Goal: Task Accomplishment & Management: Use online tool/utility

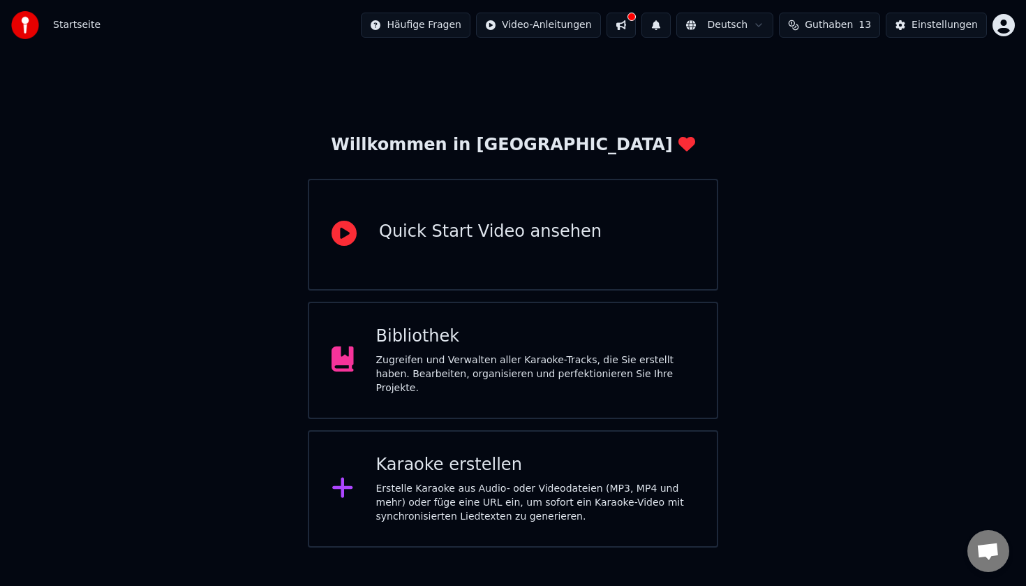
click at [498, 458] on div "Karaoke erstellen" at bounding box center [535, 465] width 319 height 22
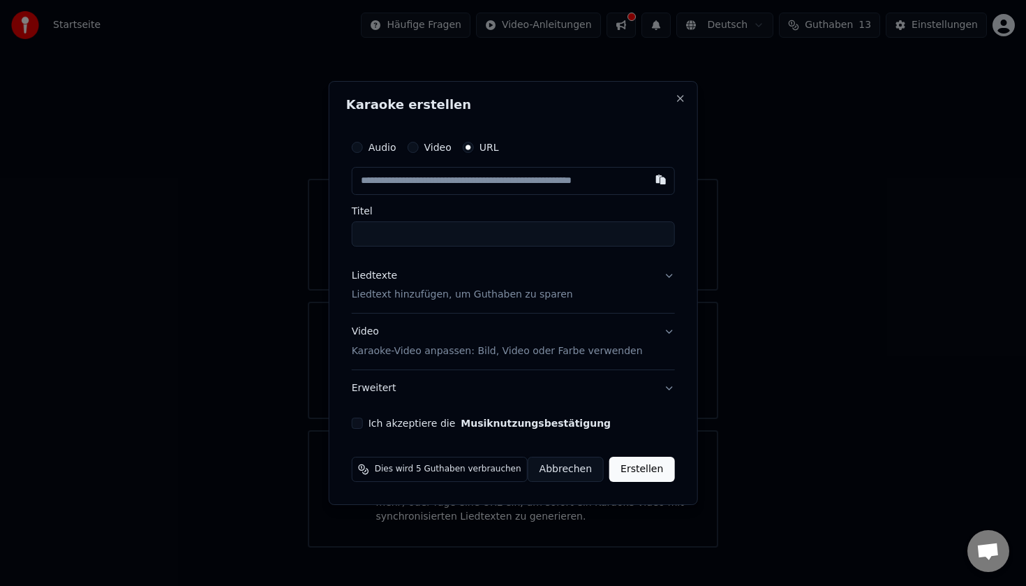
click at [418, 147] on button "Video" at bounding box center [412, 147] width 11 height 11
click at [478, 147] on div "URL" at bounding box center [481, 147] width 36 height 11
click at [473, 147] on button "URL" at bounding box center [468, 147] width 11 height 11
click at [442, 182] on input "text" at bounding box center [513, 181] width 323 height 28
click at [656, 185] on button "button" at bounding box center [660, 179] width 28 height 25
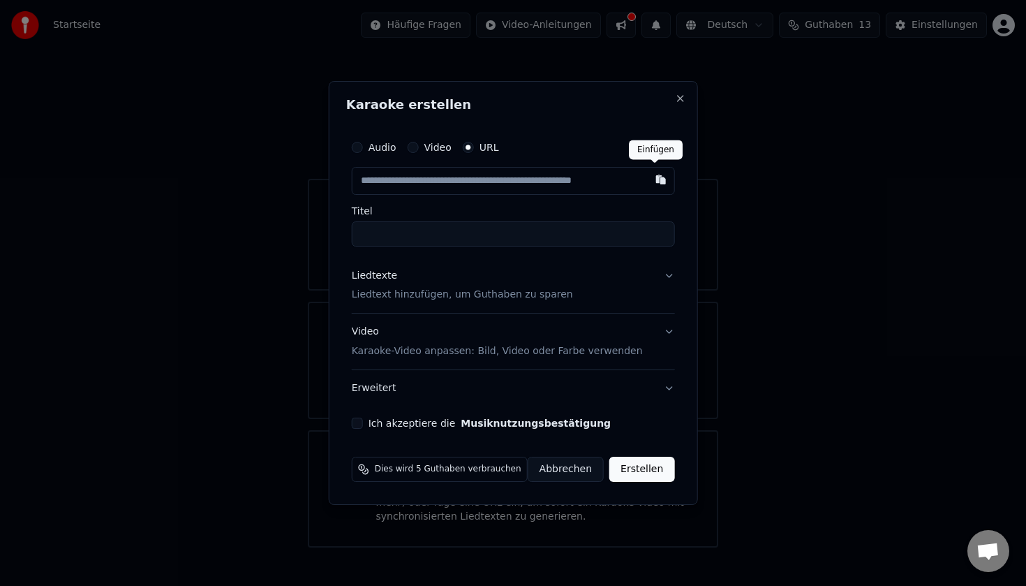
type input "**********"
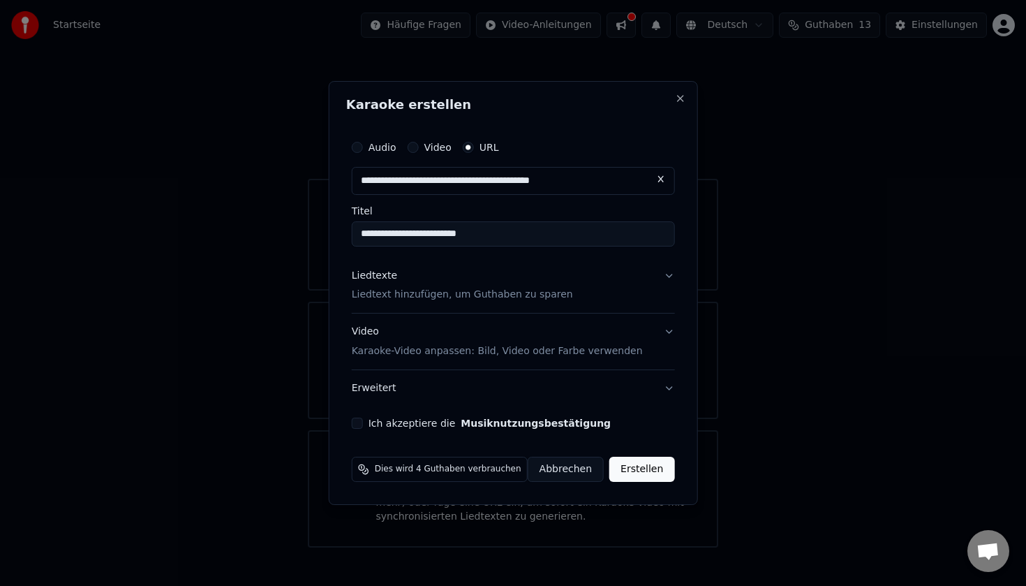
click at [437, 291] on p "Liedtext hinzufügen, um Guthaben zu sparen" at bounding box center [462, 295] width 221 height 14
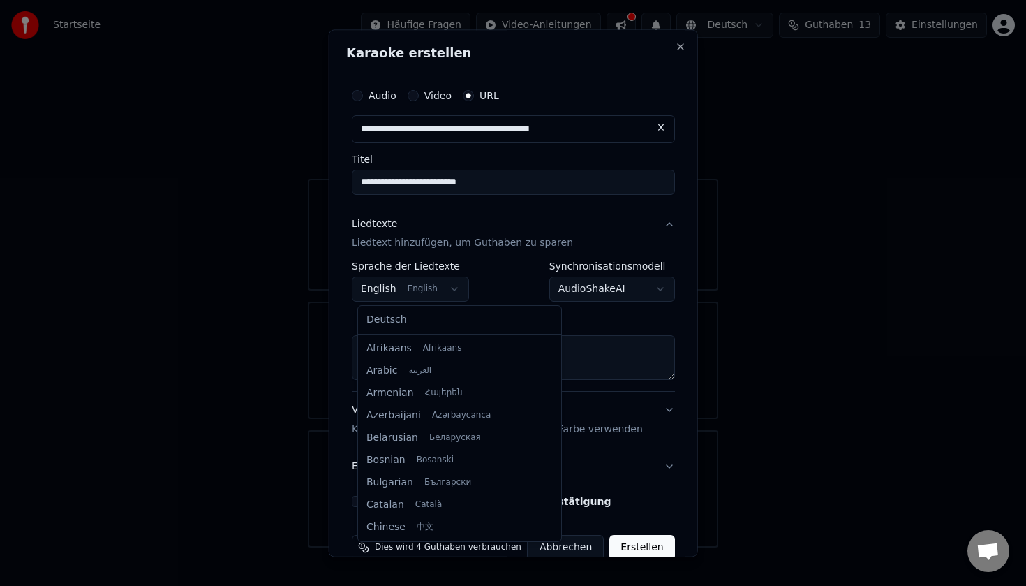
click at [394, 286] on body "**********" at bounding box center [513, 273] width 1026 height 547
select select "**"
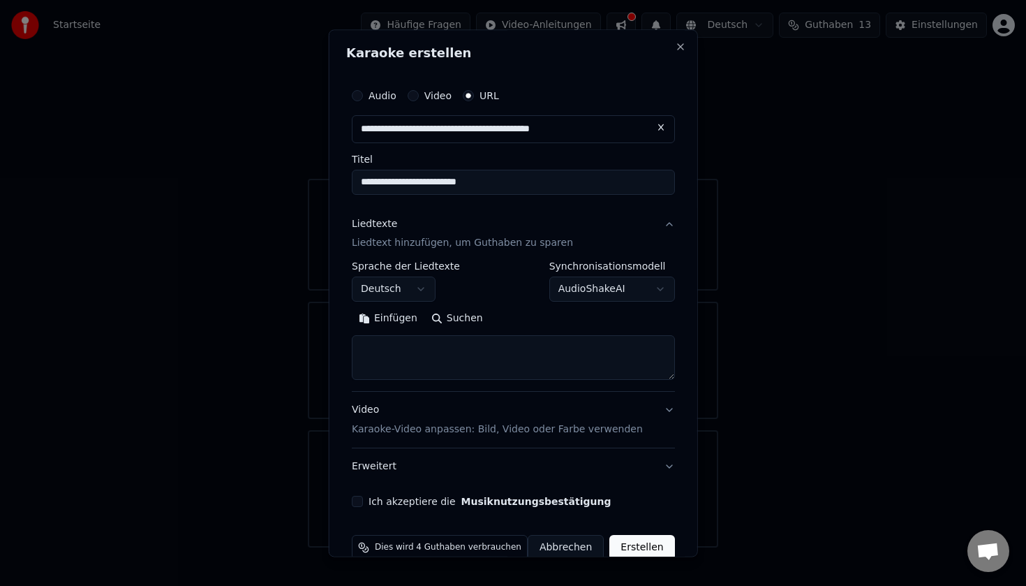
click at [396, 323] on button "Einfügen" at bounding box center [388, 319] width 73 height 22
type textarea "**********"
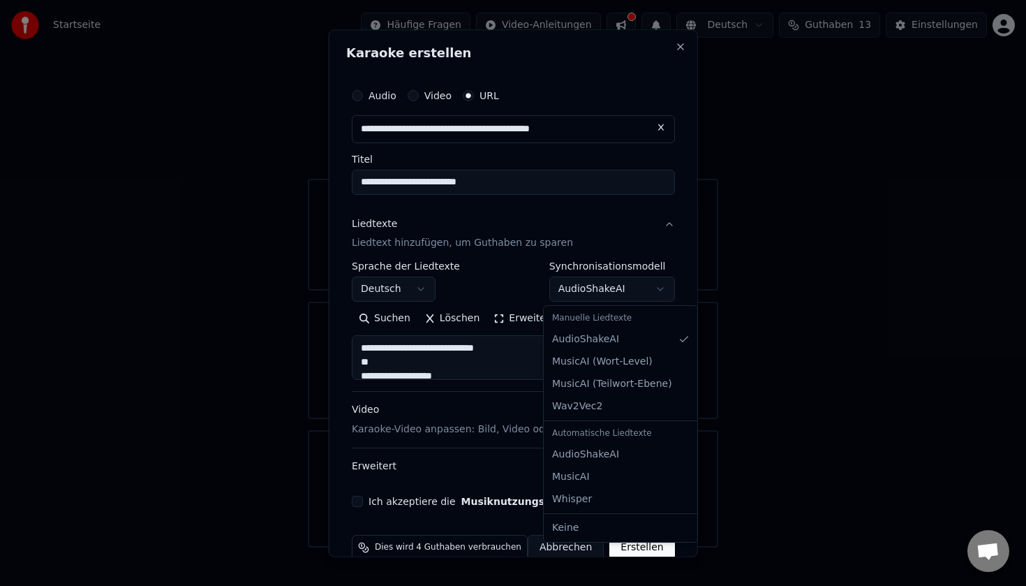
click at [598, 287] on body "**********" at bounding box center [513, 273] width 1026 height 547
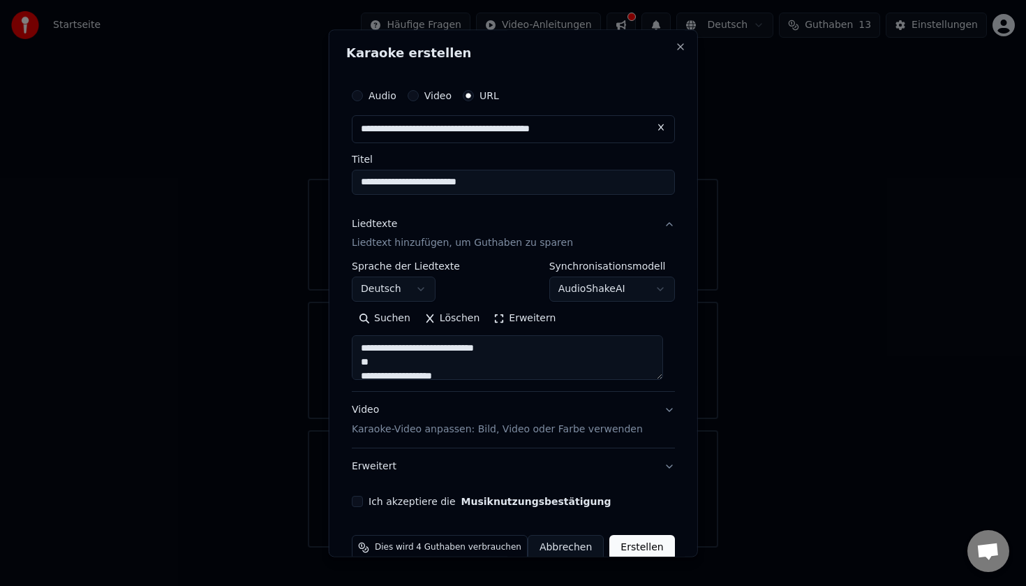
click at [633, 295] on body "**********" at bounding box center [513, 273] width 1026 height 547
click at [362, 505] on button "Ich akzeptiere die Musiknutzungsbestätigung" at bounding box center [357, 501] width 11 height 11
click at [629, 545] on button "Erstellen" at bounding box center [641, 547] width 65 height 25
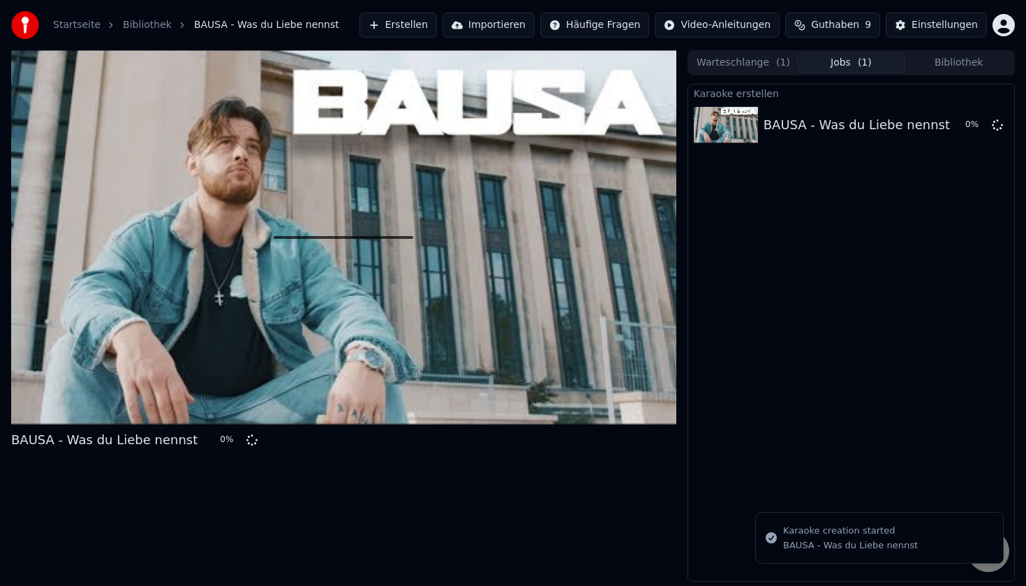
click at [1010, 21] on html "Startseite Bibliothek BAUSA - Was du Liebe nennst Erstellen Importieren Häufige…" at bounding box center [513, 293] width 1026 height 586
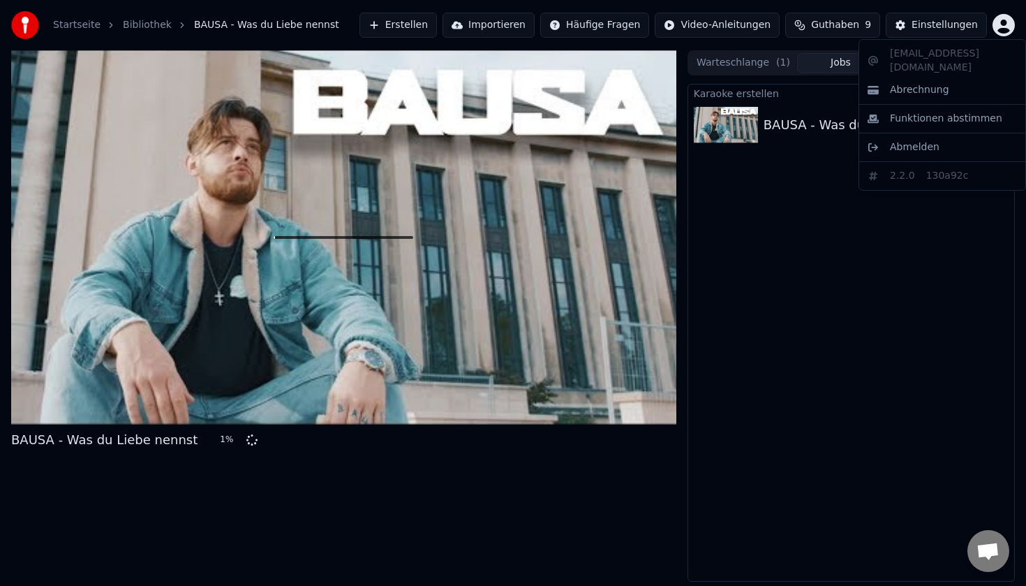
click at [1010, 21] on html "Startseite Bibliothek BAUSA - Was du Liebe nennst Erstellen Importieren Häufige…" at bounding box center [513, 293] width 1026 height 586
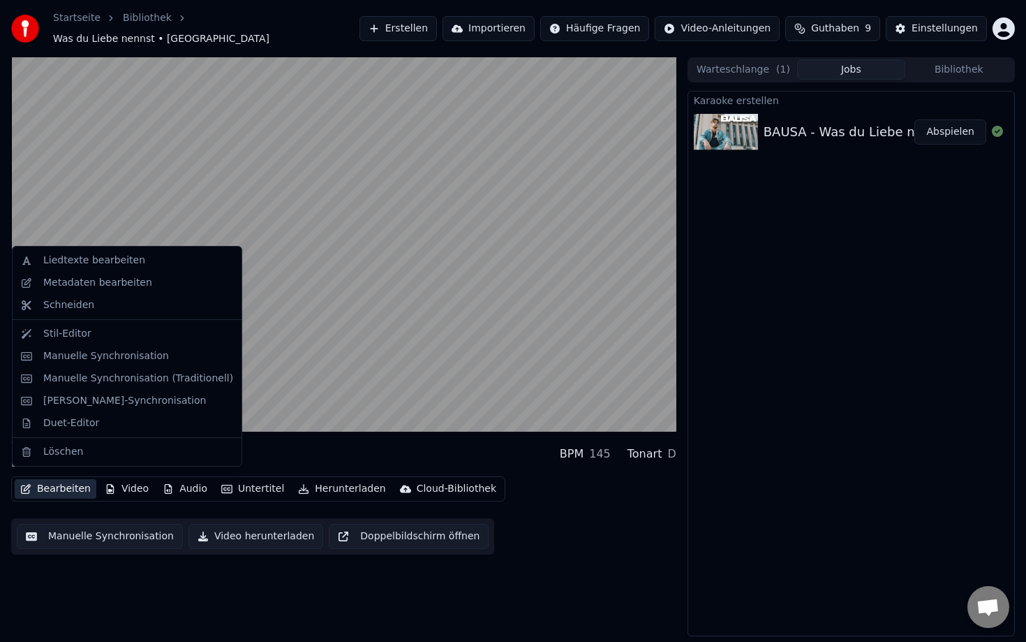
click at [64, 480] on button "Bearbeiten" at bounding box center [56, 489] width 82 height 20
click at [112, 334] on div "Stil-Editor" at bounding box center [138, 334] width 190 height 14
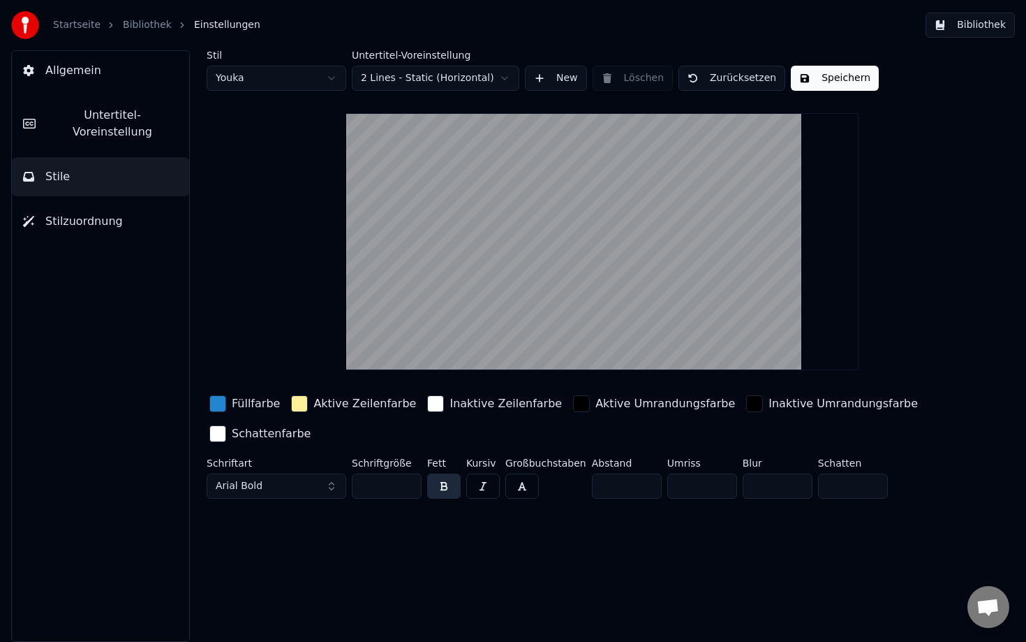
click at [269, 77] on html "Startseite Bibliothek Einstellungen Bibliothek Allgemein Untertitel-Voreinstell…" at bounding box center [513, 321] width 1026 height 642
click at [445, 80] on html "Startseite Bibliothek Einstellungen Bibliothek Allgemein Untertitel-Voreinstell…" at bounding box center [513, 321] width 1026 height 642
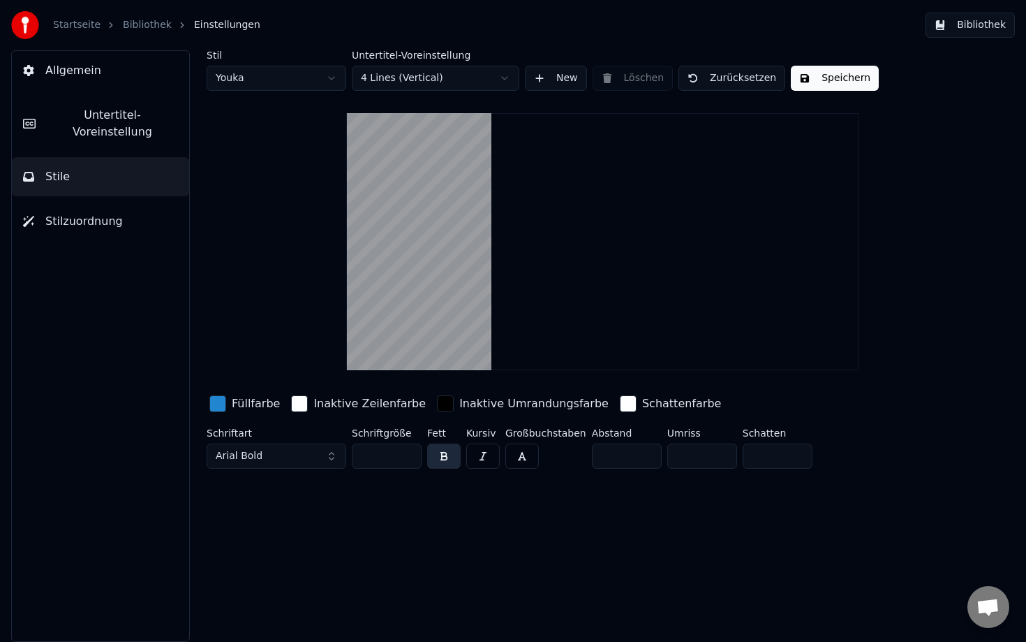
click at [405, 73] on html "Startseite Bibliothek Einstellungen Bibliothek Allgemein Untertitel-Voreinstell…" at bounding box center [513, 321] width 1026 height 642
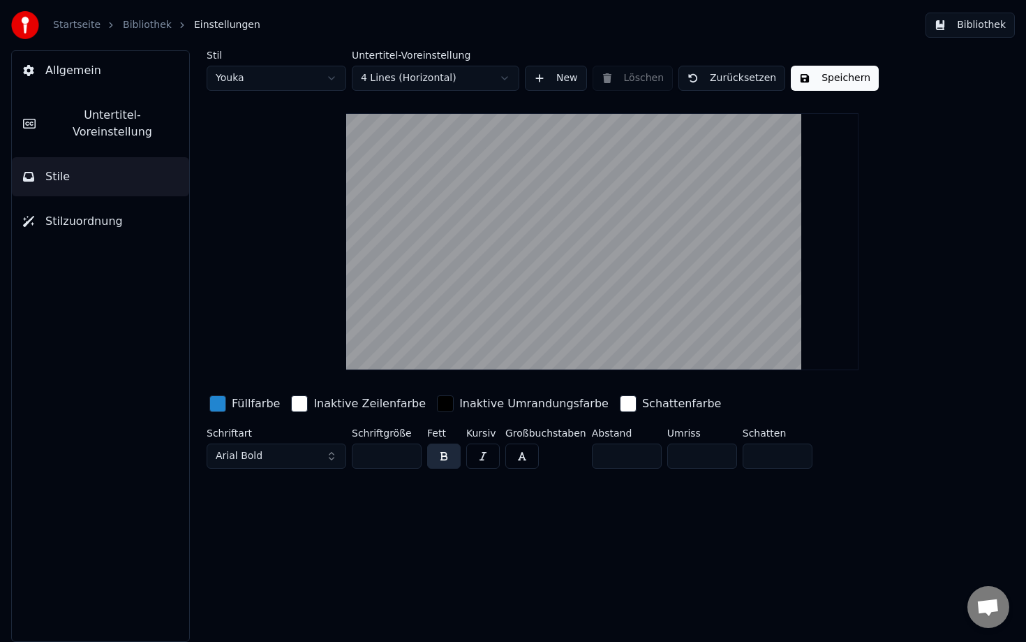
click at [434, 413] on div "Inaktive Umrandungsfarbe" at bounding box center [522, 403] width 177 height 22
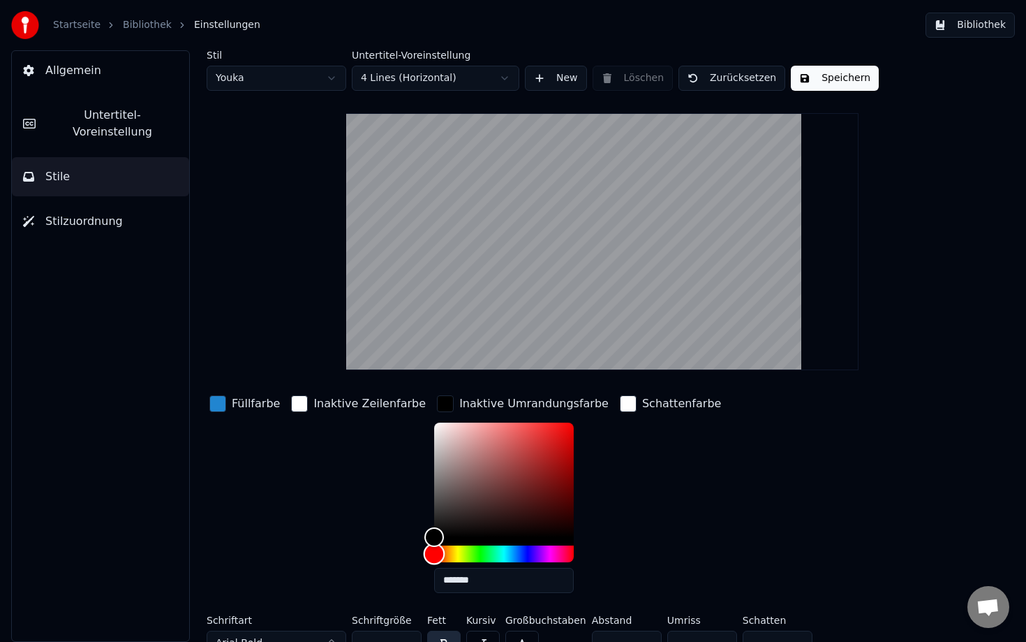
click at [492, 554] on div "Hue" at bounding box center [504, 553] width 140 height 17
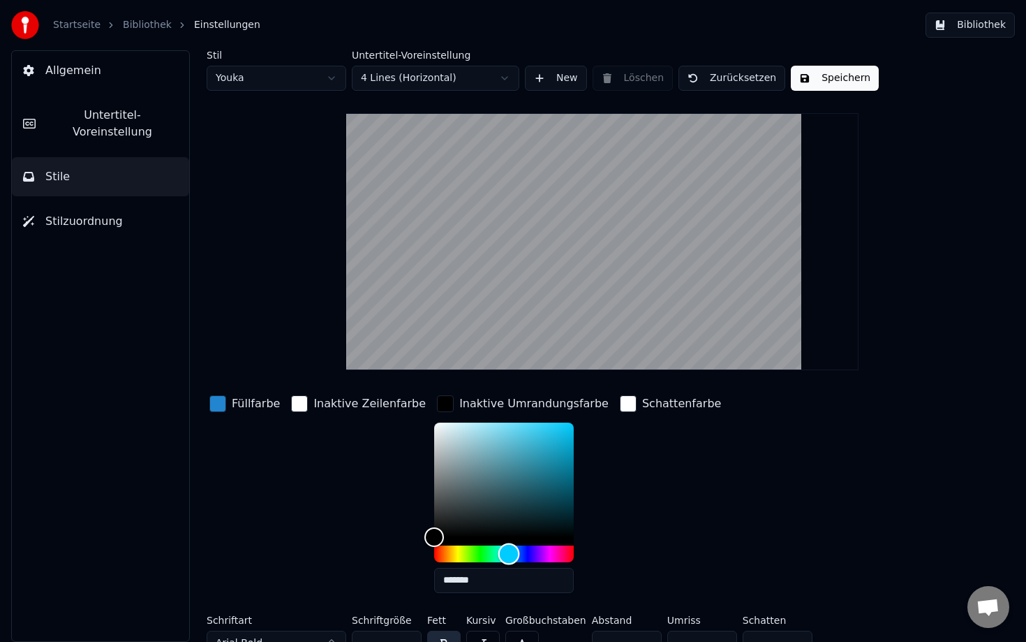
click at [468, 547] on div "Hue" at bounding box center [504, 553] width 140 height 17
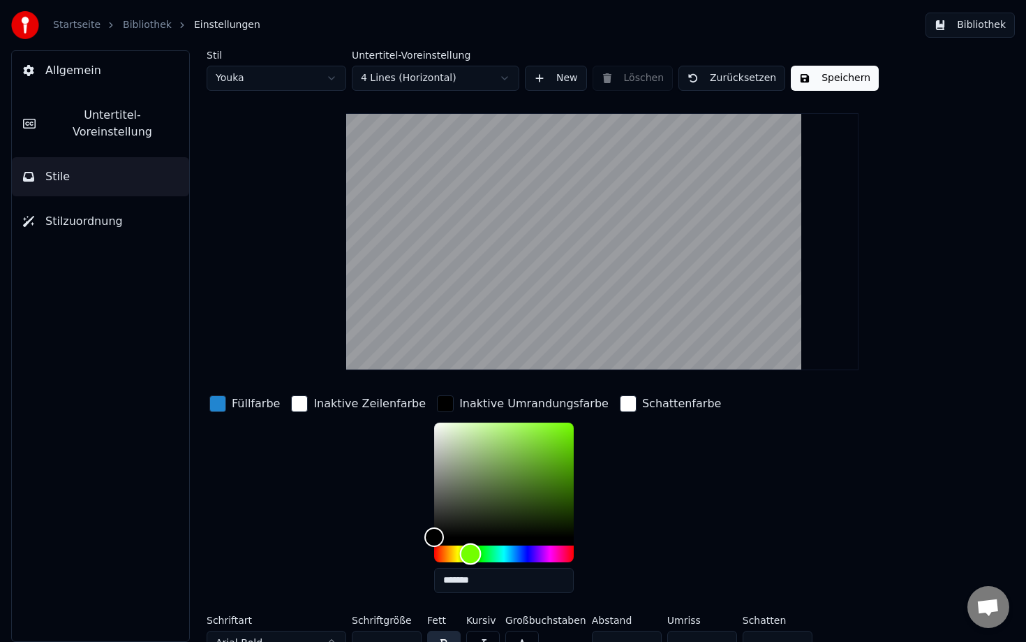
click at [453, 548] on div "Hue" at bounding box center [504, 553] width 140 height 17
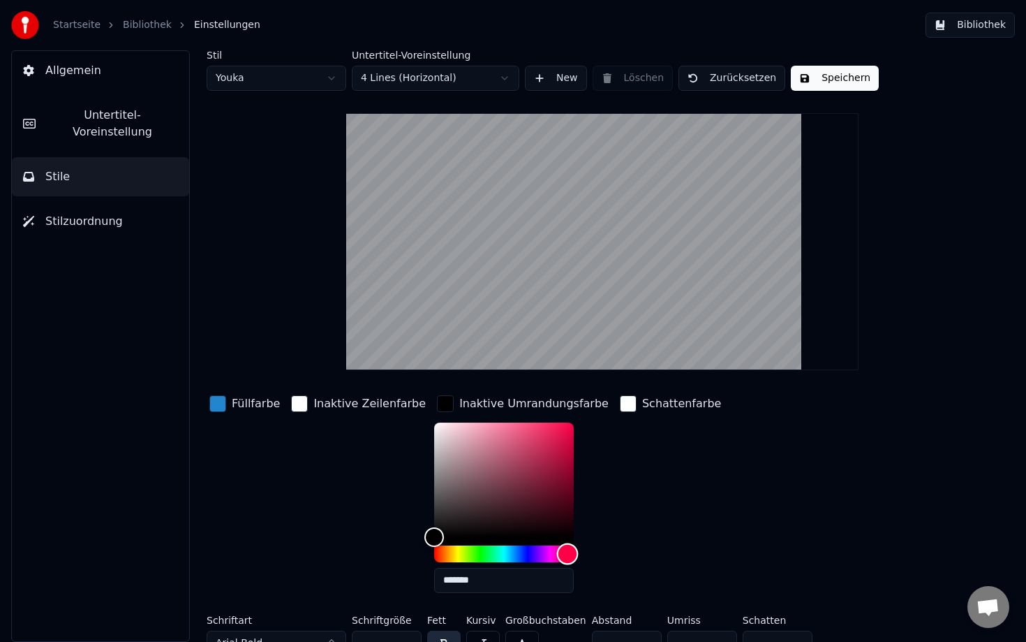
click at [550, 553] on div "Hue" at bounding box center [504, 553] width 140 height 17
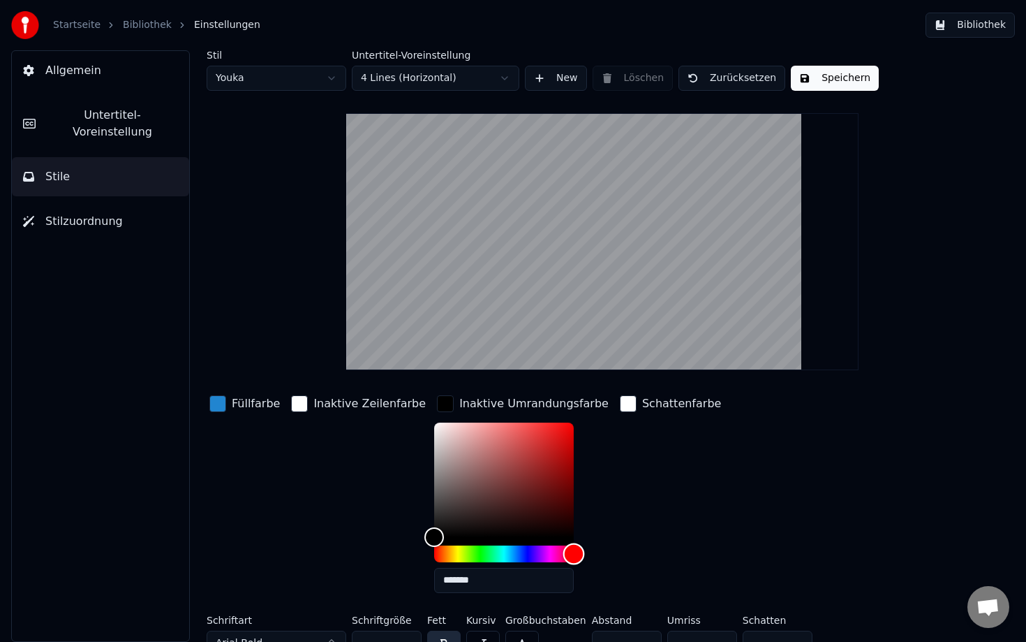
drag, startPoint x: 550, startPoint y: 553, endPoint x: 562, endPoint y: 553, distance: 11.9
click at [563, 553] on div "Hue" at bounding box center [574, 553] width 22 height 22
click at [339, 468] on div "Inaktive Zeilenfarbe" at bounding box center [358, 498] width 140 height 212
click at [112, 213] on span "Stilzuordnung" at bounding box center [83, 221] width 77 height 17
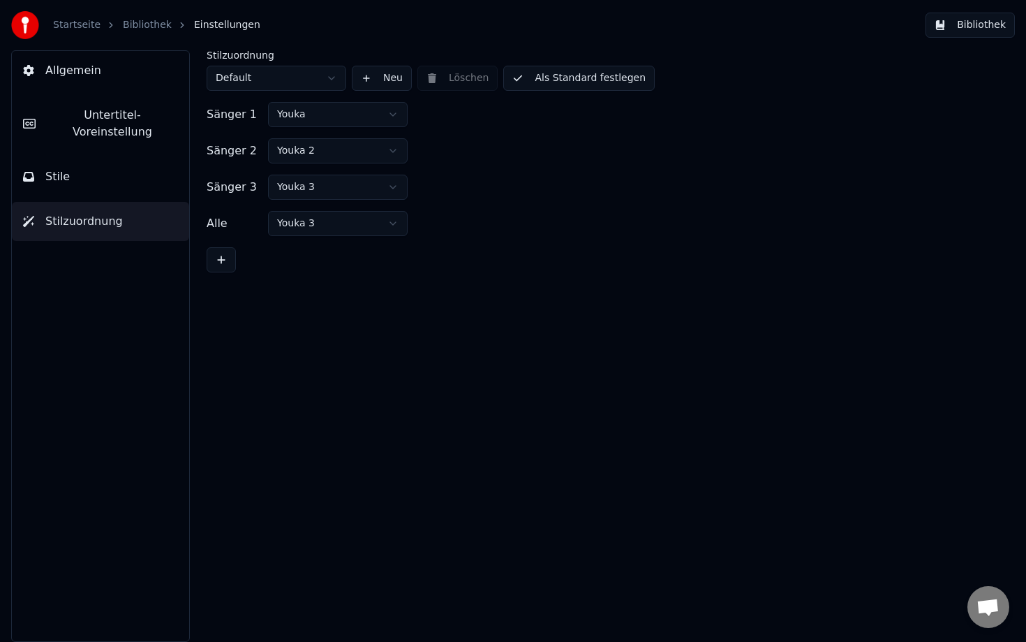
click at [88, 123] on span "Untertitel-Voreinstellung" at bounding box center [112, 124] width 131 height 34
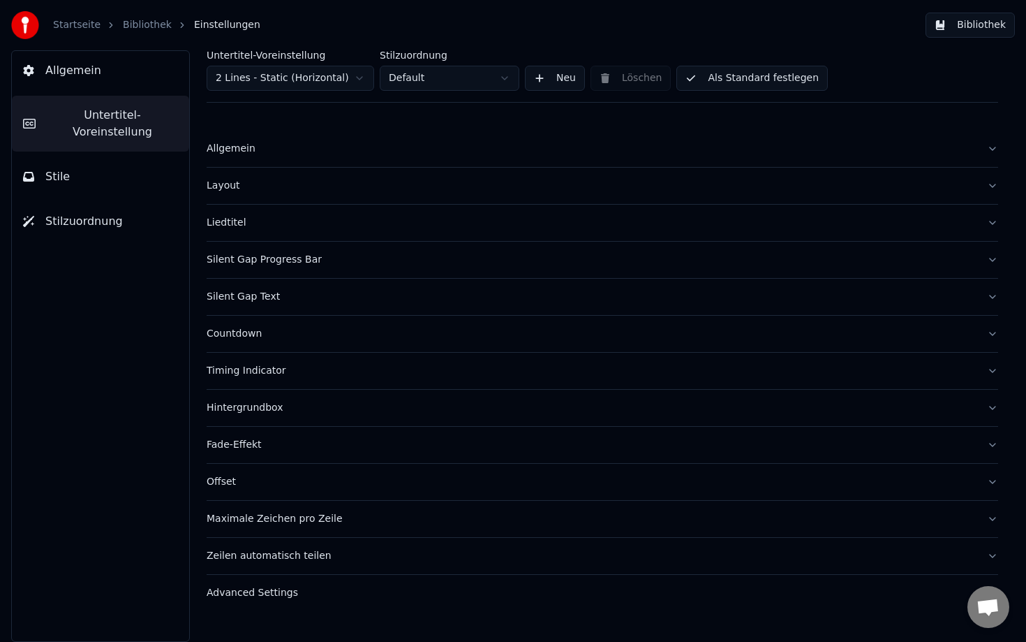
click at [232, 189] on div "Layout" at bounding box center [591, 186] width 769 height 14
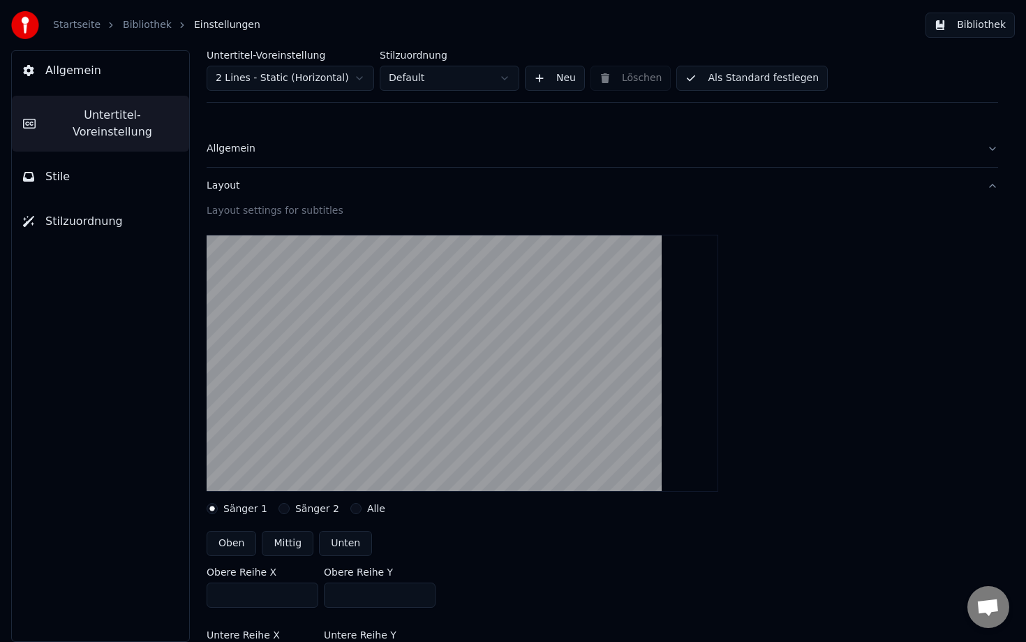
click at [102, 62] on button "Allgemein" at bounding box center [100, 70] width 177 height 39
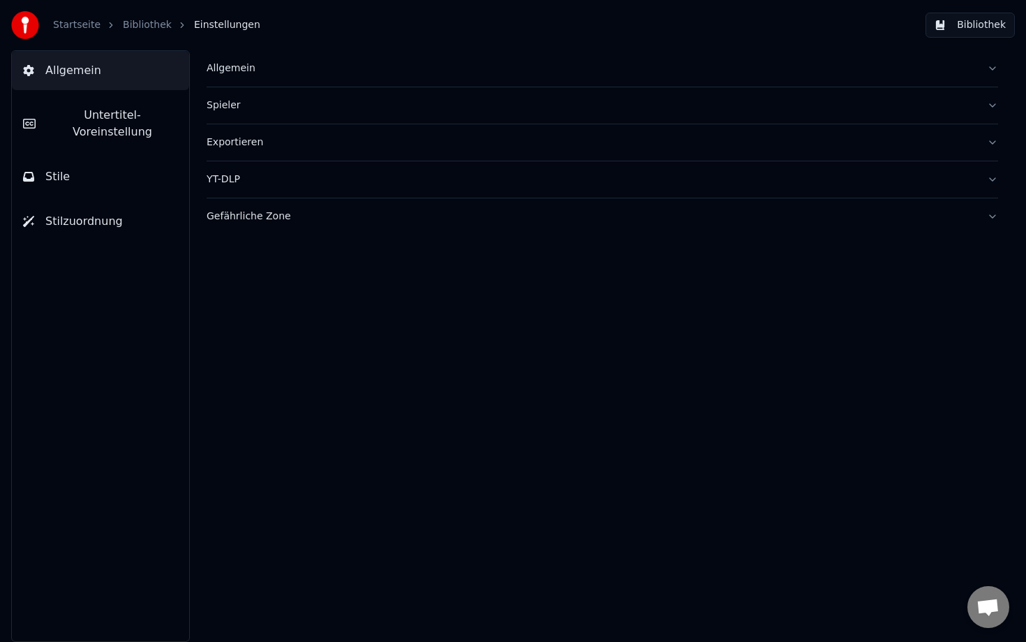
click at [145, 29] on link "Bibliothek" at bounding box center [147, 25] width 49 height 14
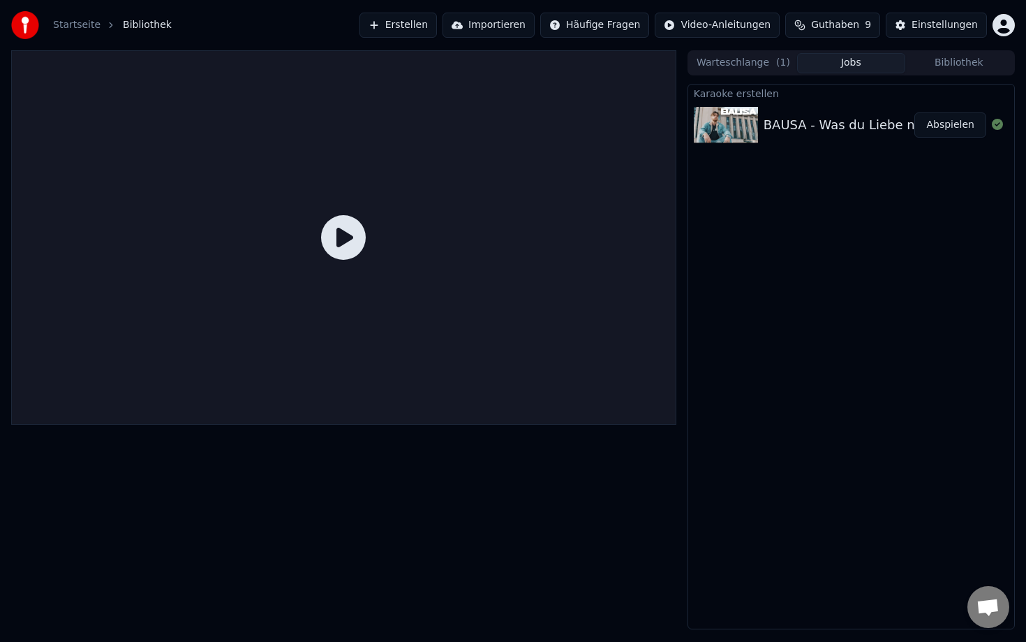
click at [954, 125] on button "Abspielen" at bounding box center [951, 124] width 72 height 25
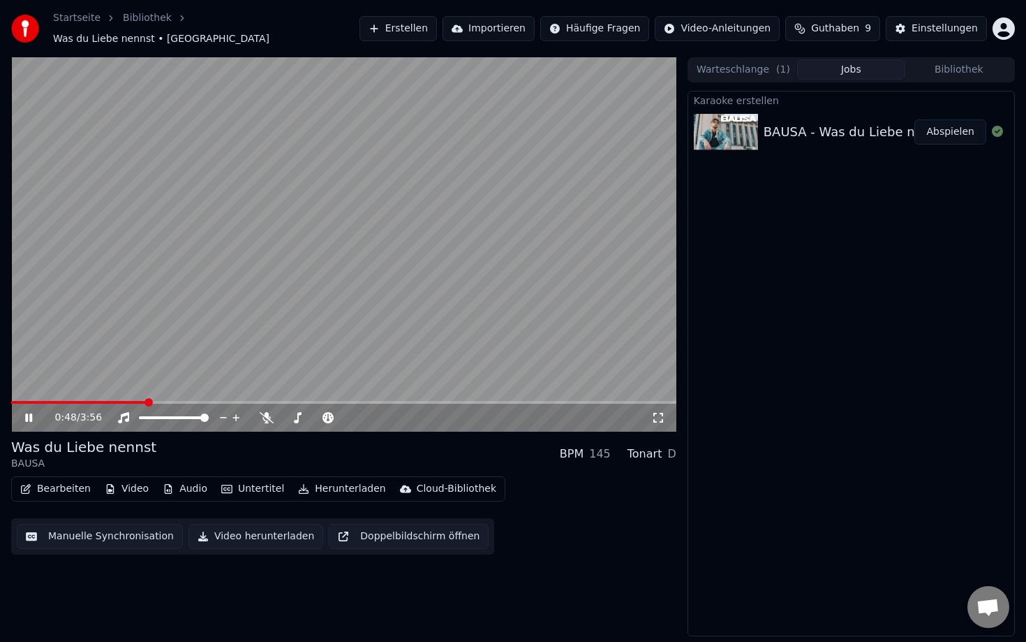
click at [147, 401] on span at bounding box center [343, 402] width 665 height 3
click at [24, 412] on icon at bounding box center [38, 417] width 33 height 11
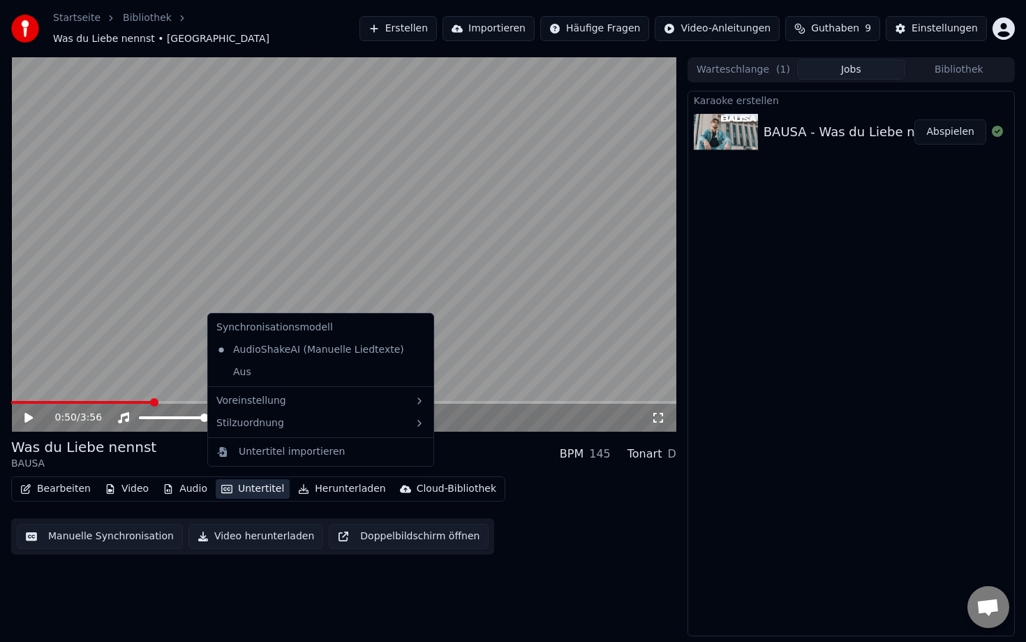
click at [232, 484] on button "Untertitel" at bounding box center [253, 489] width 74 height 20
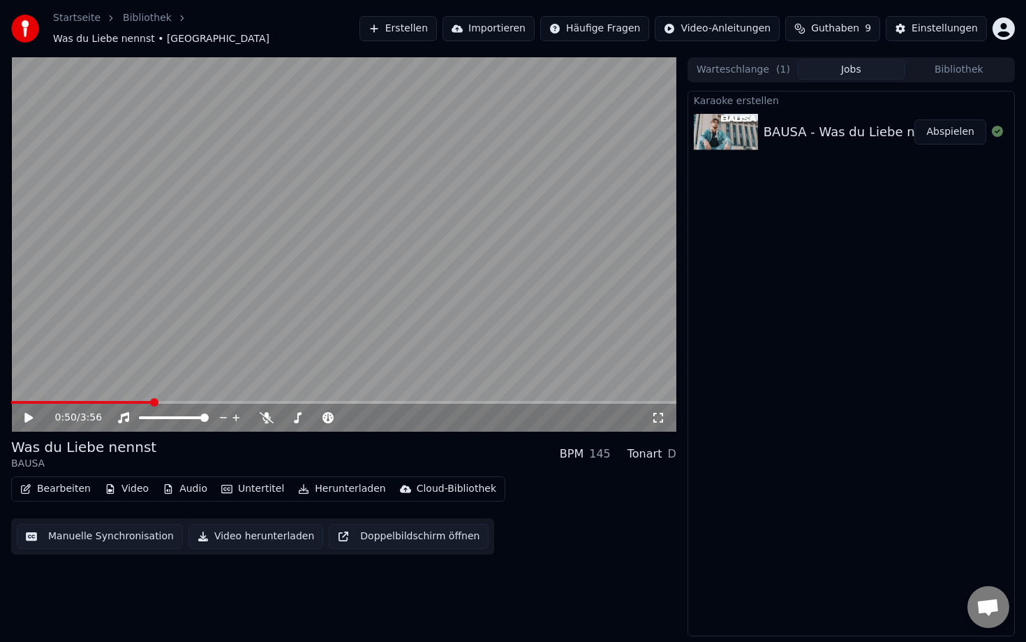
click at [232, 484] on button "Untertitel" at bounding box center [253, 489] width 74 height 20
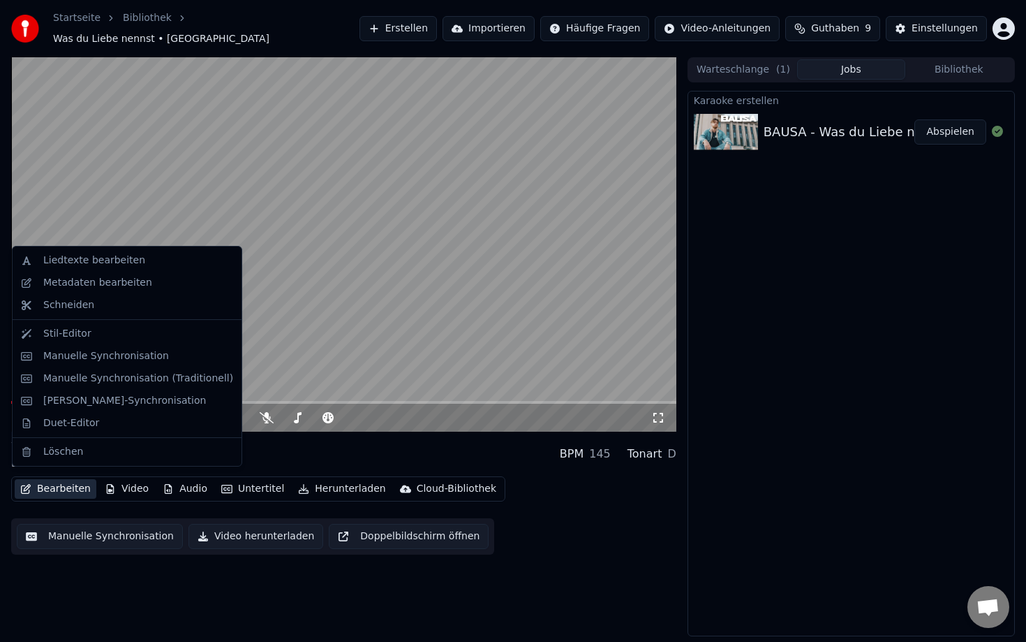
click at [80, 480] on button "Bearbeiten" at bounding box center [56, 489] width 82 height 20
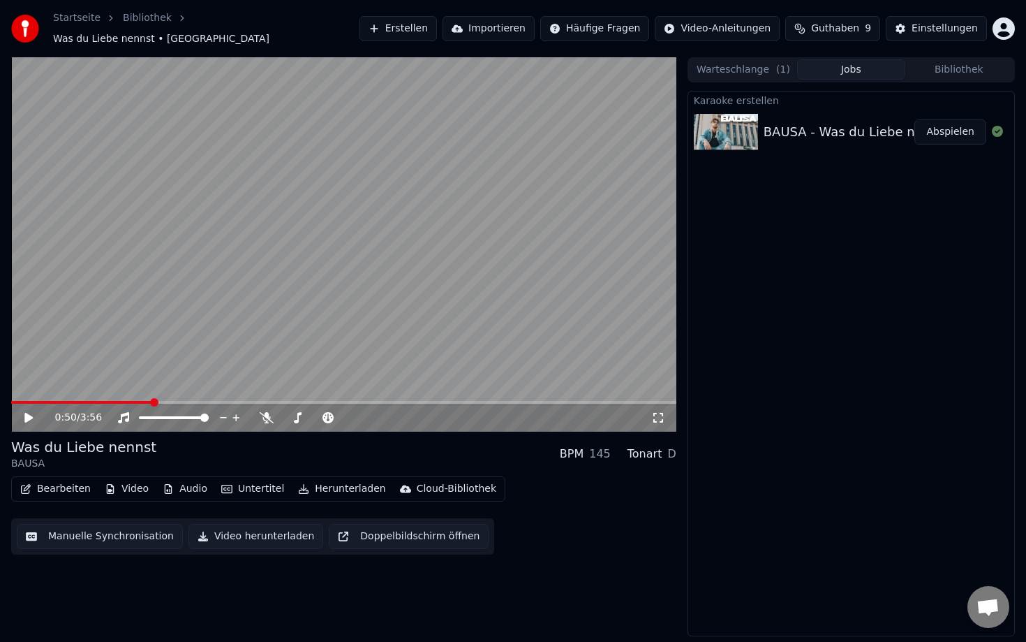
click at [64, 480] on button "Bearbeiten" at bounding box center [56, 489] width 82 height 20
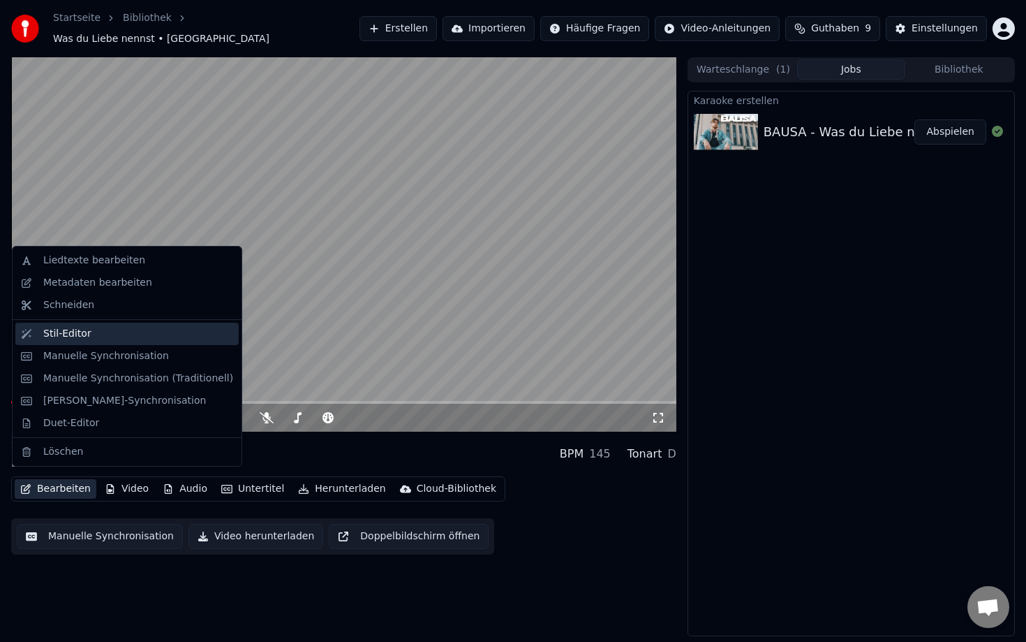
click at [118, 340] on div "Stil-Editor" at bounding box center [138, 334] width 190 height 14
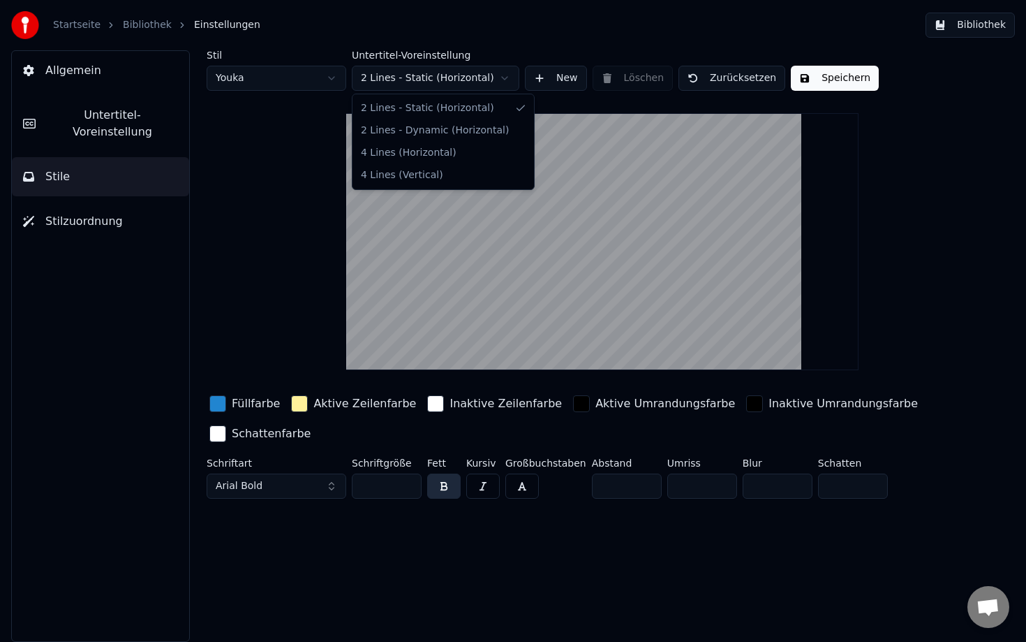
click at [394, 66] on html "Startseite Bibliothek Einstellungen Bibliothek Allgemein Untertitel-Voreinstell…" at bounding box center [513, 321] width 1026 height 642
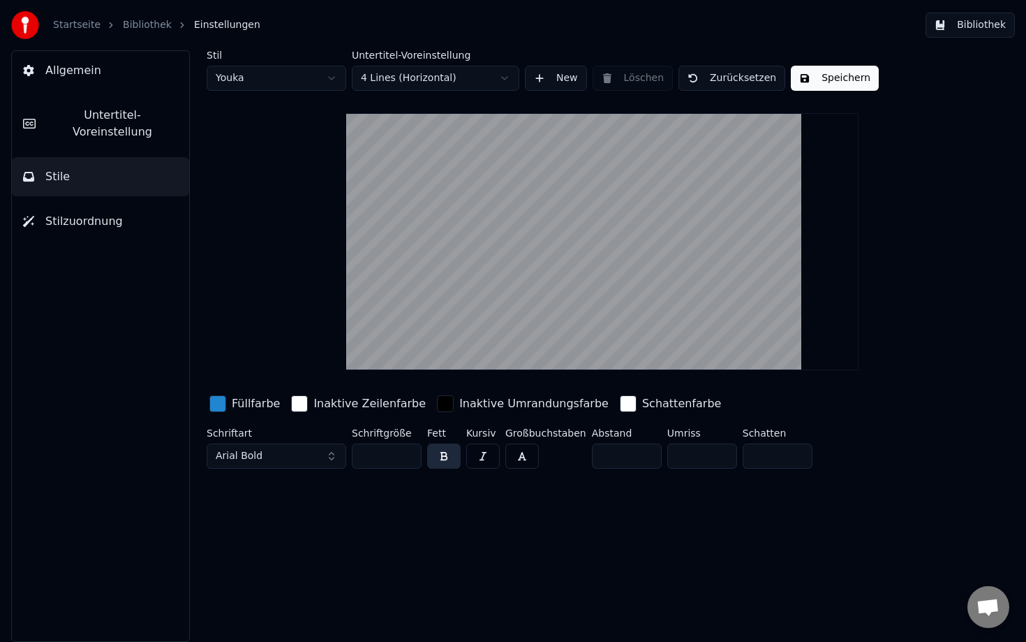
click at [284, 73] on html "Startseite Bibliothek Einstellungen Bibliothek Allgemein Untertitel-Voreinstell…" at bounding box center [513, 321] width 1026 height 642
click at [823, 76] on button "Speichern" at bounding box center [835, 78] width 88 height 25
click at [98, 105] on button "Untertitel-Voreinstellung" at bounding box center [100, 124] width 177 height 56
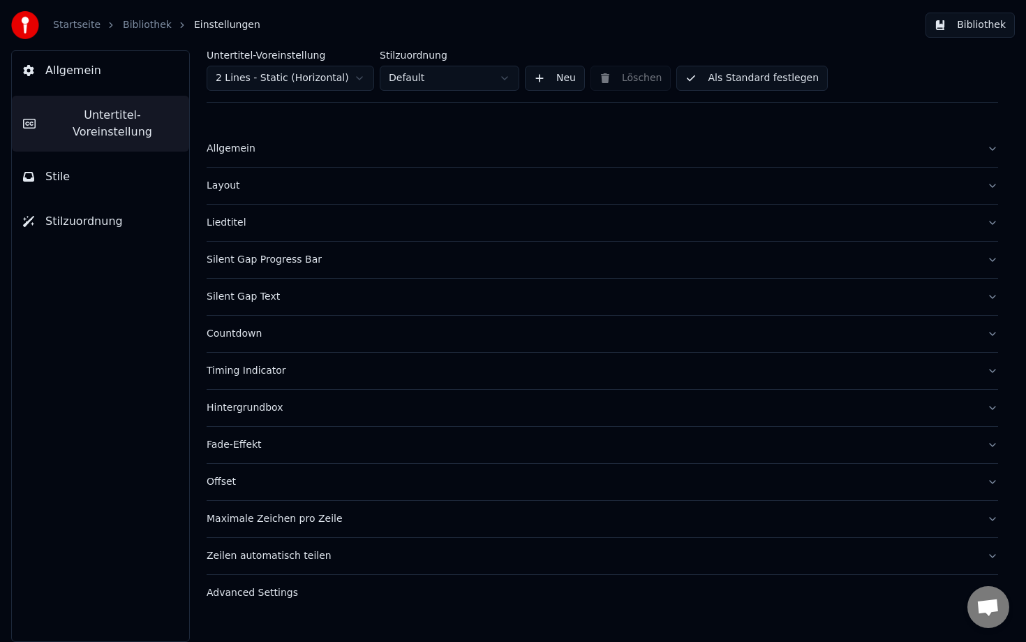
click at [96, 76] on button "Allgemein" at bounding box center [100, 70] width 177 height 39
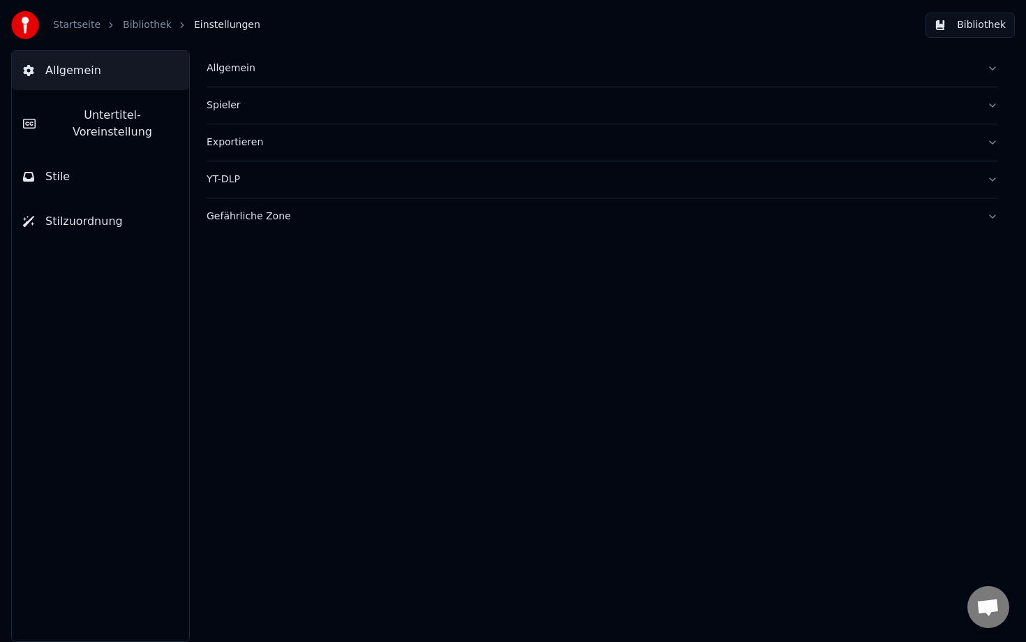
click at [100, 103] on button "Untertitel-Voreinstellung" at bounding box center [100, 124] width 177 height 56
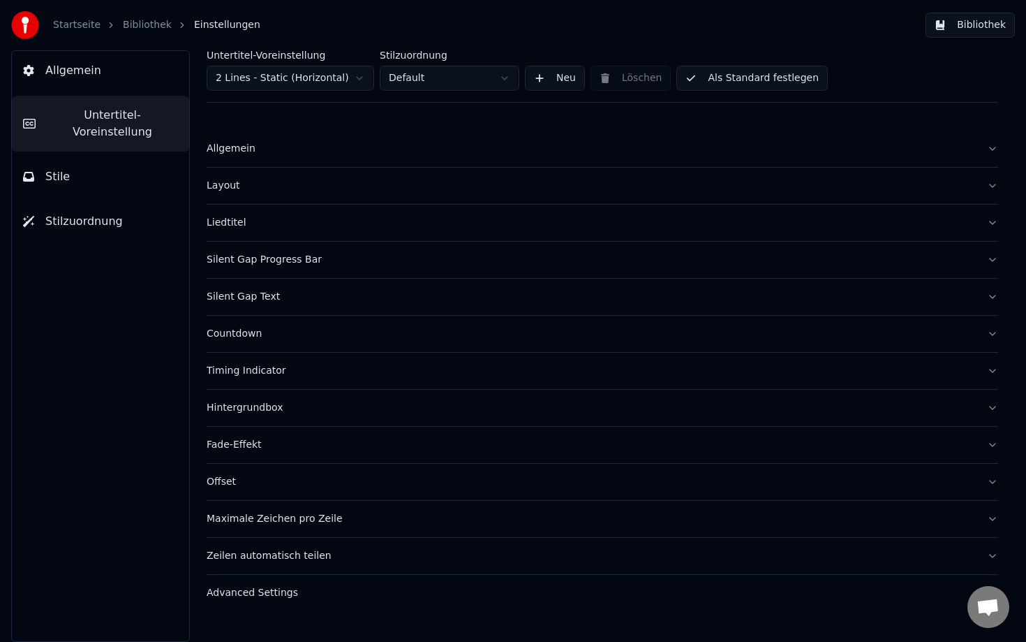
click at [271, 180] on div "Layout" at bounding box center [591, 186] width 769 height 14
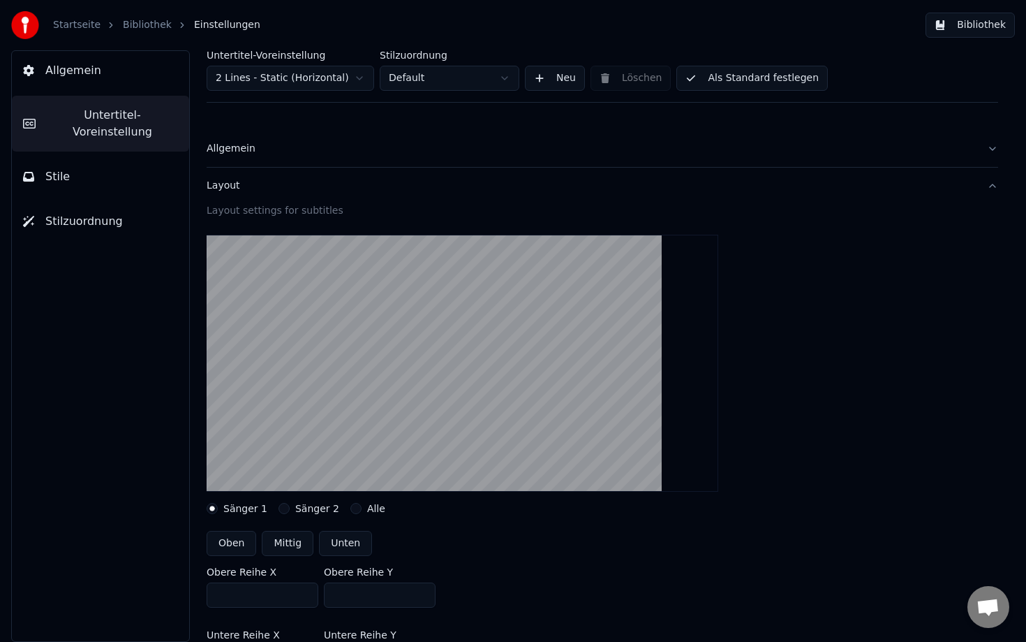
click at [267, 161] on button "Allgemein" at bounding box center [603, 149] width 792 height 36
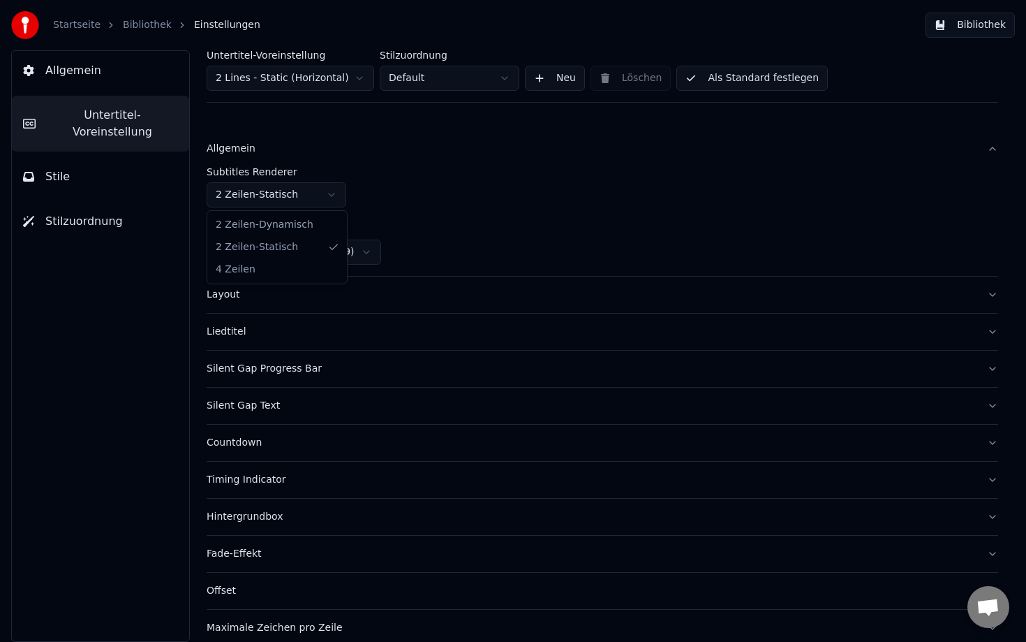
click at [269, 200] on html "Startseite Bibliothek Einstellungen Bibliothek Allgemein Untertitel-Voreinstell…" at bounding box center [513, 321] width 1026 height 642
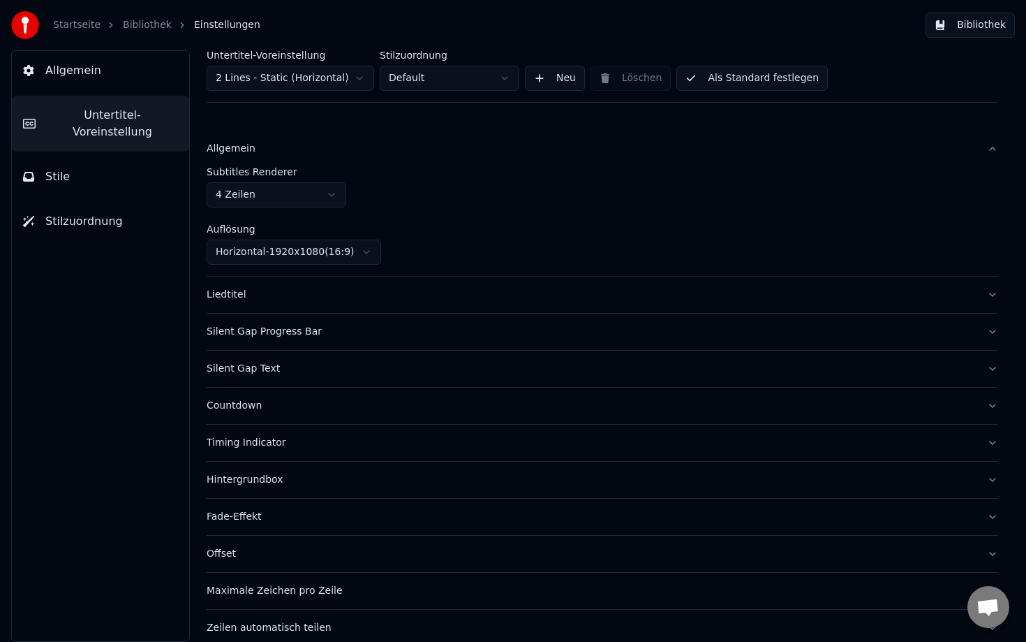
click at [272, 250] on html "Startseite Bibliothek Einstellungen Bibliothek Allgemein Untertitel-Voreinstell…" at bounding box center [513, 321] width 1026 height 642
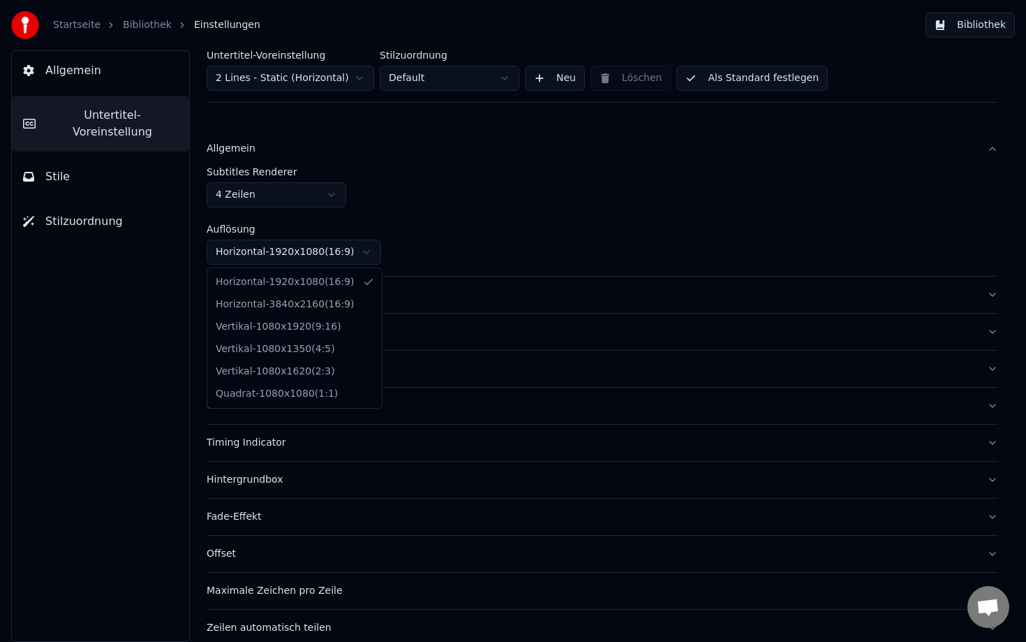
click at [272, 250] on html "Startseite Bibliothek Einstellungen Bibliothek Allgemein Untertitel-Voreinstell…" at bounding box center [513, 321] width 1026 height 642
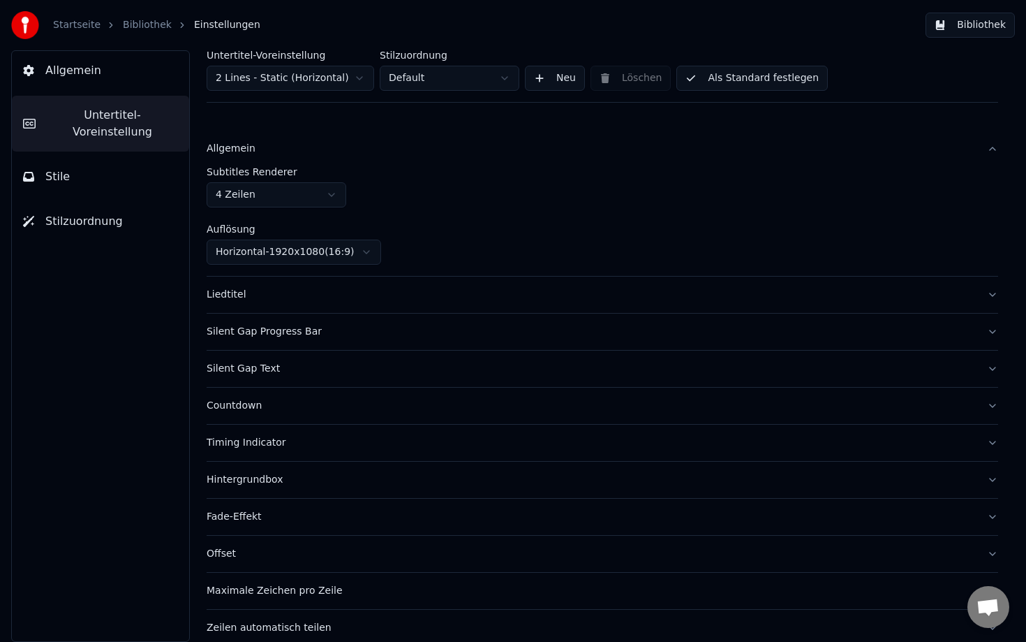
scroll to position [50, 0]
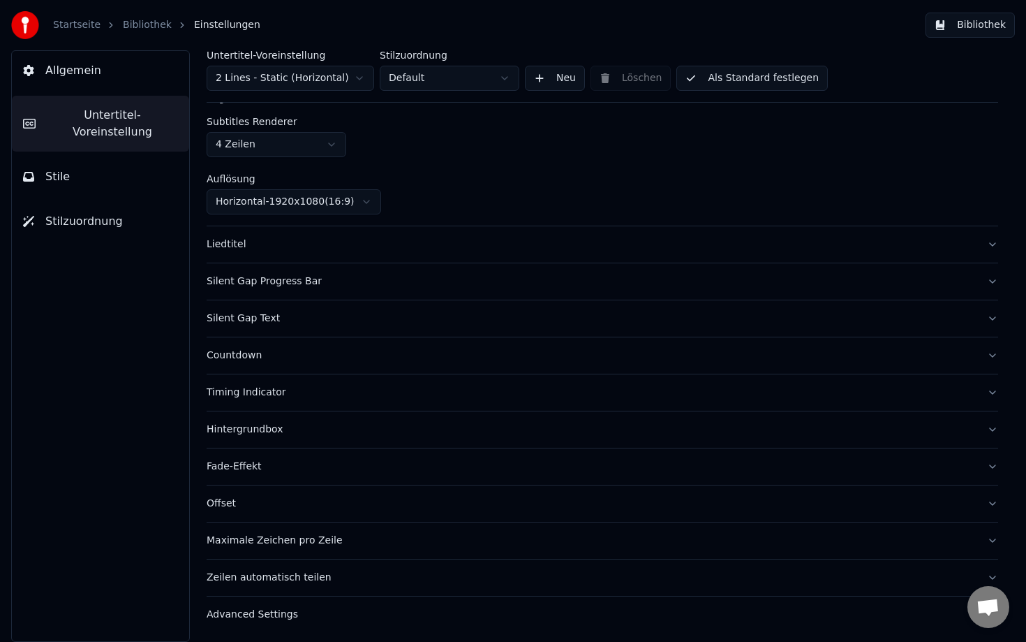
click at [270, 425] on div "Hintergrundbox" at bounding box center [591, 429] width 769 height 14
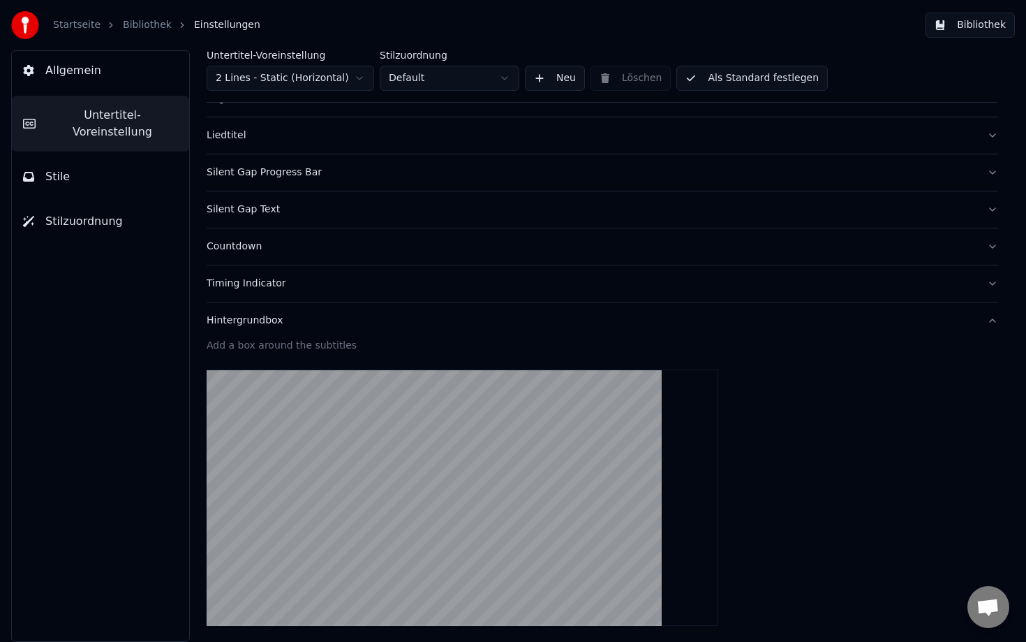
click at [277, 323] on div "Hintergrundbox" at bounding box center [591, 320] width 769 height 14
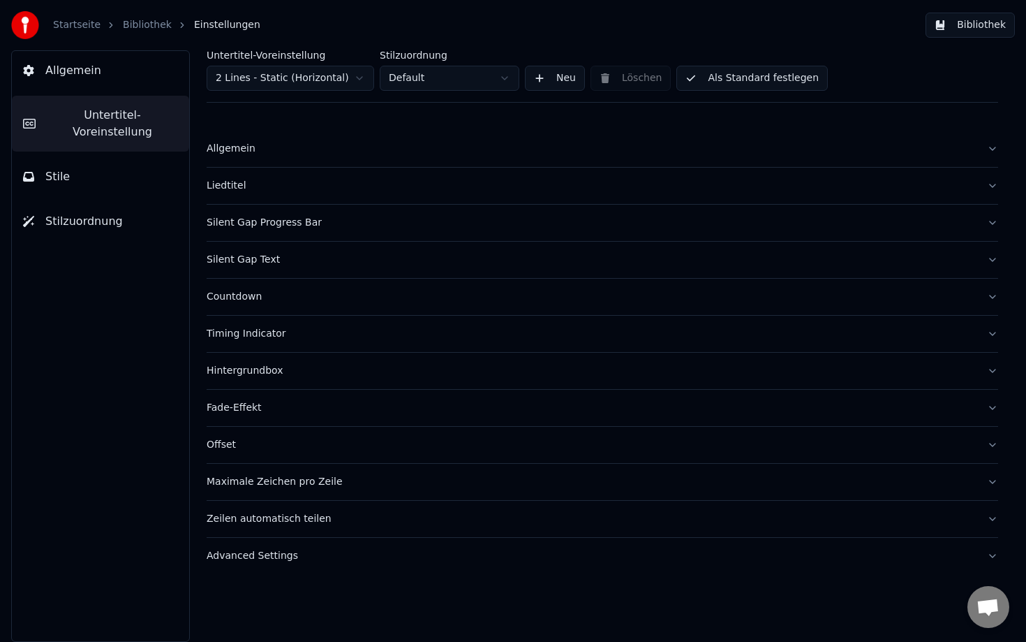
click at [94, 66] on span "Allgemein" at bounding box center [73, 70] width 56 height 17
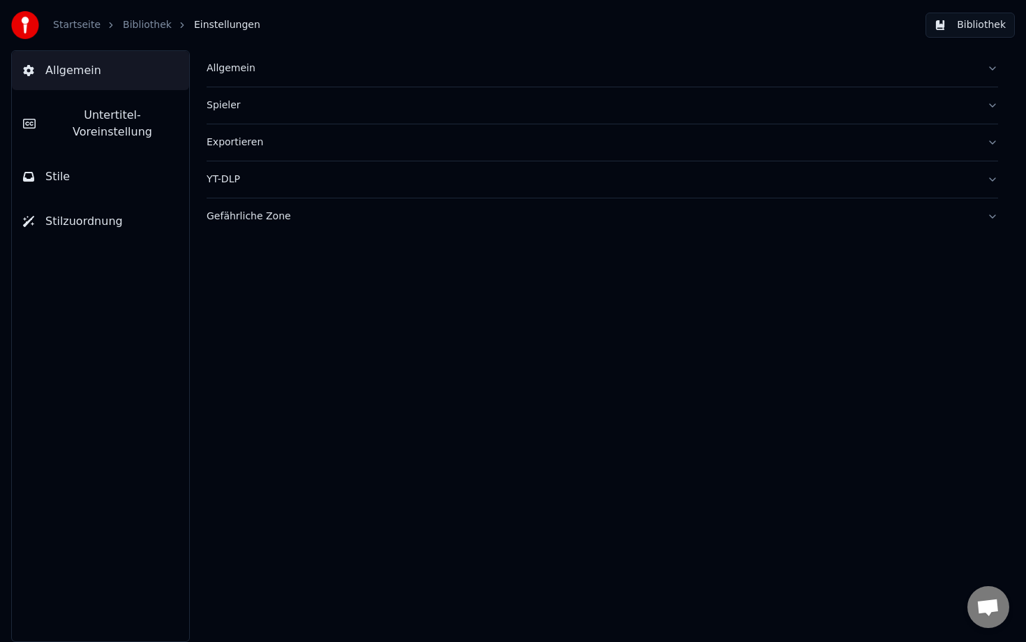
click at [133, 23] on link "Bibliothek" at bounding box center [147, 25] width 49 height 14
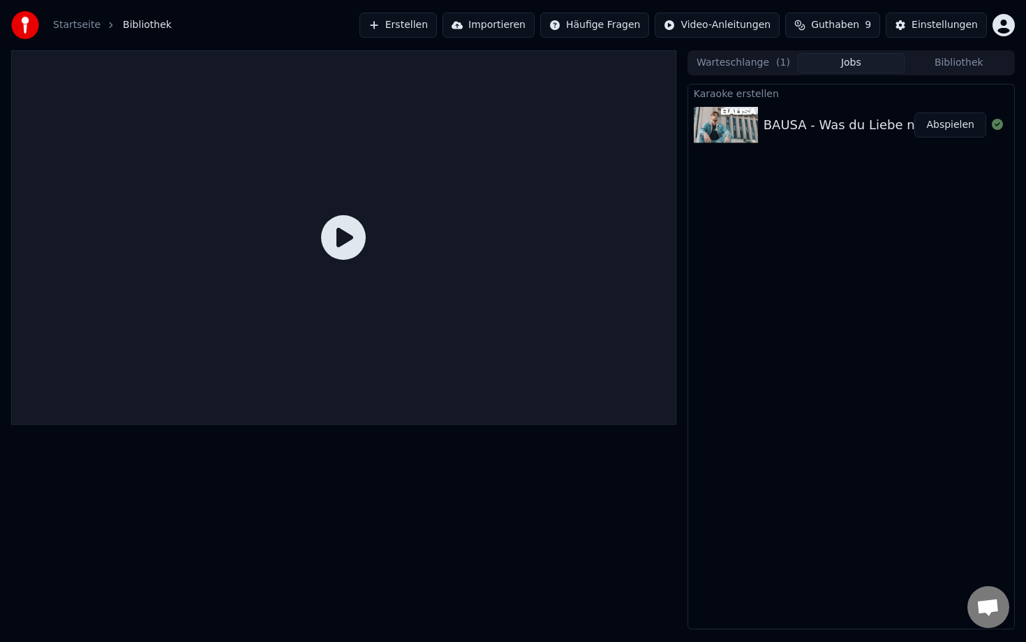
click at [342, 236] on icon at bounding box center [343, 237] width 45 height 45
click at [343, 239] on icon at bounding box center [343, 237] width 45 height 45
click at [931, 133] on button "Abspielen" at bounding box center [951, 124] width 72 height 25
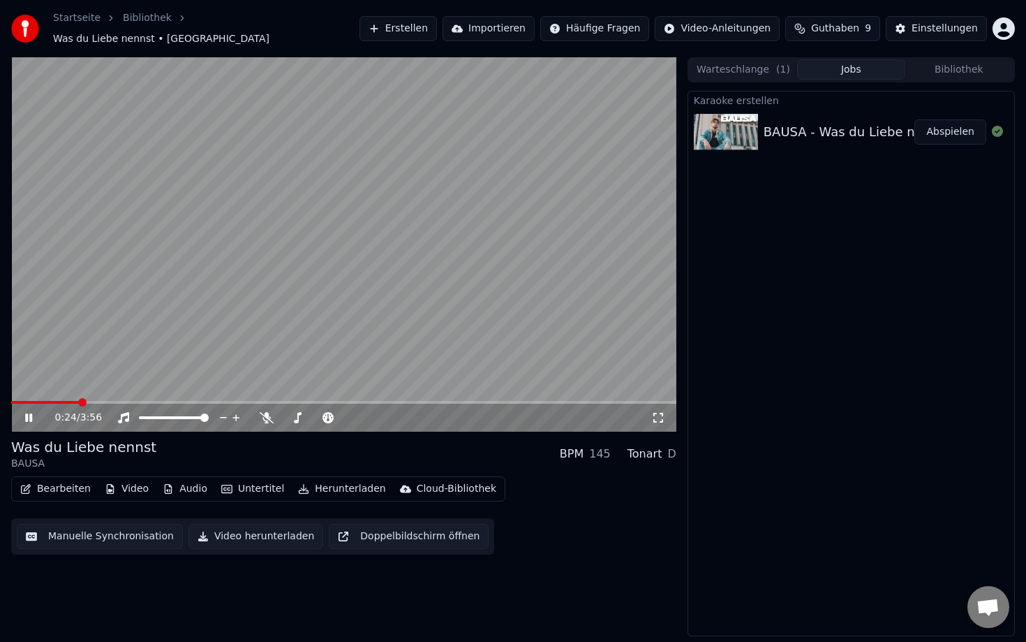
click at [78, 401] on span at bounding box center [343, 402] width 665 height 3
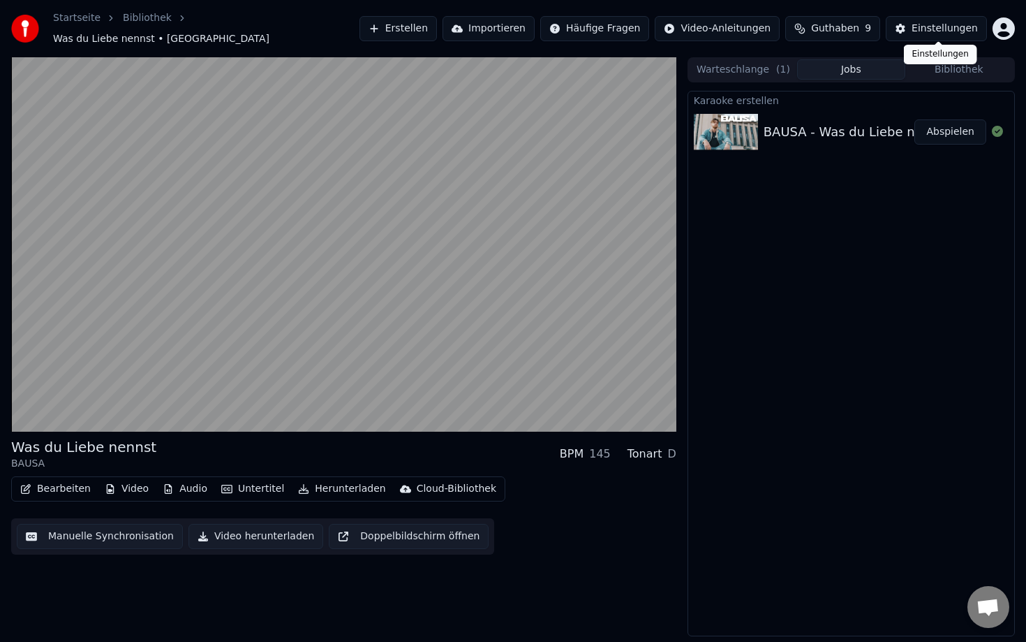
click at [926, 23] on div "Einstellungen" at bounding box center [945, 29] width 66 height 14
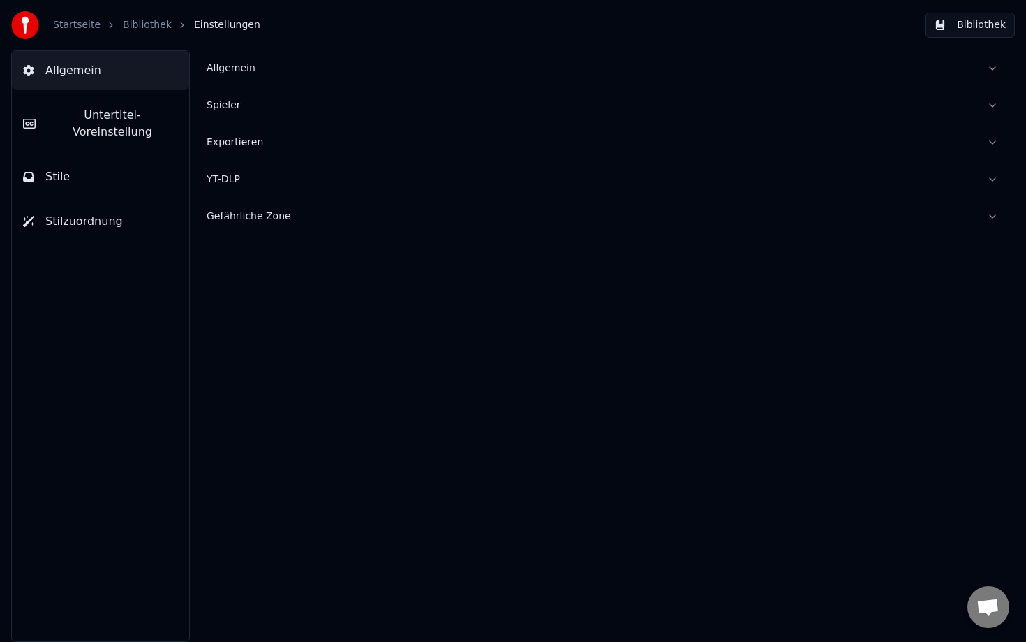
click at [101, 132] on button "Untertitel-Voreinstellung" at bounding box center [100, 124] width 177 height 56
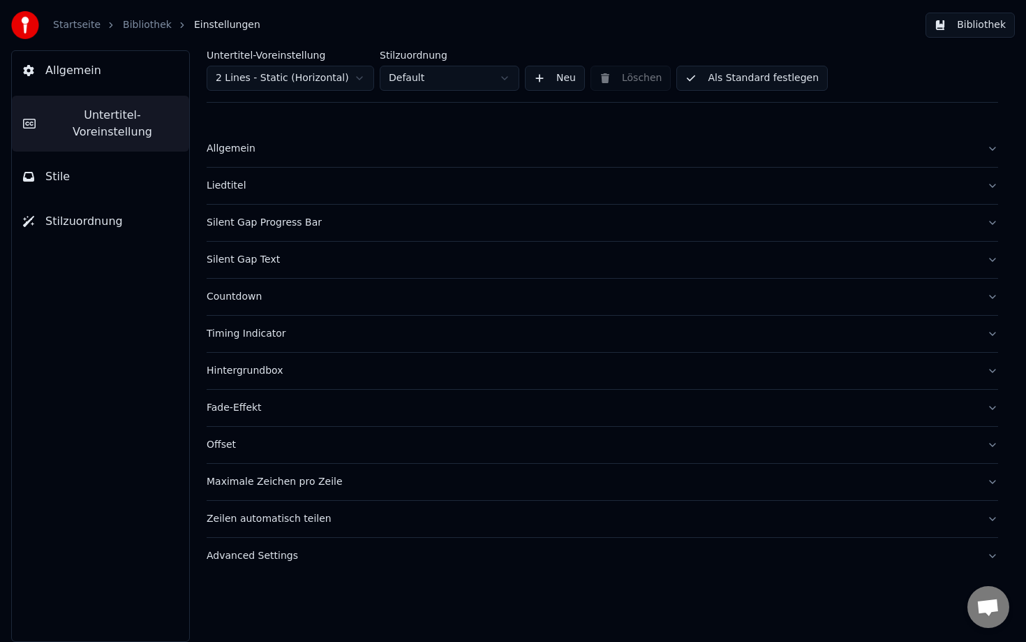
click at [87, 163] on button "Stile" at bounding box center [100, 176] width 177 height 39
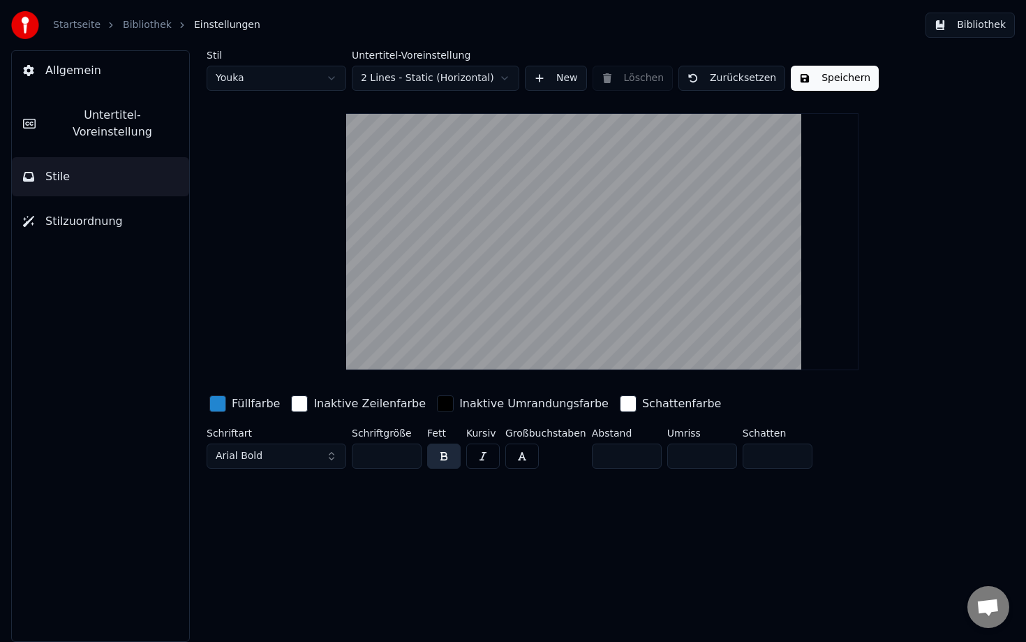
click at [226, 399] on div "button" at bounding box center [217, 403] width 17 height 17
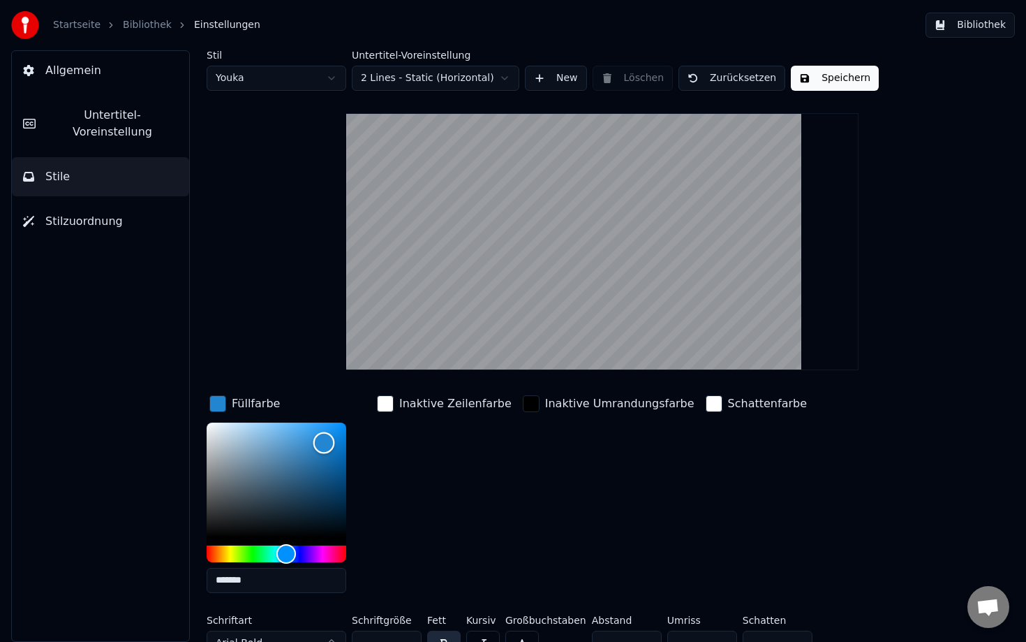
click at [212, 531] on div "Color" at bounding box center [277, 479] width 140 height 114
type input "*******"
click at [205, 531] on div "Color" at bounding box center [207, 532] width 22 height 22
click at [218, 399] on div "button" at bounding box center [217, 403] width 17 height 17
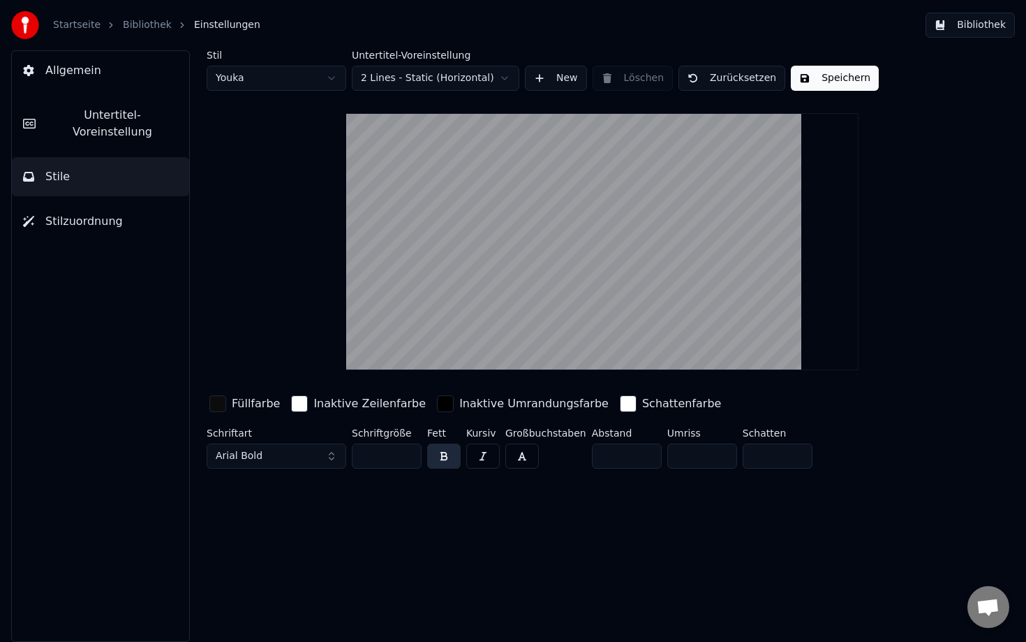
click at [218, 399] on div "button" at bounding box center [217, 403] width 17 height 17
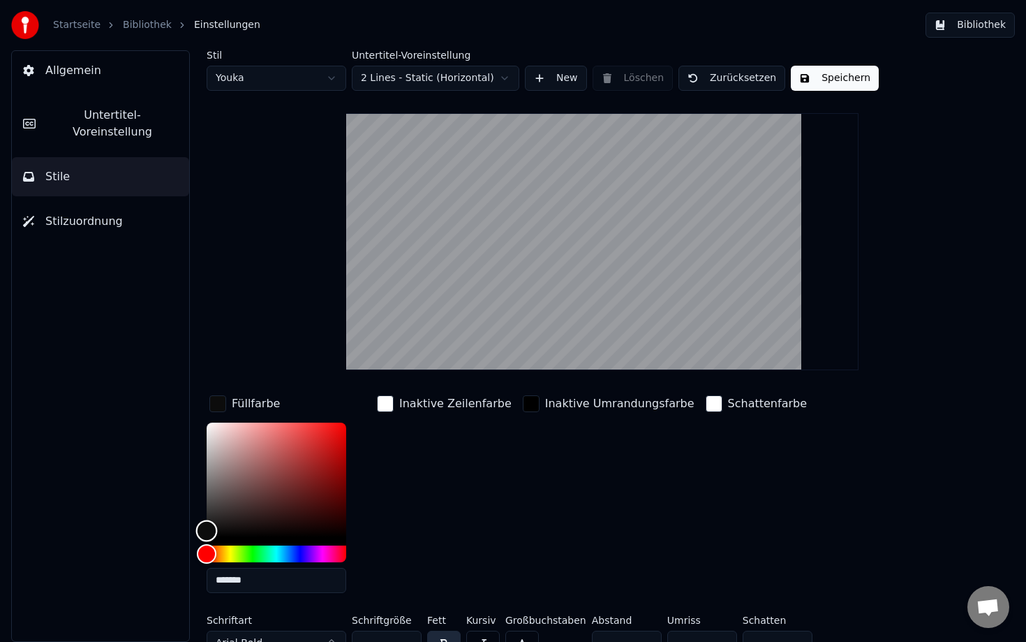
type input "*******"
click at [339, 427] on div "Color" at bounding box center [277, 479] width 140 height 114
click at [300, 316] on div "Stil Youka Untertitel-Voreinstellung 2 Lines - Static (Horizontal) New Löschen …" at bounding box center [603, 355] width 792 height 611
click at [457, 531] on div "Inaktive Zeilenfarbe" at bounding box center [444, 498] width 140 height 212
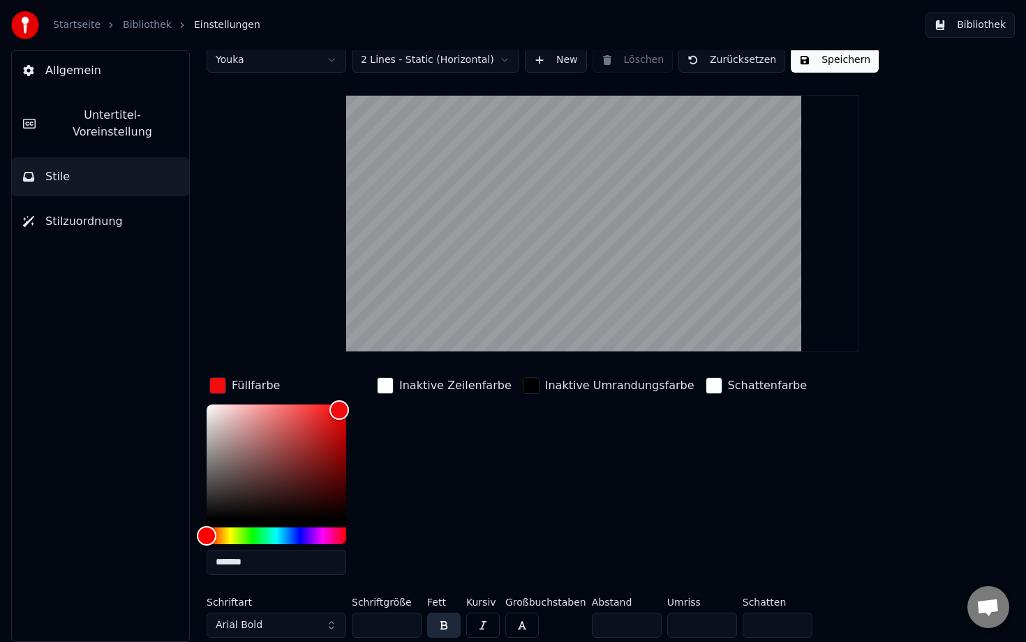
click at [124, 202] on button "Stilzuordnung" at bounding box center [100, 221] width 177 height 39
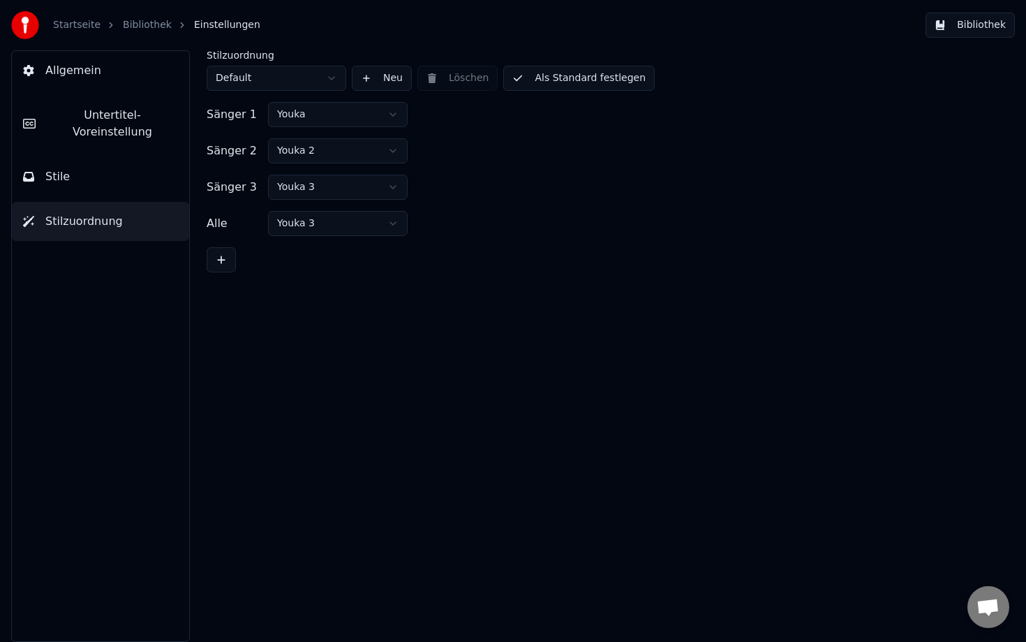
scroll to position [0, 0]
click at [71, 202] on button "Stilzuordnung" at bounding box center [100, 221] width 177 height 39
click at [85, 161] on button "Stile" at bounding box center [100, 176] width 177 height 39
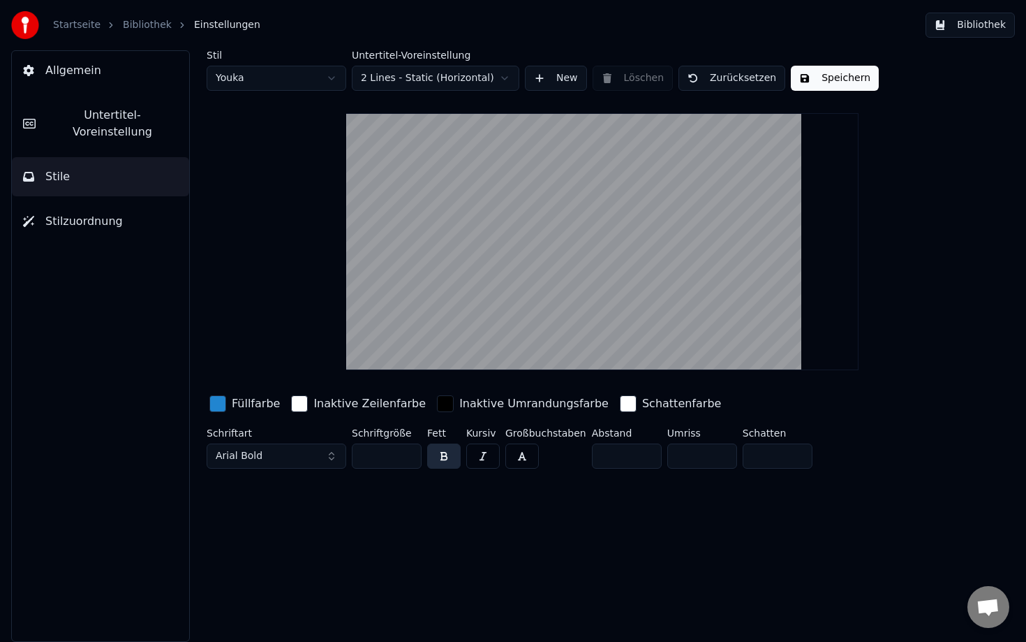
click at [101, 125] on button "Untertitel-Voreinstellung" at bounding box center [100, 124] width 177 height 56
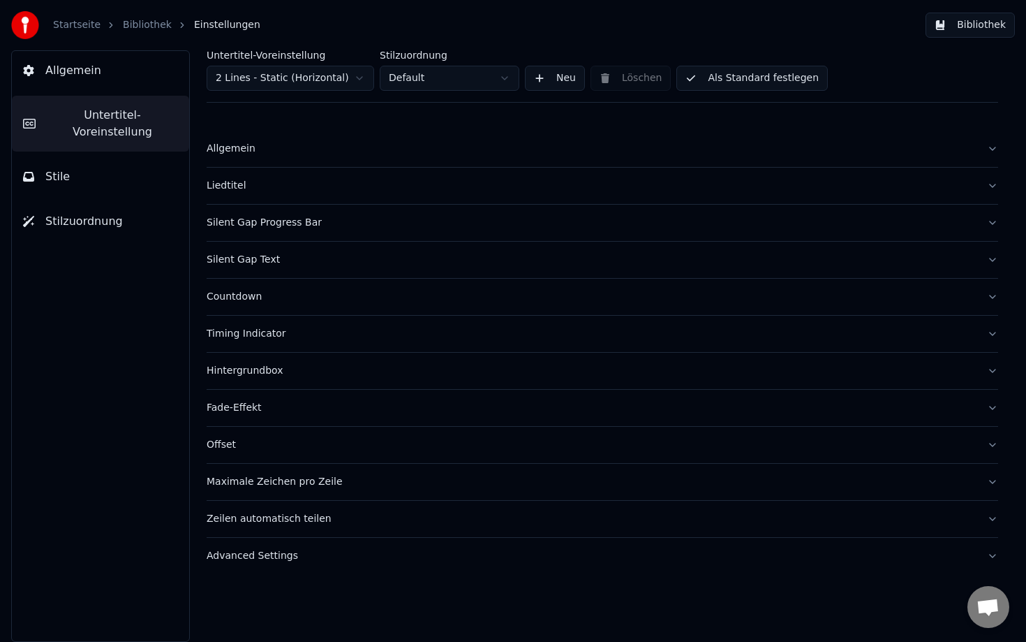
click at [254, 371] on div "Hintergrundbox" at bounding box center [591, 371] width 769 height 14
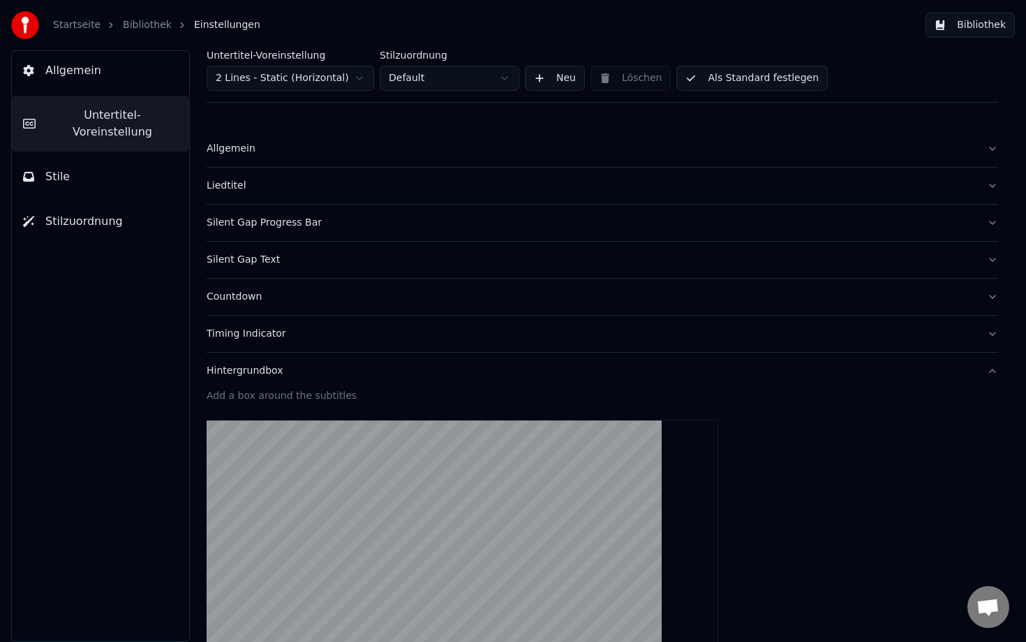
click at [276, 162] on button "Allgemein" at bounding box center [603, 149] width 792 height 36
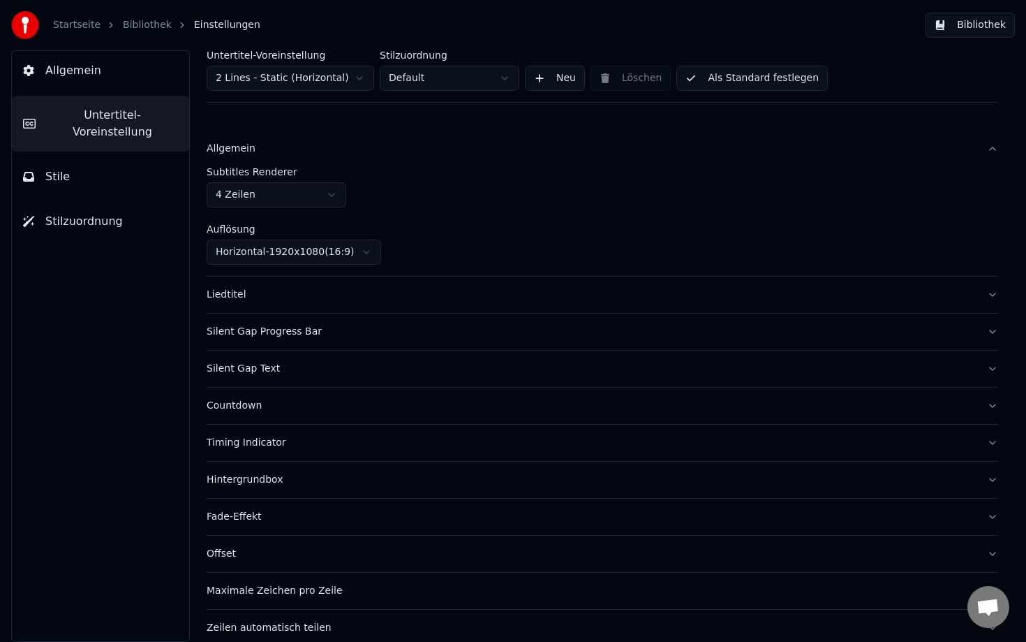
click at [276, 161] on button "Allgemein" at bounding box center [603, 149] width 792 height 36
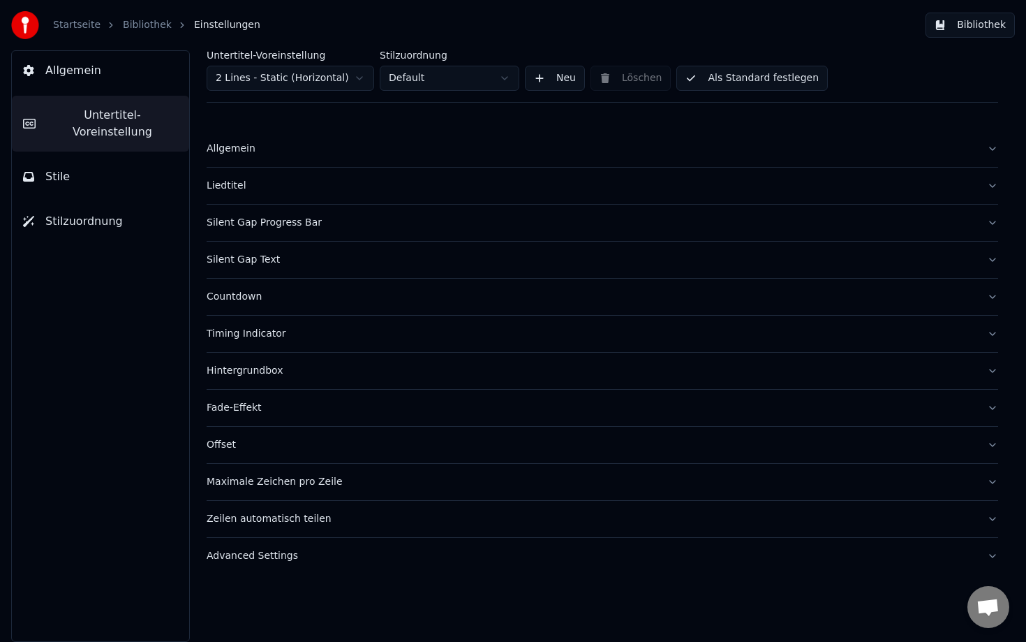
click at [114, 72] on button "Allgemein" at bounding box center [100, 70] width 177 height 39
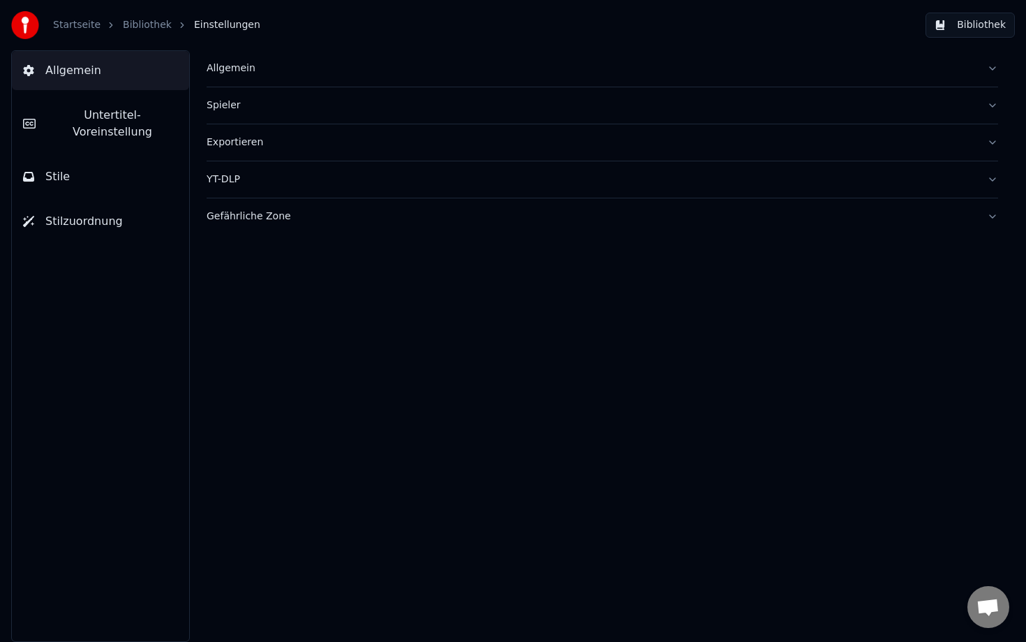
click at [242, 105] on div "Spieler" at bounding box center [591, 105] width 769 height 14
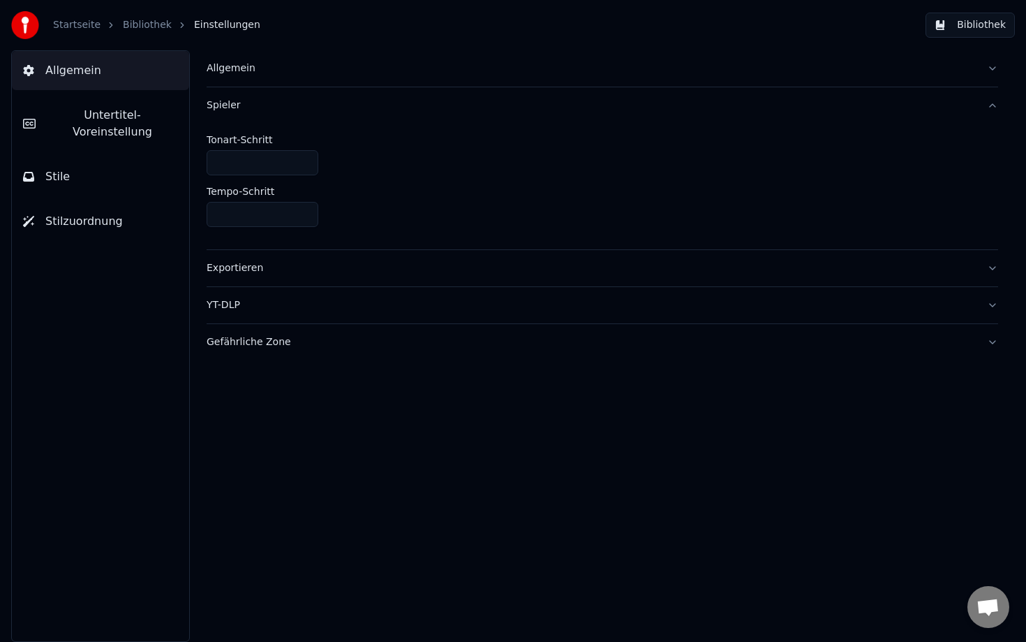
click at [242, 105] on div "Spieler" at bounding box center [591, 105] width 769 height 14
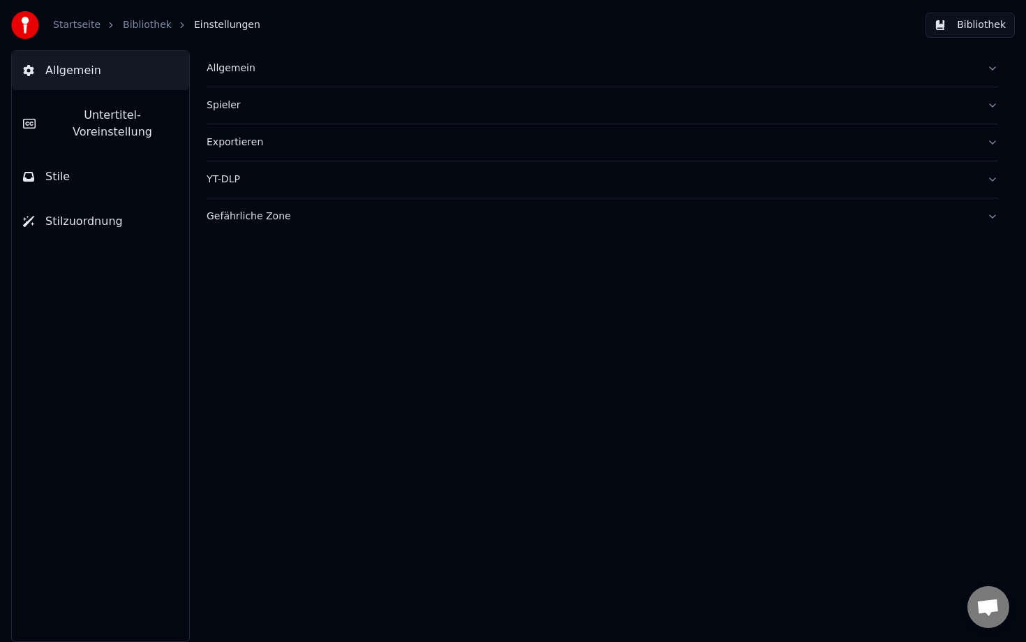
click at [242, 60] on button "Allgemein" at bounding box center [603, 68] width 792 height 36
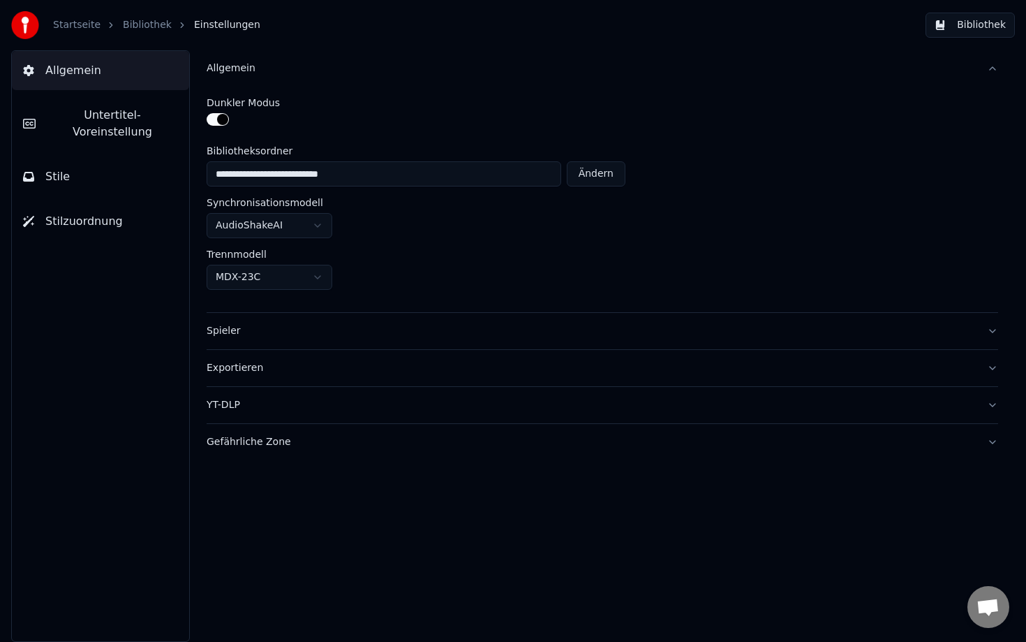
click at [112, 157] on button "Stile" at bounding box center [100, 176] width 177 height 39
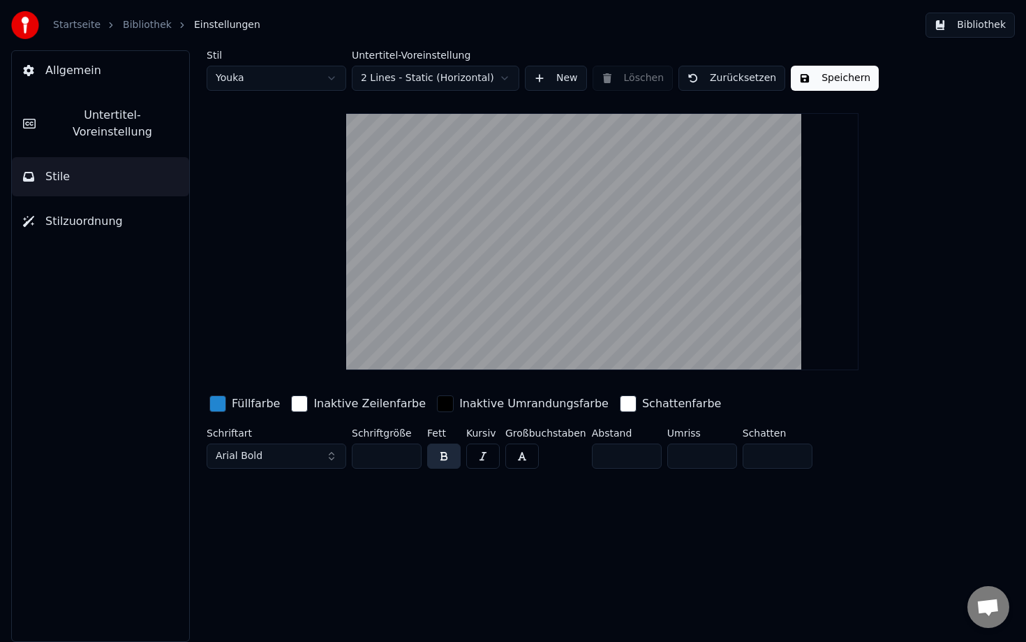
click at [110, 219] on button "Stilzuordnung" at bounding box center [100, 221] width 177 height 39
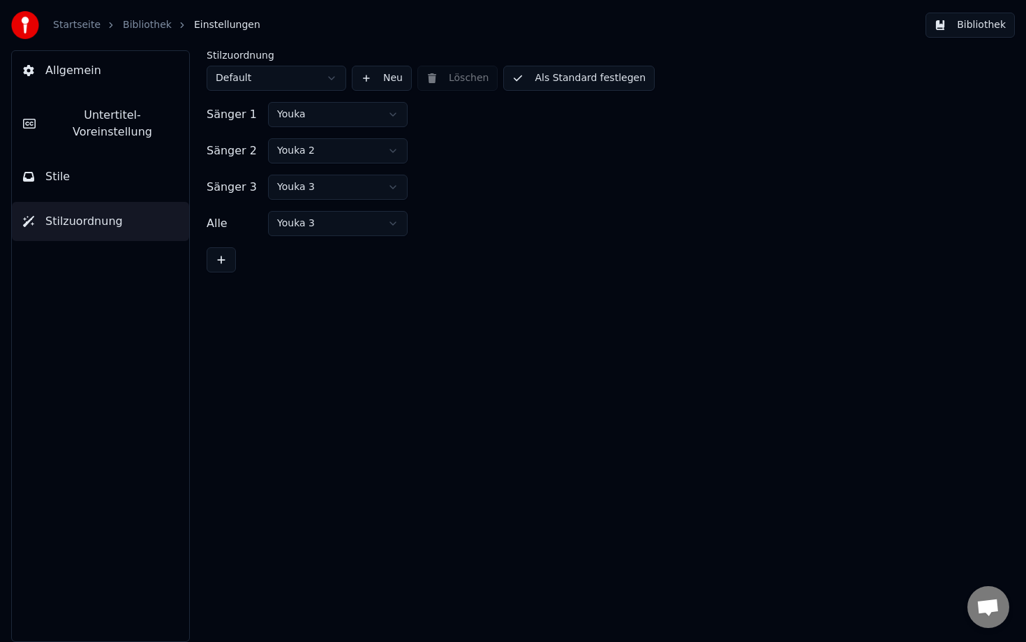
click at [136, 157] on button "Stile" at bounding box center [100, 176] width 177 height 39
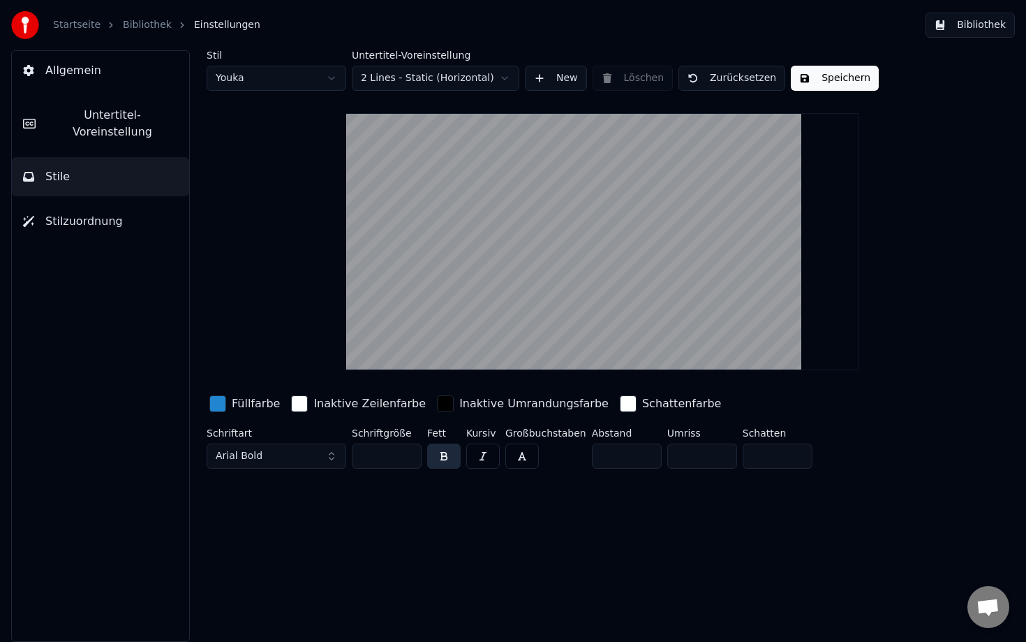
click at [133, 107] on span "Untertitel-Voreinstellung" at bounding box center [112, 124] width 131 height 34
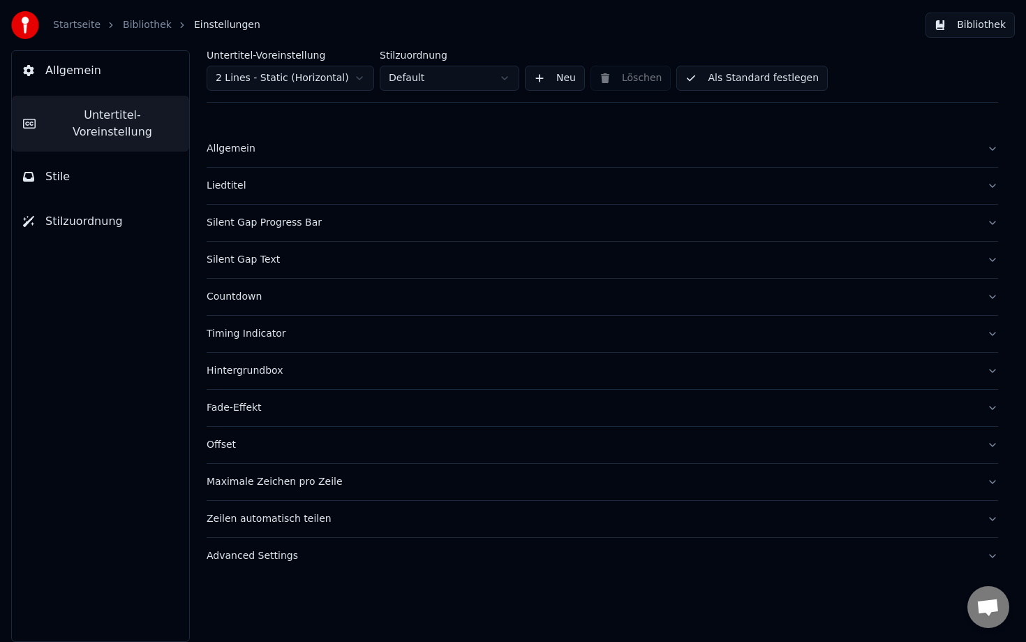
click at [129, 69] on button "Allgemein" at bounding box center [100, 70] width 177 height 39
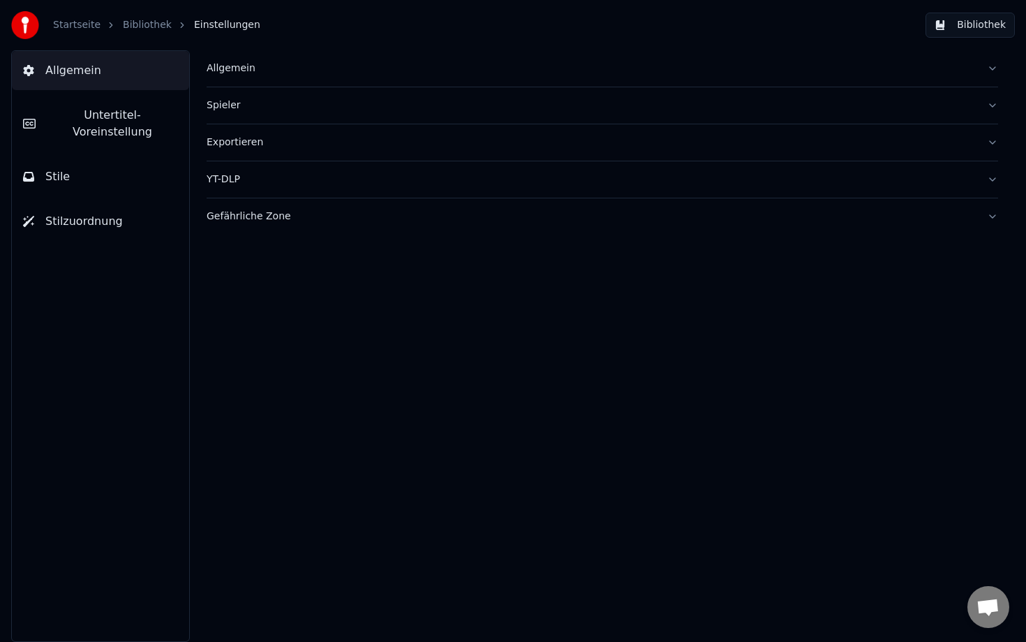
click at [239, 65] on div "Allgemein" at bounding box center [591, 68] width 769 height 14
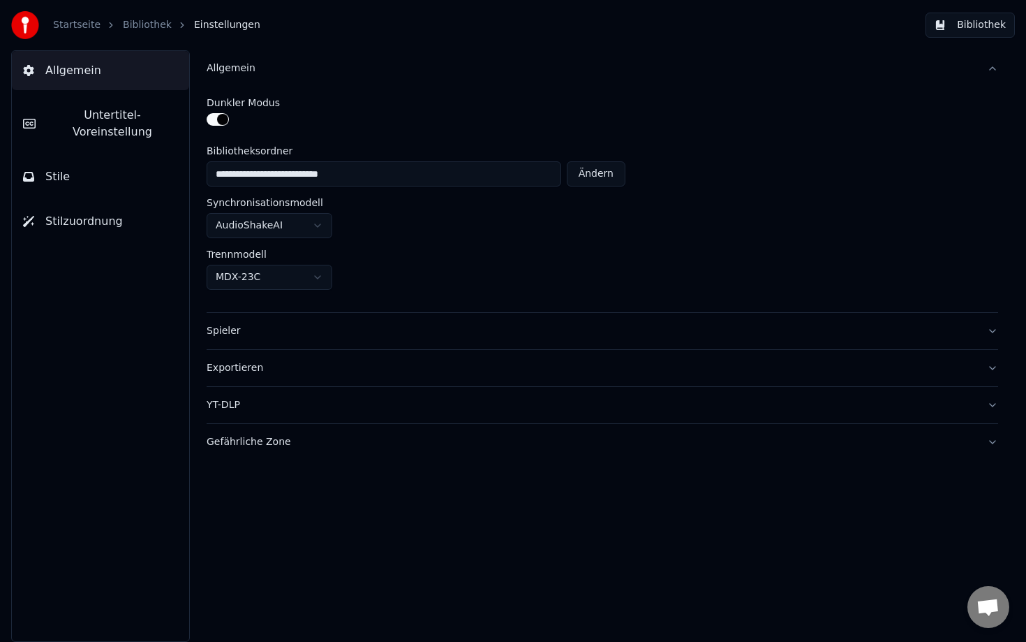
click at [126, 23] on link "Bibliothek" at bounding box center [147, 25] width 49 height 14
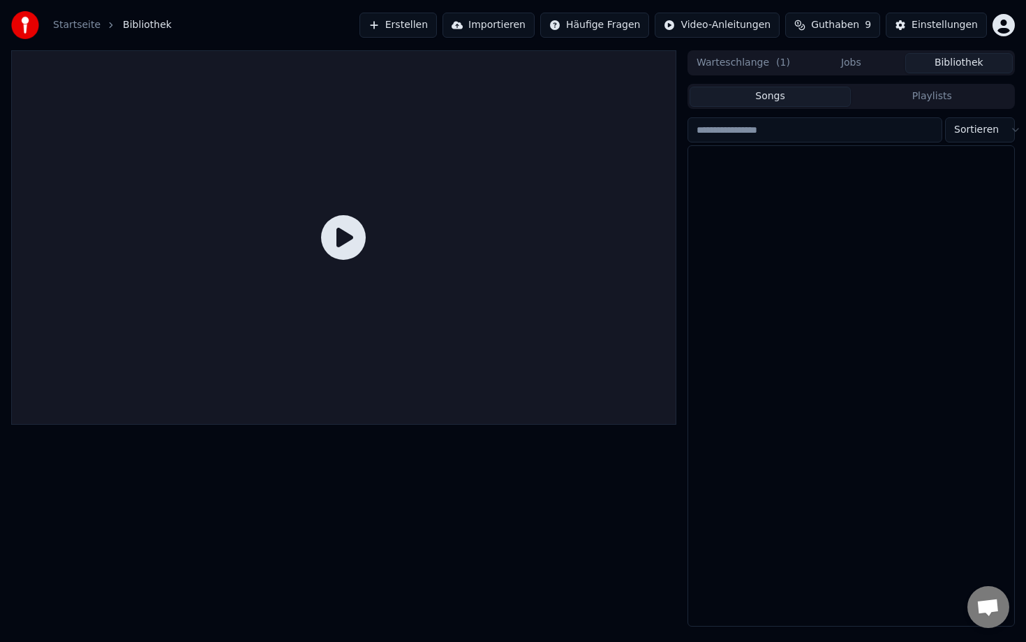
click at [964, 58] on button "Bibliothek" at bounding box center [960, 63] width 108 height 20
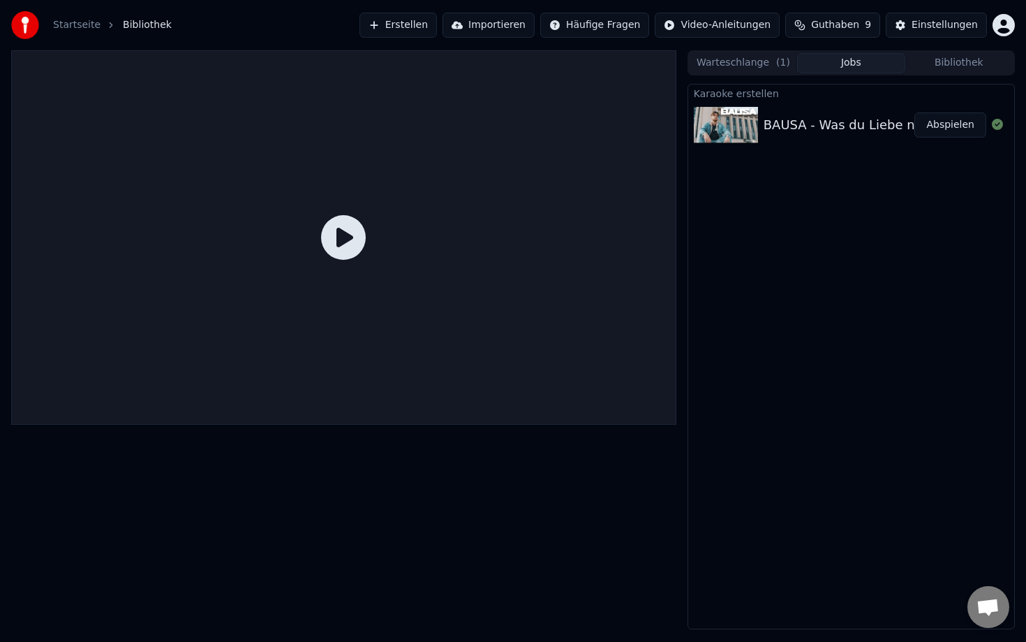
click at [843, 66] on button "Jobs" at bounding box center [851, 63] width 108 height 20
click at [724, 61] on button "Warteschlange ( 1 )" at bounding box center [744, 63] width 108 height 20
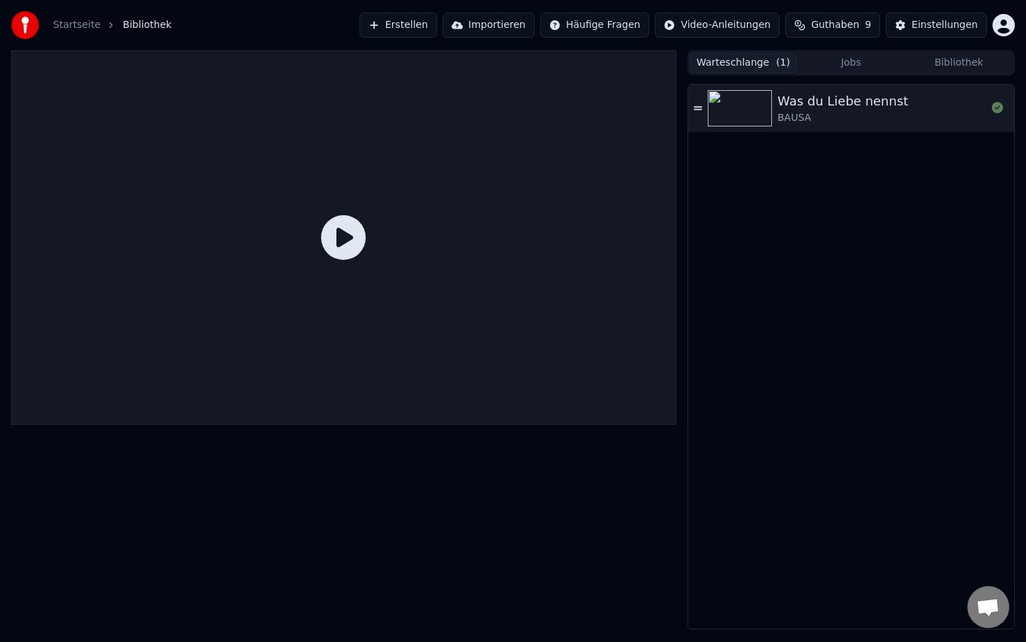
click at [346, 246] on icon at bounding box center [343, 237] width 45 height 45
click at [853, 112] on div "BAUSA" at bounding box center [843, 118] width 131 height 14
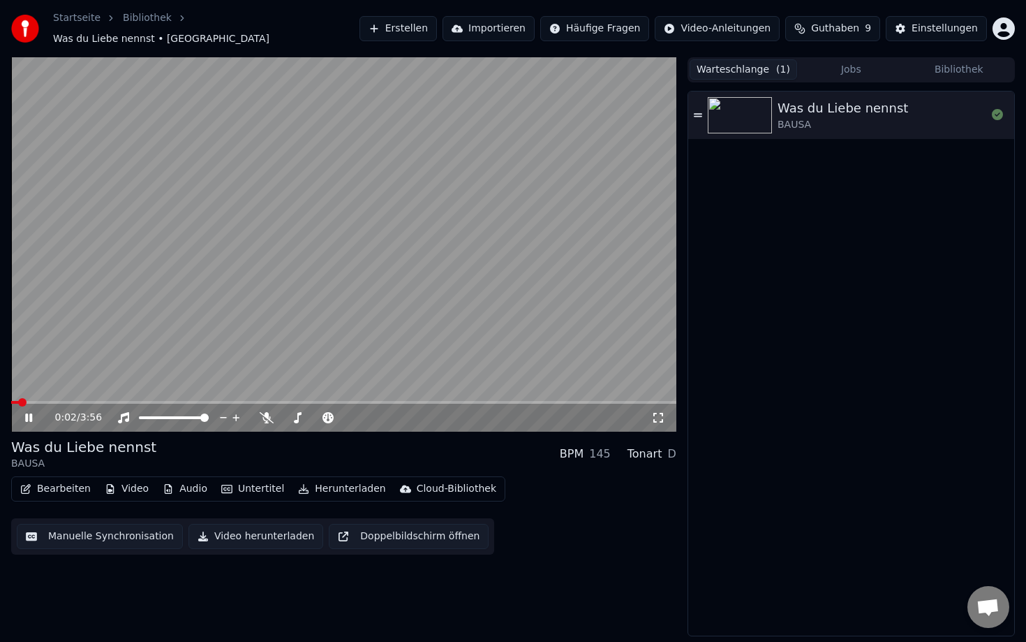
click at [158, 401] on span at bounding box center [343, 402] width 665 height 3
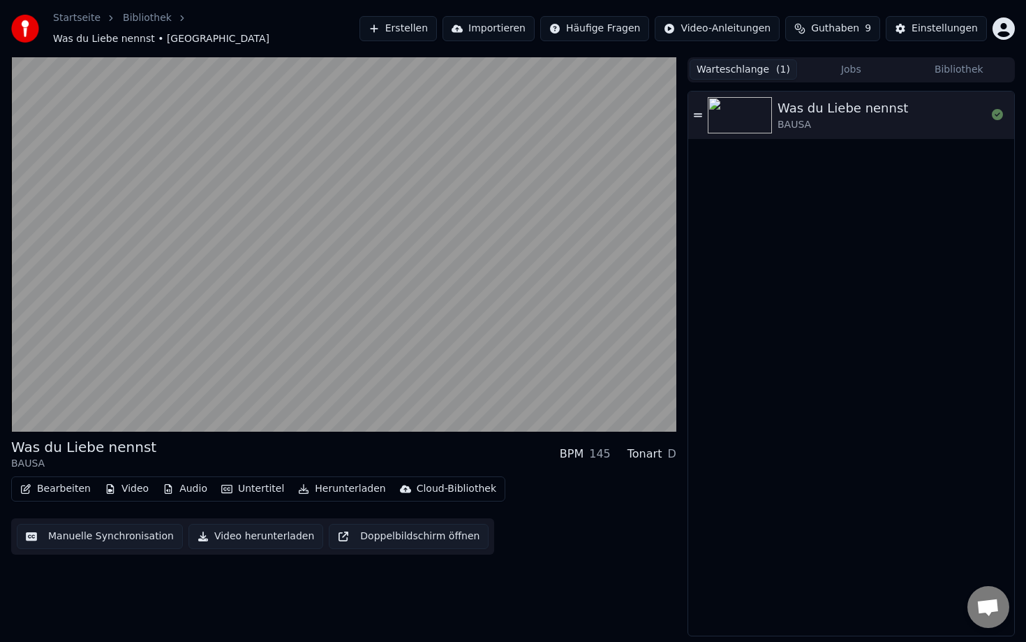
click at [77, 482] on button "Bearbeiten" at bounding box center [56, 489] width 82 height 20
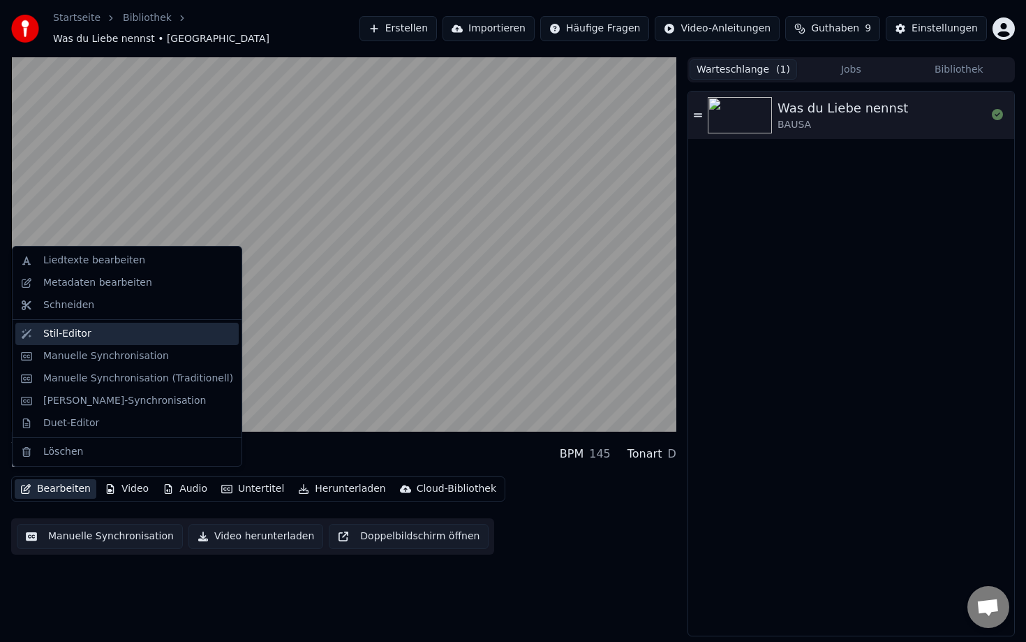
click at [114, 335] on div "Stil-Editor" at bounding box center [138, 334] width 190 height 14
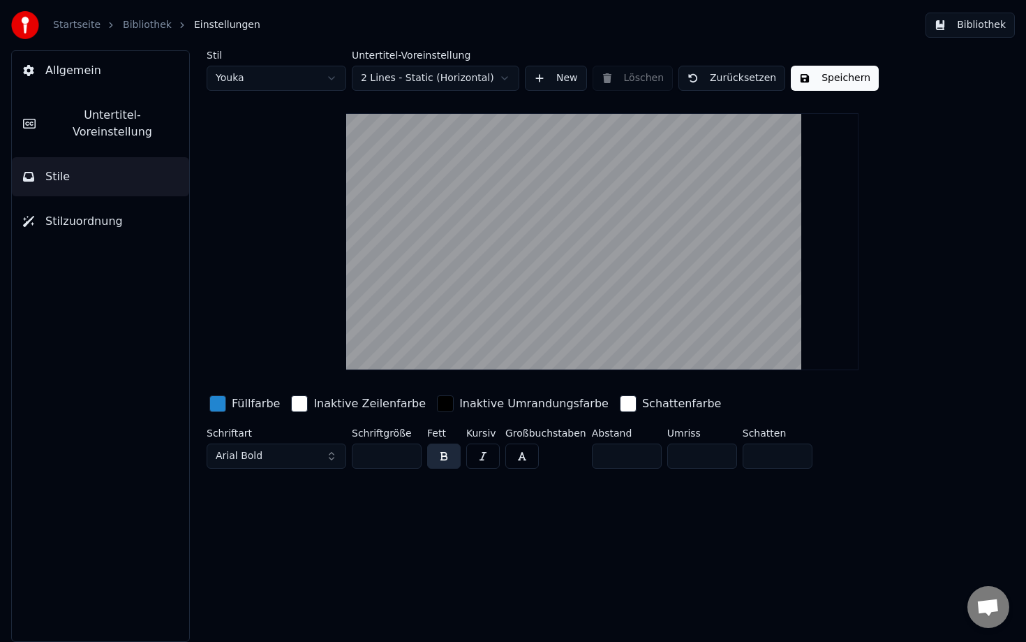
click at [207, 410] on div "Füllfarbe" at bounding box center [245, 403] width 76 height 22
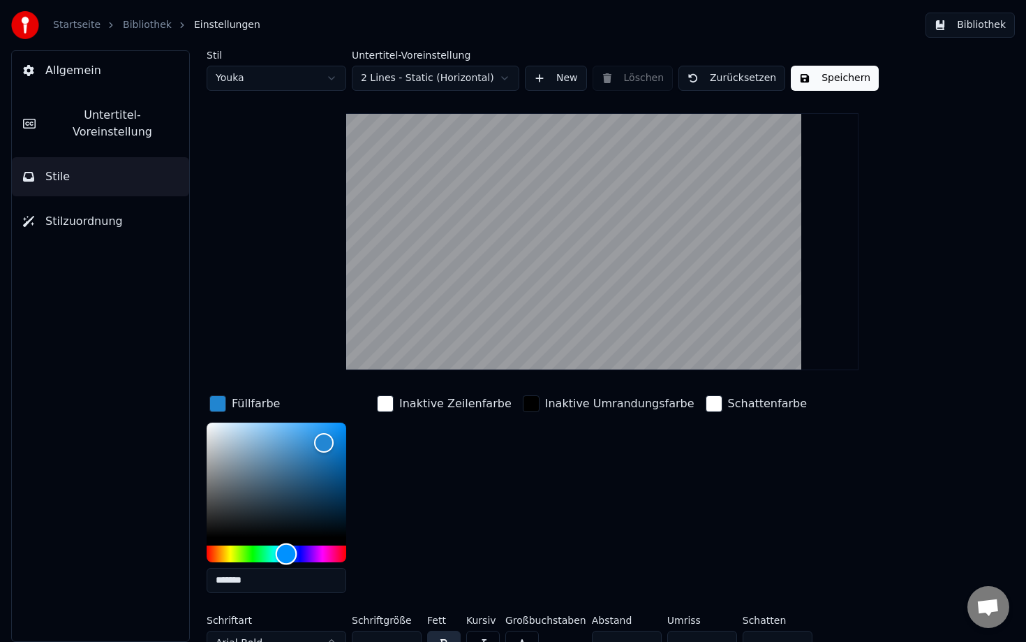
click at [341, 547] on div "Hue" at bounding box center [277, 553] width 140 height 17
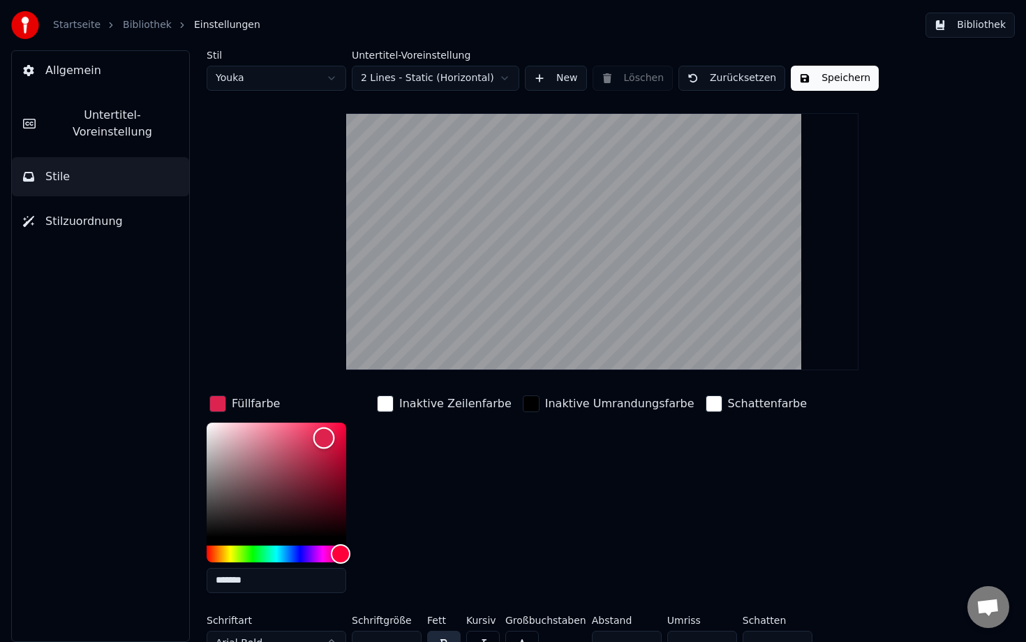
type input "*******"
drag, startPoint x: 324, startPoint y: 437, endPoint x: 354, endPoint y: 413, distance: 38.3
click at [354, 413] on div "Füllfarbe *******" at bounding box center [288, 498] width 162 height 212
click at [844, 76] on button "Speichern" at bounding box center [835, 78] width 88 height 25
click at [440, 508] on div "Inaktive Zeilenfarbe" at bounding box center [444, 498] width 140 height 212
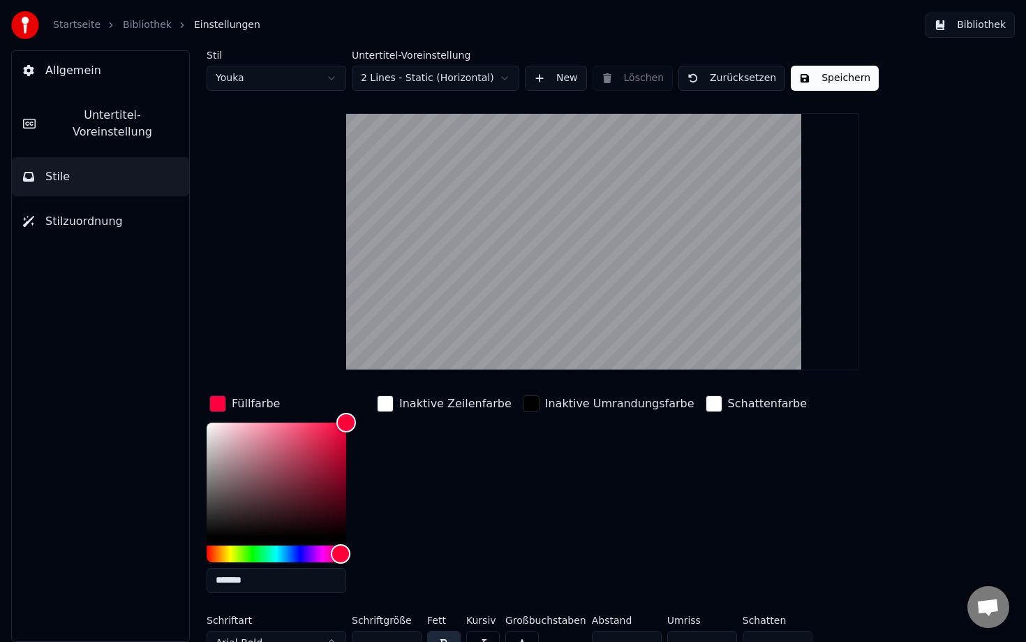
click at [523, 403] on div "button" at bounding box center [531, 403] width 17 height 17
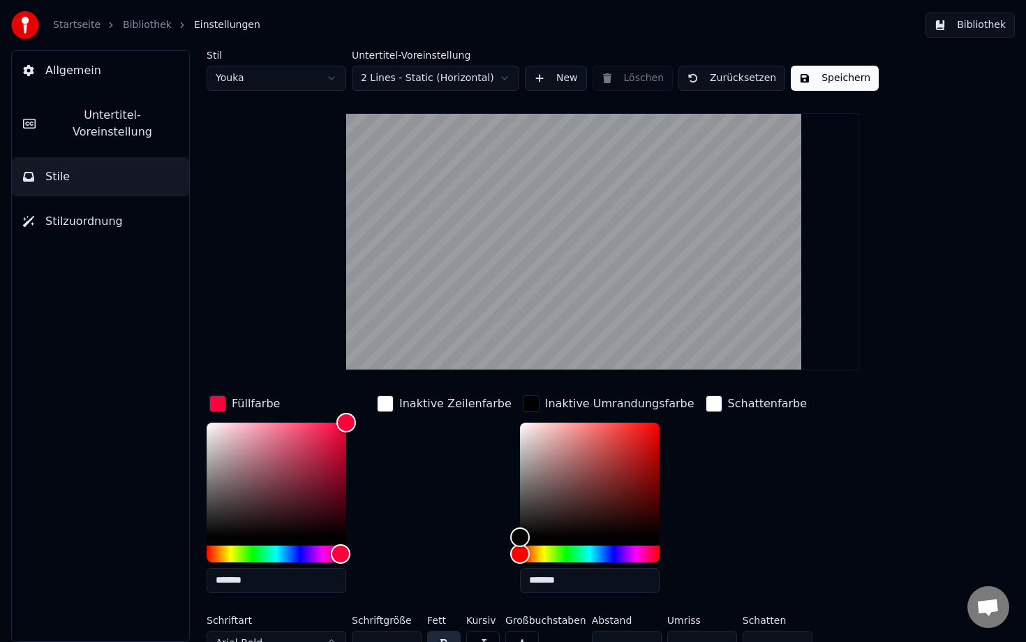
click at [397, 449] on div "Inaktive Zeilenfarbe" at bounding box center [444, 498] width 140 height 212
click at [781, 457] on div "Füllfarbe ******* Inaktive Zeilenfarbe Inaktive Umrandungsfarbe ******* Schatte…" at bounding box center [566, 498] width 718 height 212
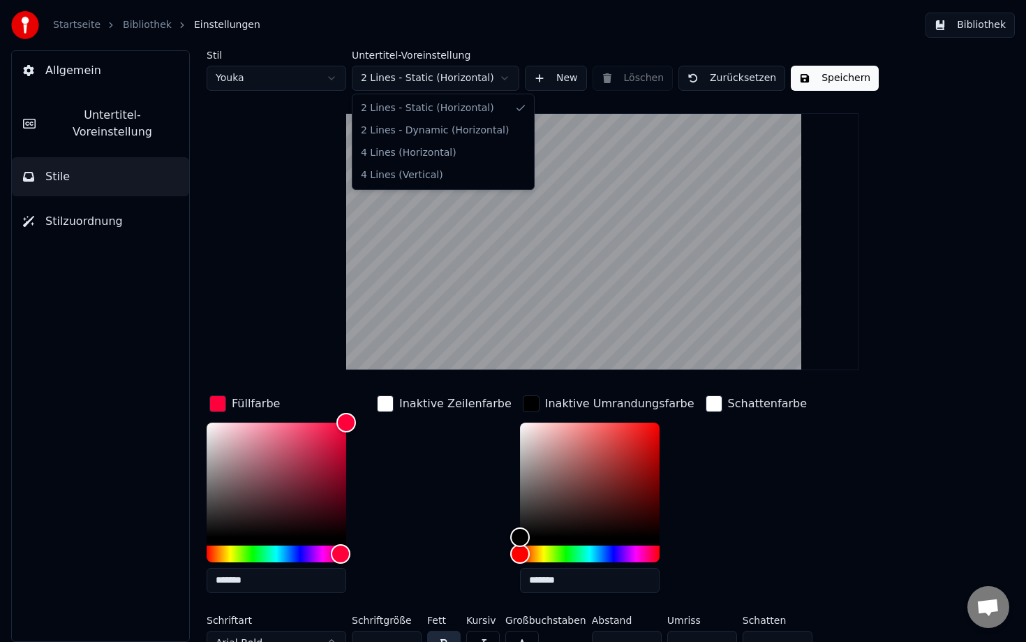
click at [471, 79] on html "Startseite Bibliothek Einstellungen Bibliothek Allgemein Untertitel-Voreinstell…" at bounding box center [513, 321] width 1026 height 642
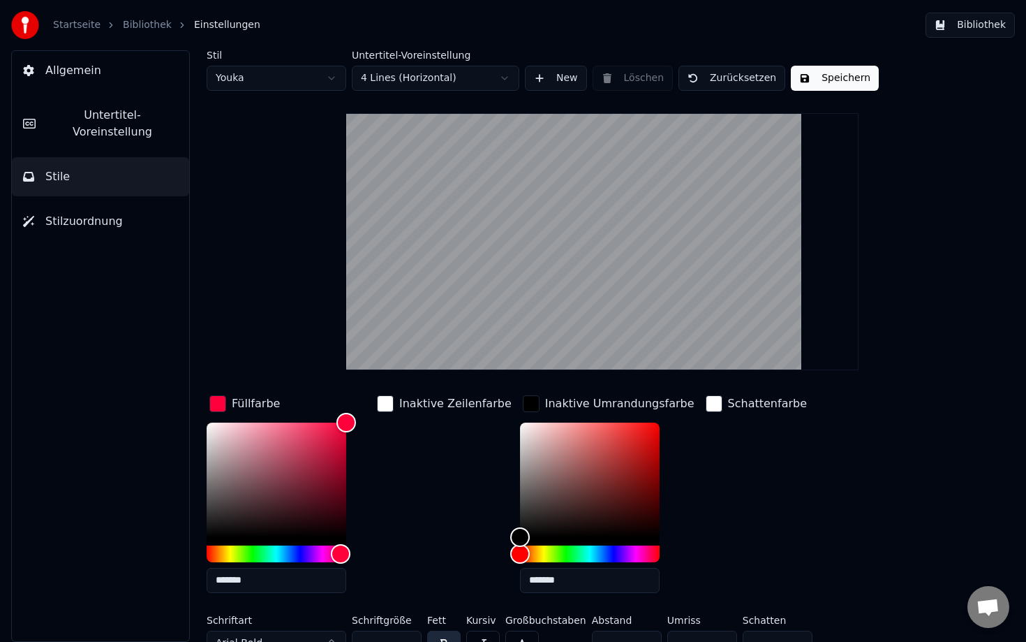
click at [815, 76] on button "Speichern" at bounding box center [835, 78] width 88 height 25
click at [542, 87] on button "New" at bounding box center [556, 78] width 62 height 25
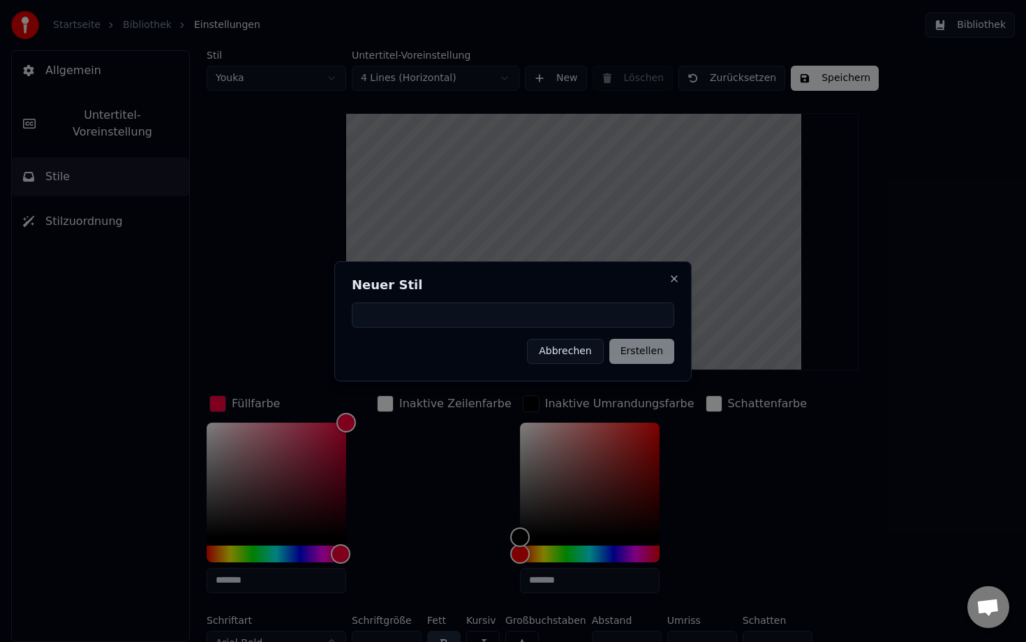
click at [566, 343] on button "Abbrechen" at bounding box center [565, 351] width 76 height 25
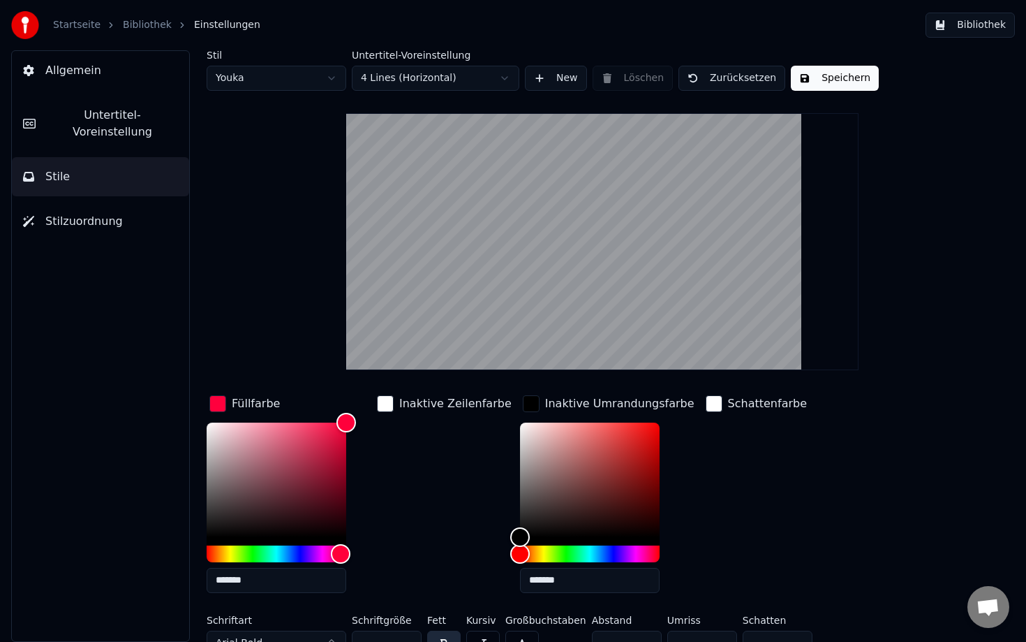
click at [93, 213] on span "Stilzuordnung" at bounding box center [83, 221] width 77 height 17
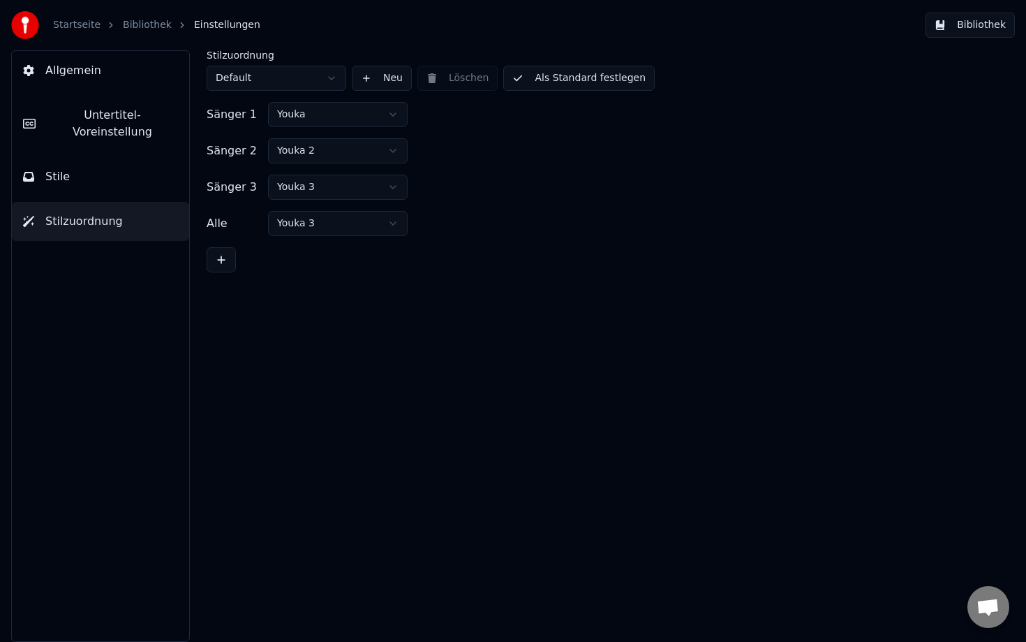
click at [143, 114] on span "Untertitel-Voreinstellung" at bounding box center [112, 124] width 131 height 34
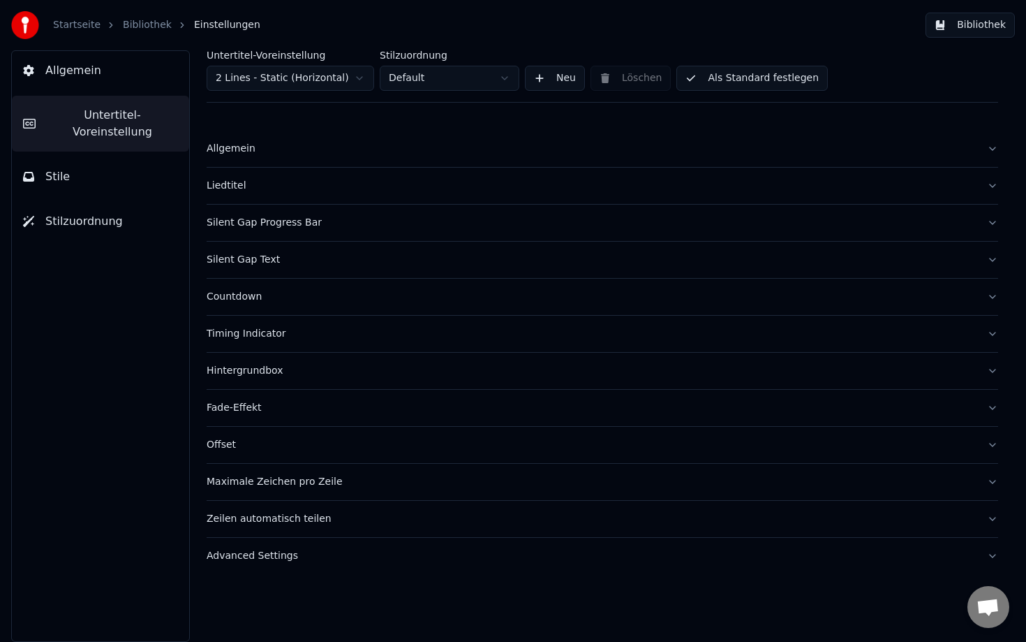
click at [255, 368] on div "Hintergrundbox" at bounding box center [591, 371] width 769 height 14
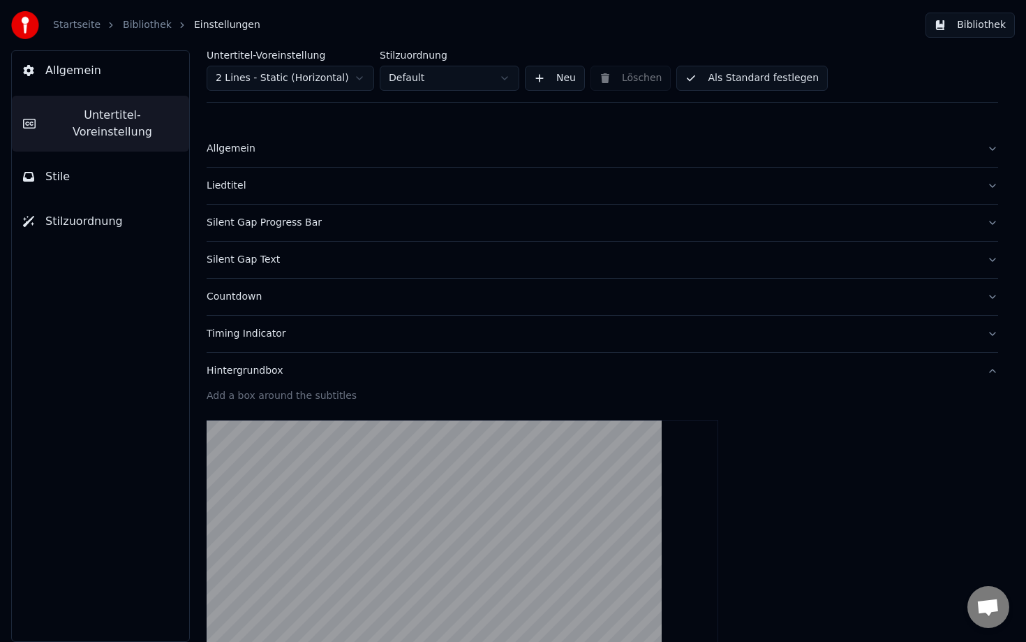
click at [125, 170] on button "Stile" at bounding box center [100, 176] width 177 height 39
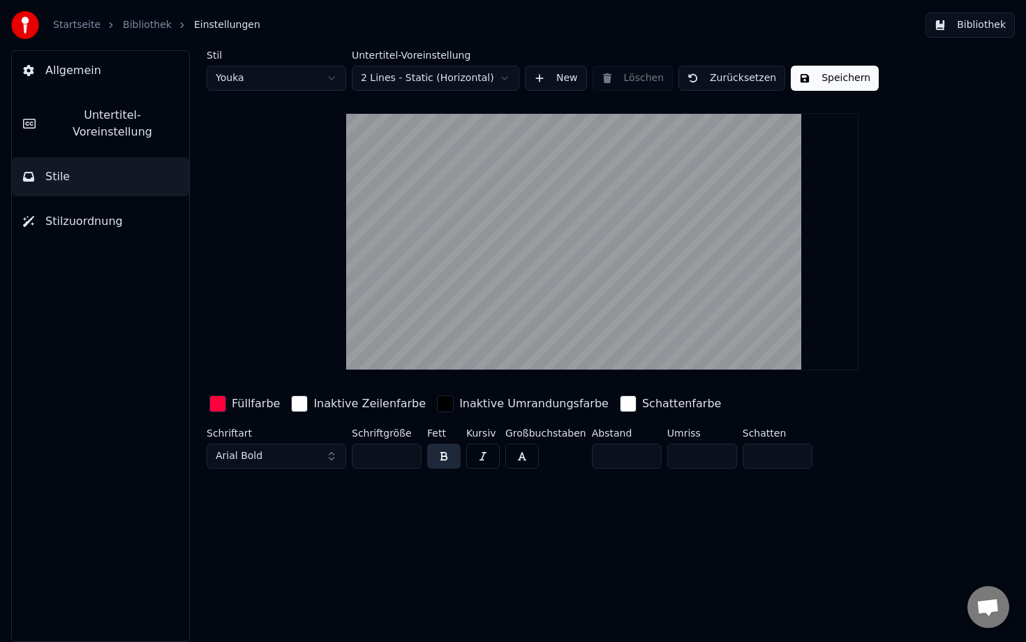
click at [106, 213] on span "Stilzuordnung" at bounding box center [83, 221] width 77 height 17
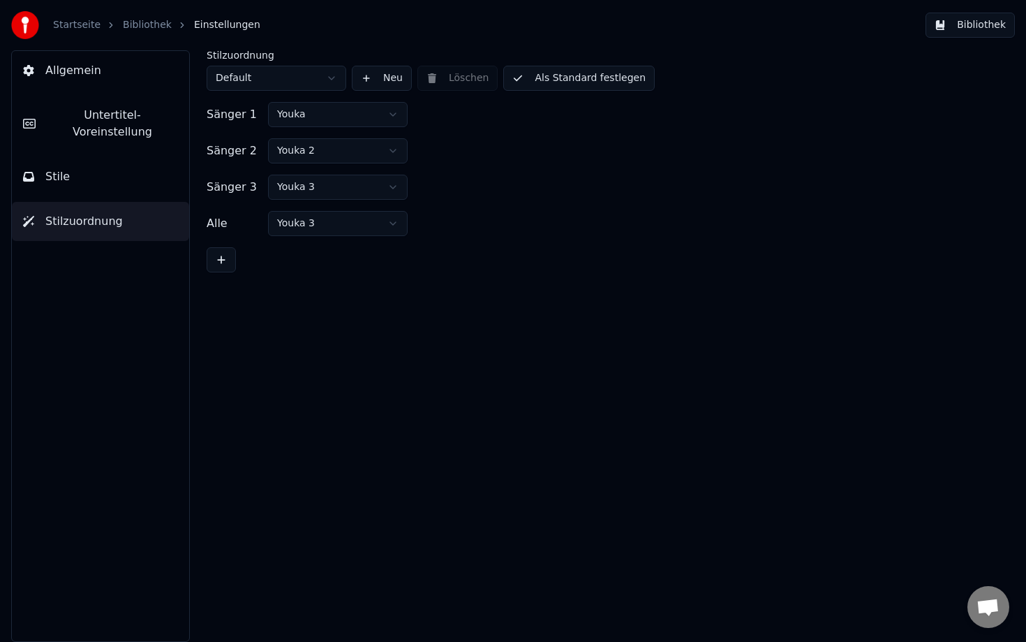
click at [107, 157] on button "Stile" at bounding box center [100, 176] width 177 height 39
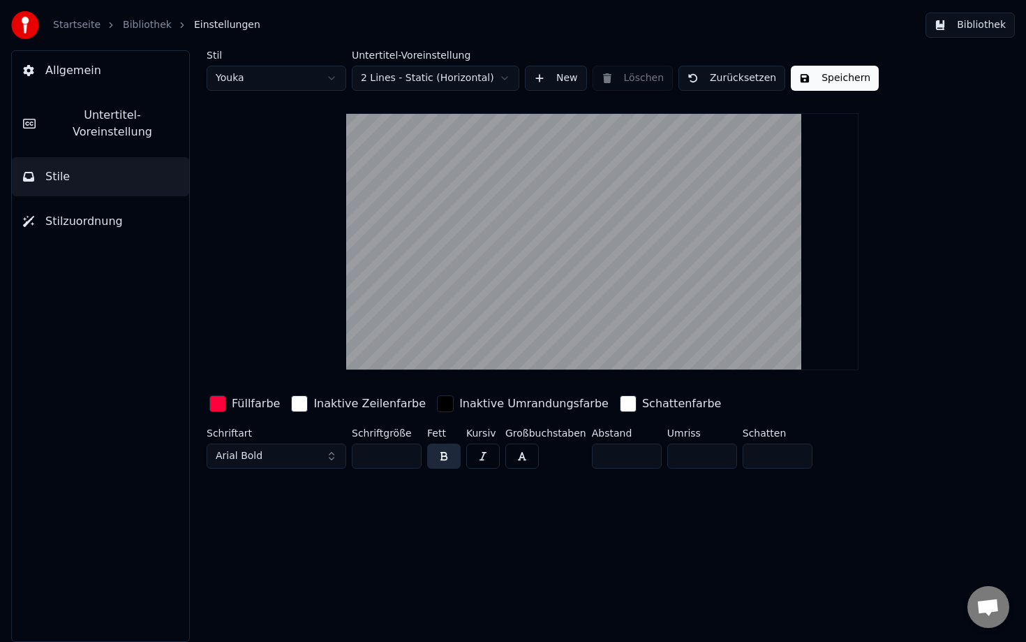
click at [102, 96] on button "Untertitel-Voreinstellung" at bounding box center [100, 124] width 177 height 56
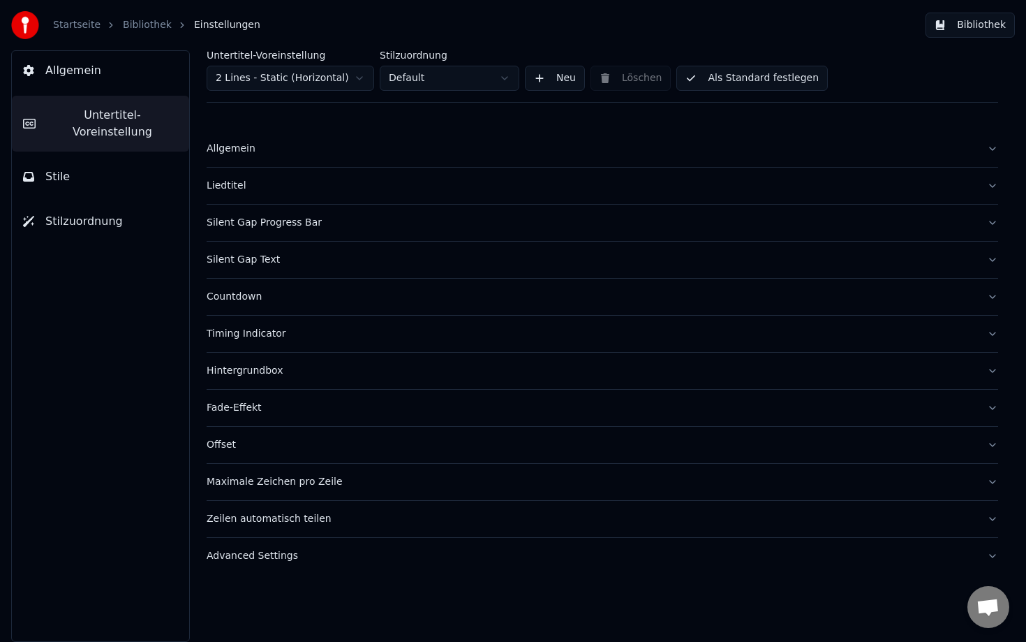
click at [221, 146] on div "Allgemein" at bounding box center [591, 149] width 769 height 14
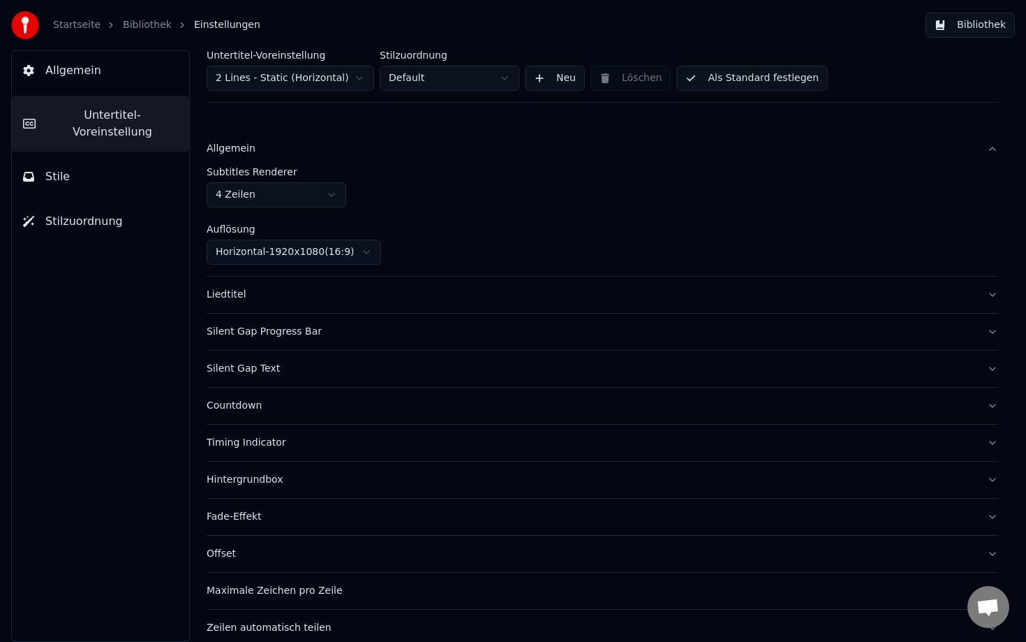
click at [260, 299] on div "Liedtitel" at bounding box center [591, 295] width 769 height 14
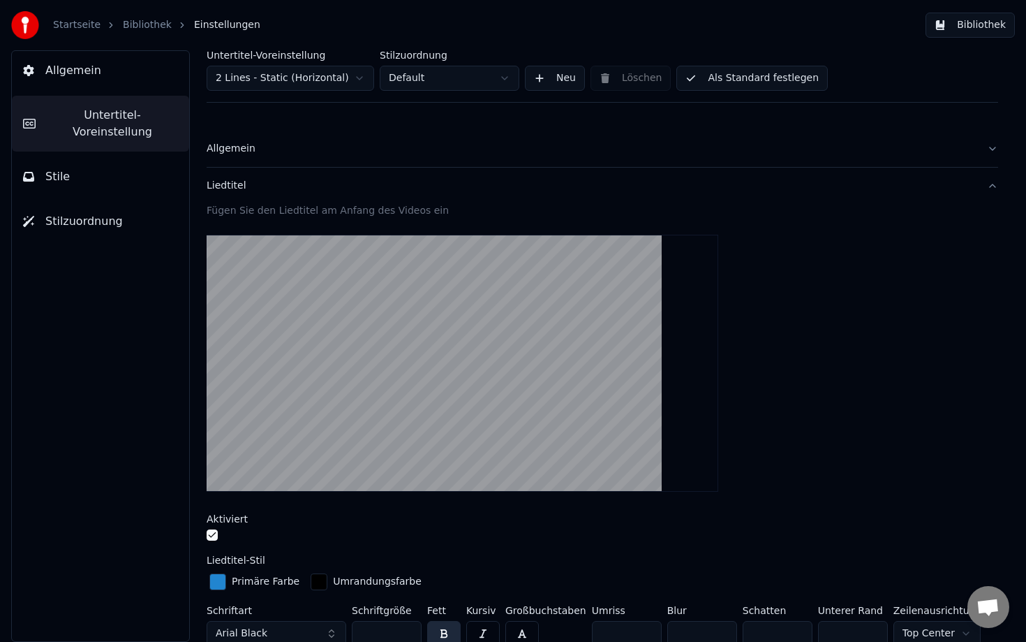
click at [210, 534] on button "button" at bounding box center [212, 534] width 11 height 11
click at [577, 186] on div "Liedtitel" at bounding box center [591, 186] width 769 height 14
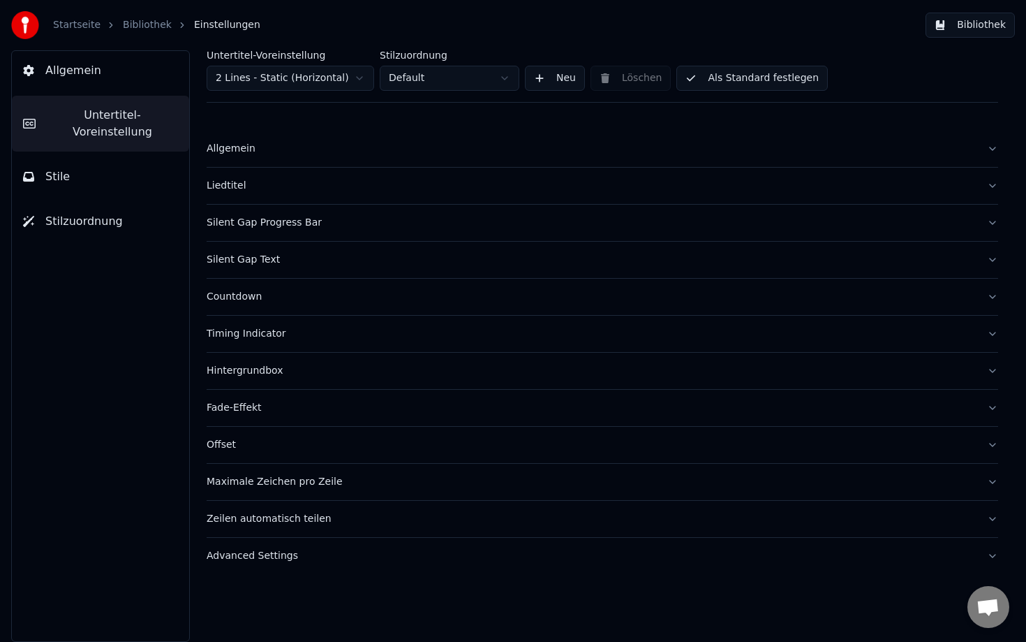
click at [980, 34] on button "Bibliothek" at bounding box center [970, 25] width 89 height 25
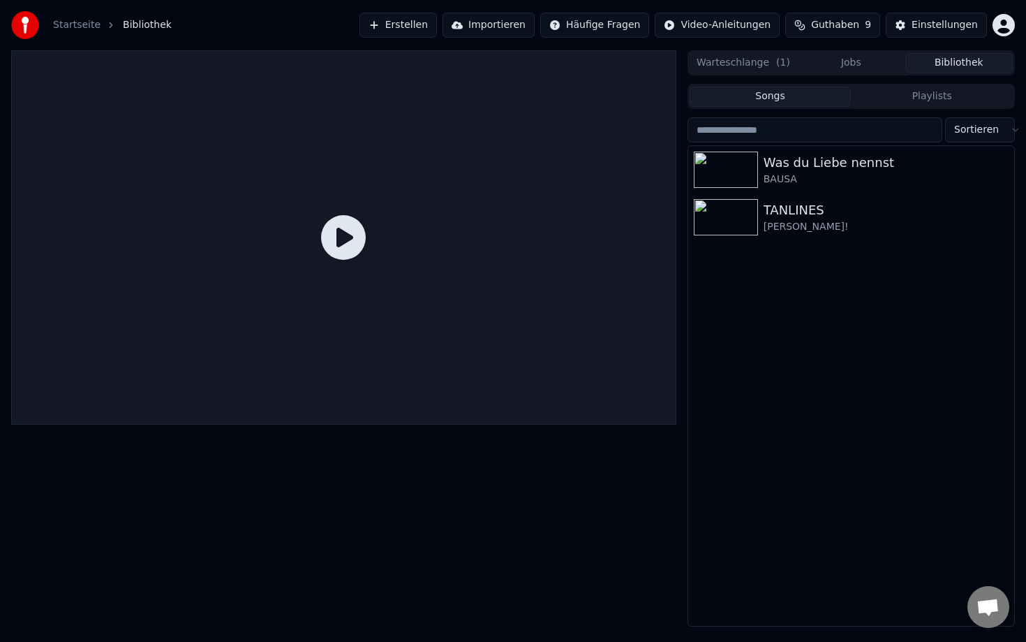
click at [354, 228] on icon at bounding box center [343, 237] width 45 height 45
click at [346, 236] on icon at bounding box center [343, 237] width 45 height 45
click at [731, 170] on img at bounding box center [726, 169] width 64 height 36
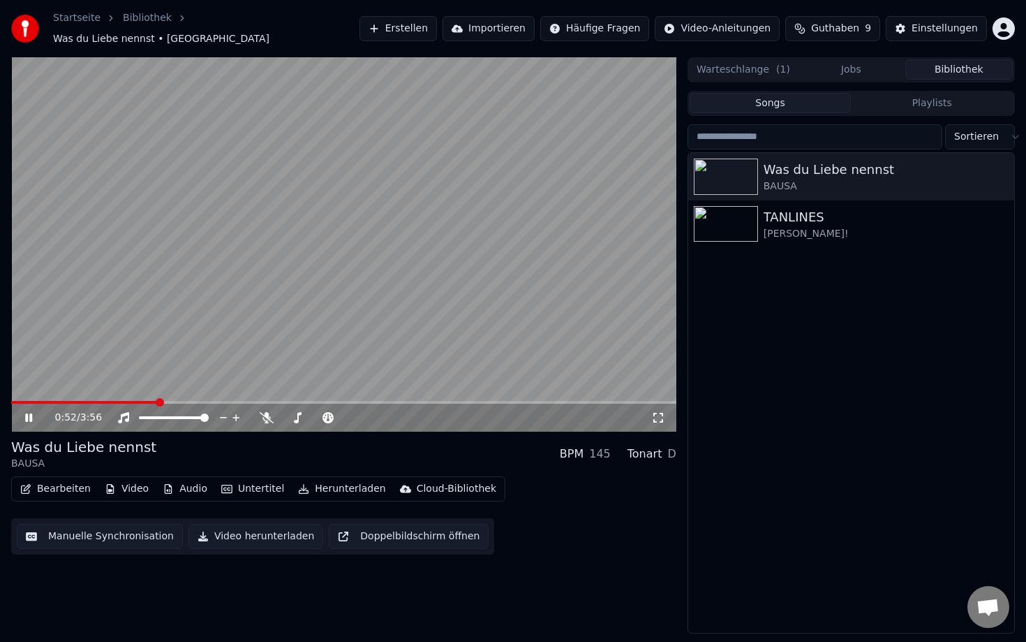
click at [157, 401] on span at bounding box center [343, 402] width 665 height 3
click at [258, 526] on button "Video herunterladen" at bounding box center [256, 536] width 135 height 25
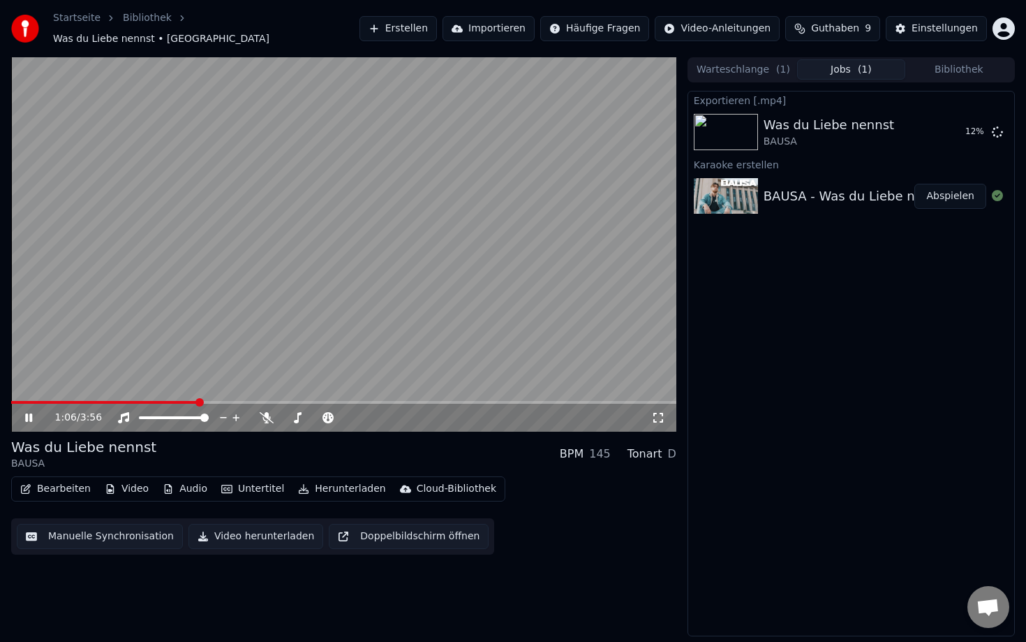
click at [121, 482] on button "Video" at bounding box center [126, 489] width 55 height 20
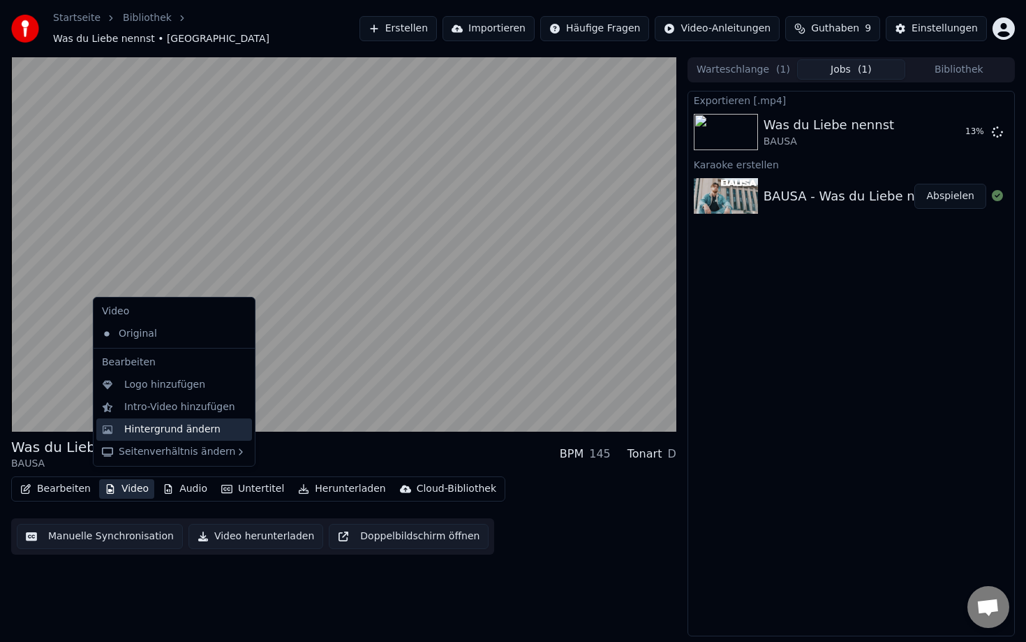
click at [150, 434] on div "Hintergrund ändern" at bounding box center [172, 429] width 96 height 14
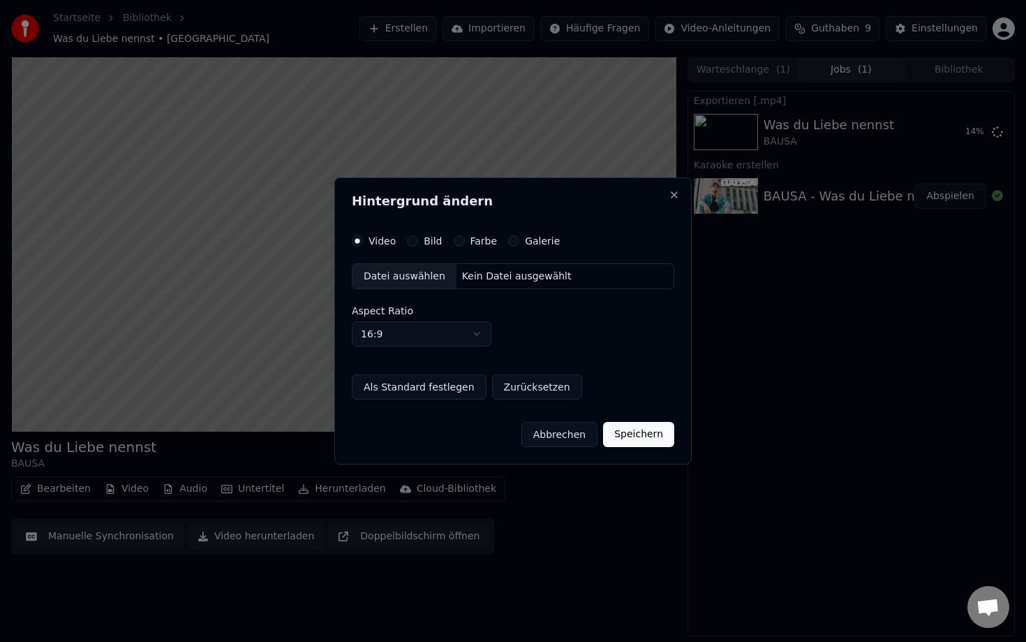
click at [459, 237] on button "Farbe" at bounding box center [459, 240] width 11 height 11
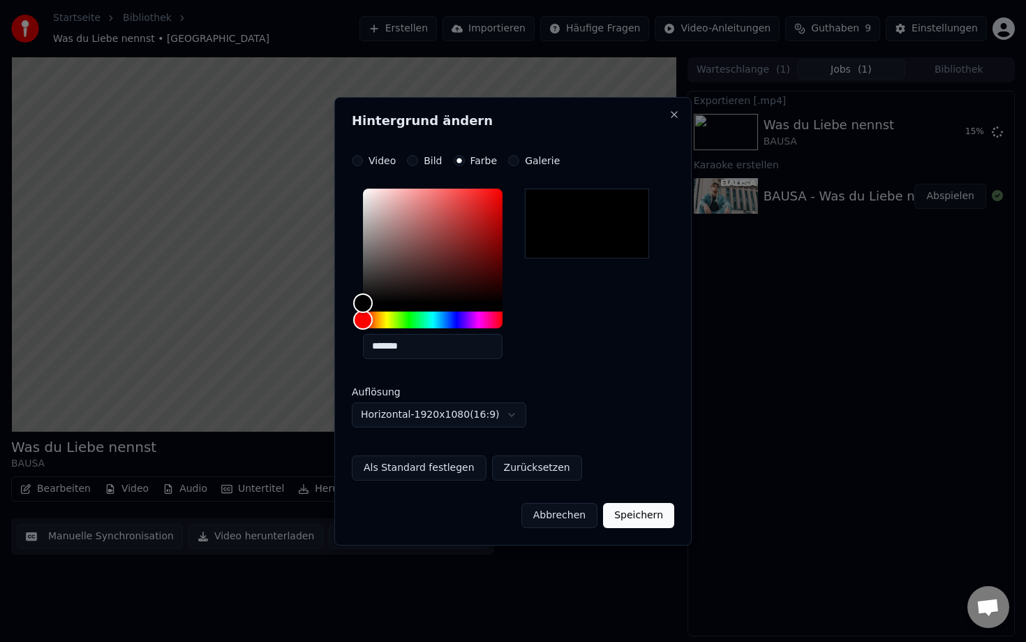
click at [539, 200] on div at bounding box center [587, 224] width 124 height 70
click at [636, 512] on button "Speichern" at bounding box center [638, 515] width 71 height 25
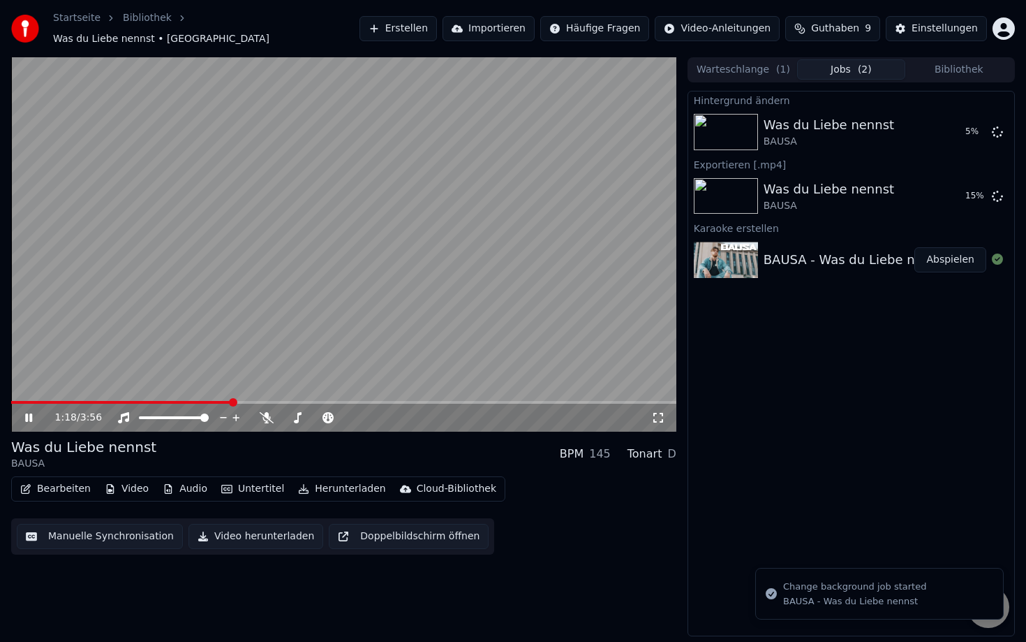
click at [135, 485] on button "Video" at bounding box center [126, 489] width 55 height 20
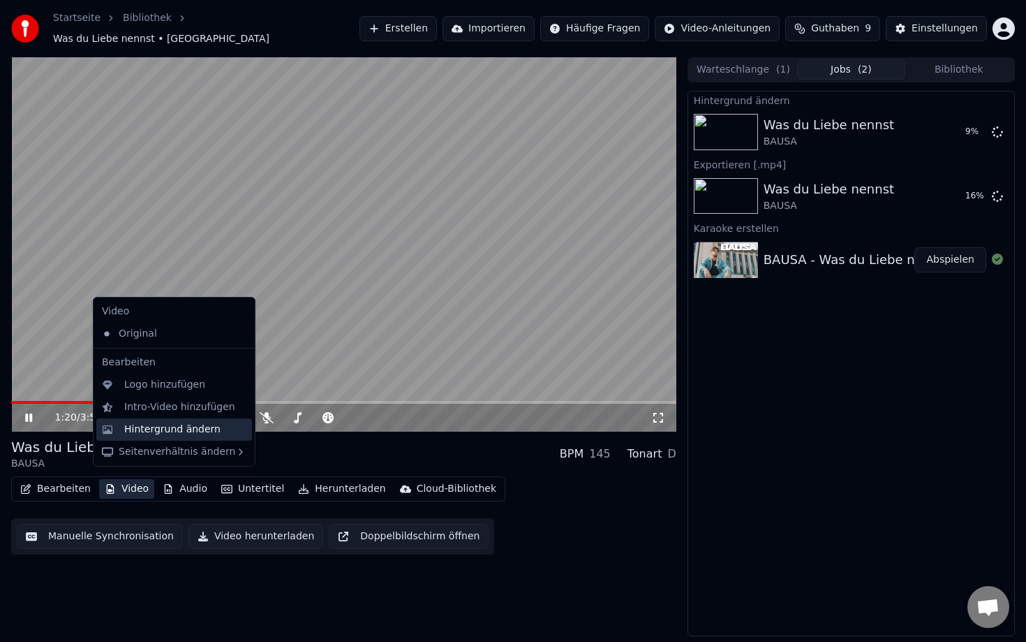
click at [151, 429] on div "Hintergrund ändern" at bounding box center [172, 429] width 96 height 14
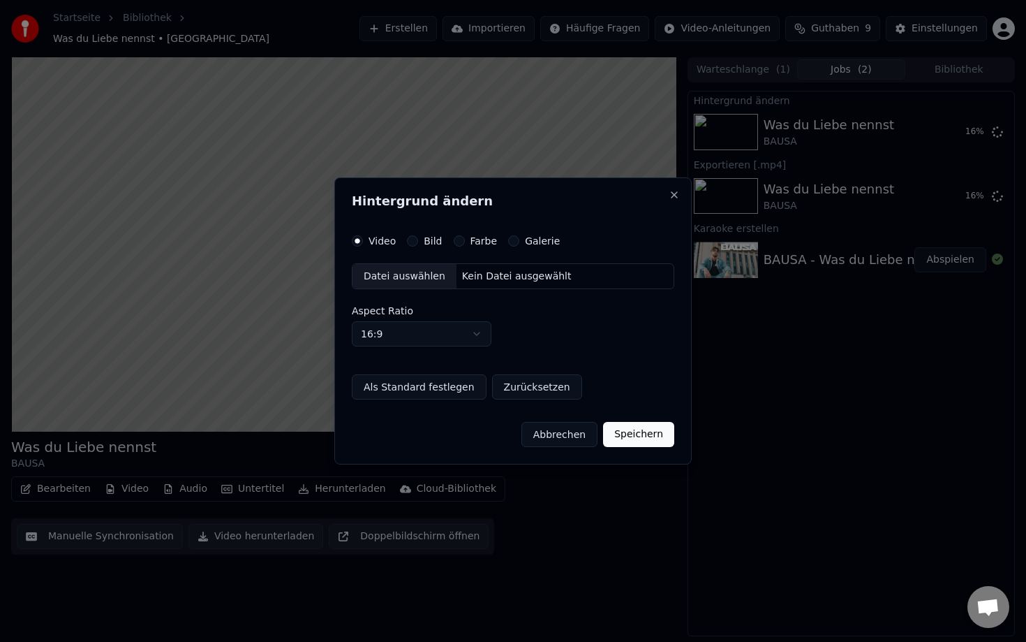
click at [465, 241] on div "Farbe" at bounding box center [476, 240] width 44 height 11
click at [457, 242] on button "Farbe" at bounding box center [459, 240] width 11 height 11
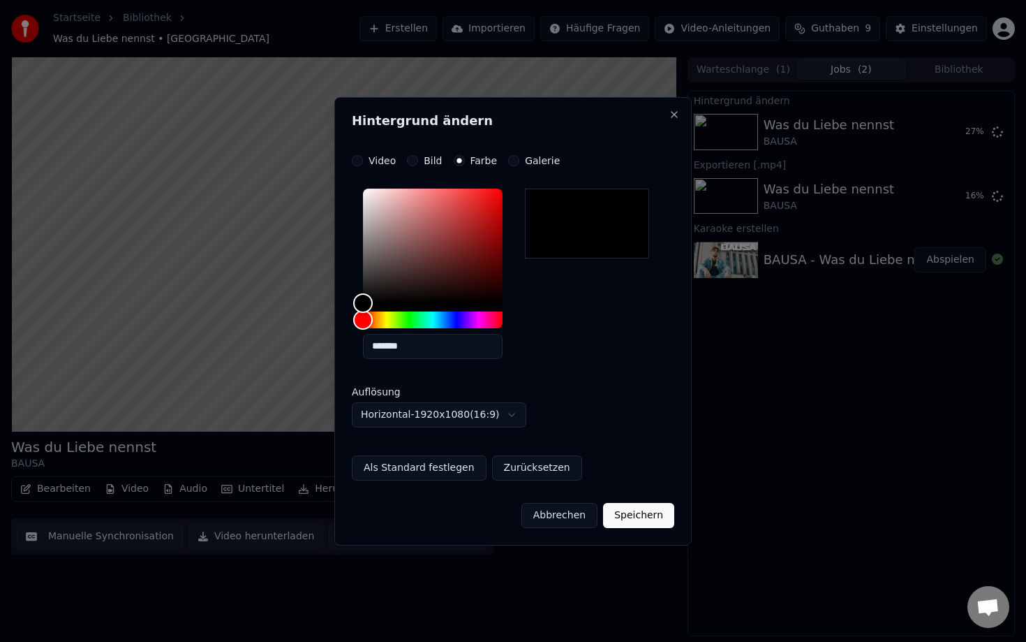
click at [446, 466] on button "Als Standard festlegen" at bounding box center [419, 467] width 135 height 25
click at [635, 518] on button "Speichern" at bounding box center [638, 515] width 71 height 25
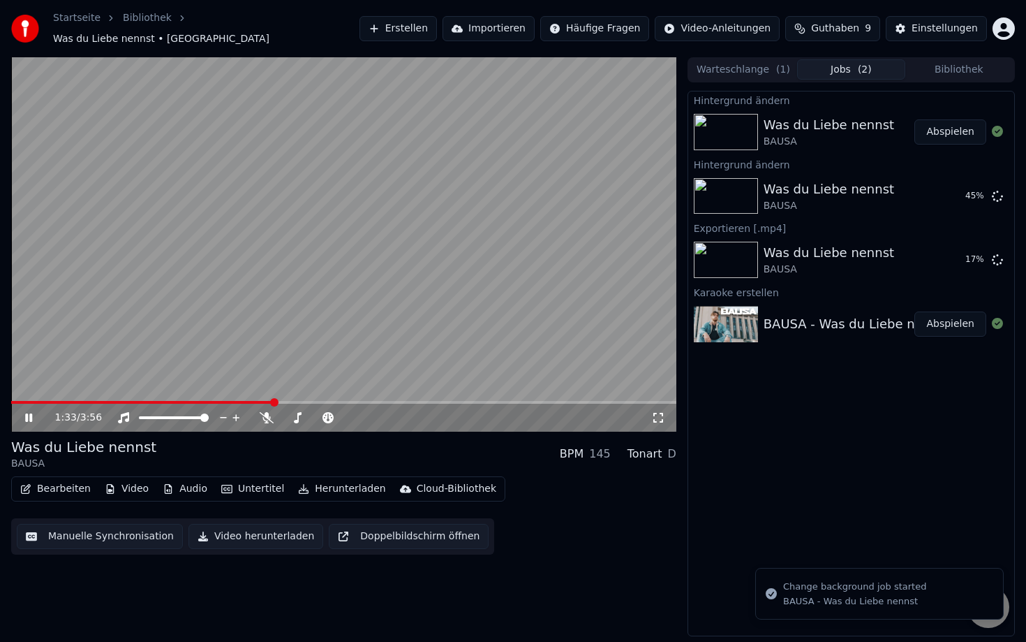
click at [941, 131] on button "Abspielen" at bounding box center [951, 131] width 72 height 25
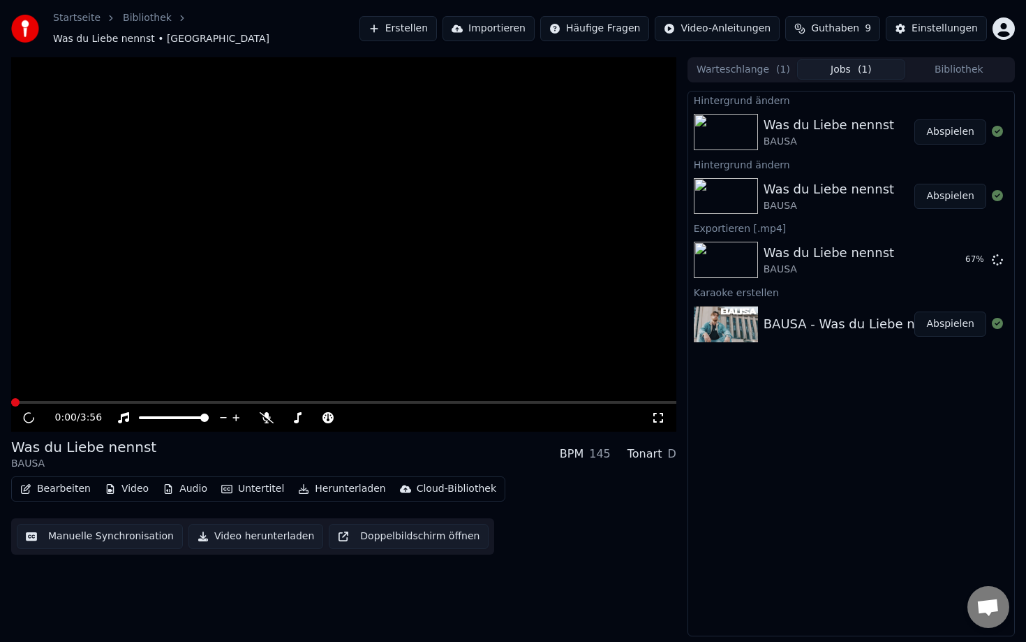
click at [230, 525] on button "Video herunterladen" at bounding box center [256, 536] width 135 height 25
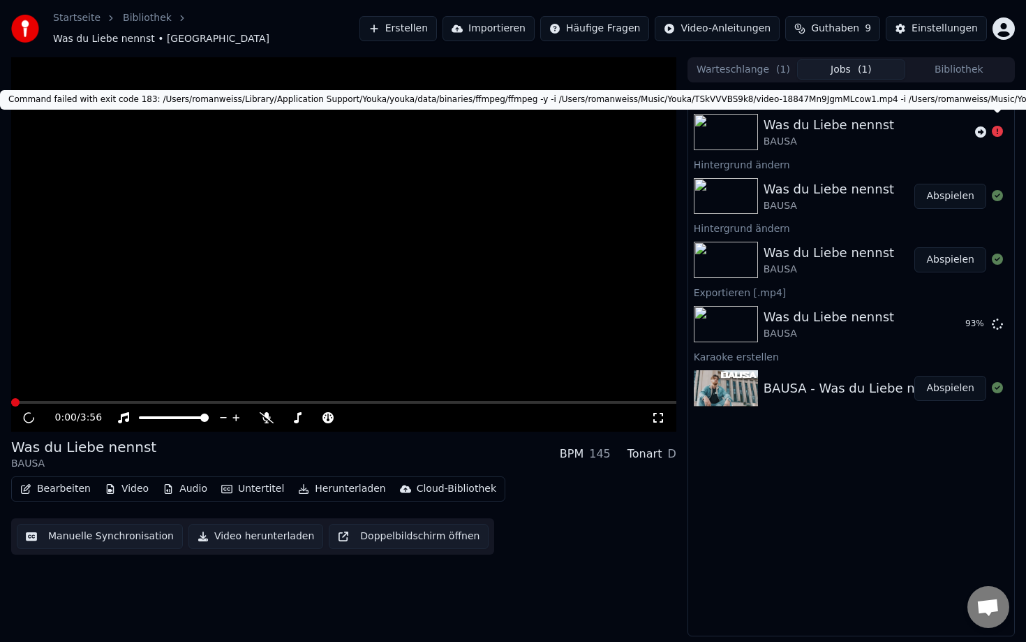
click at [1002, 126] on icon at bounding box center [997, 131] width 11 height 11
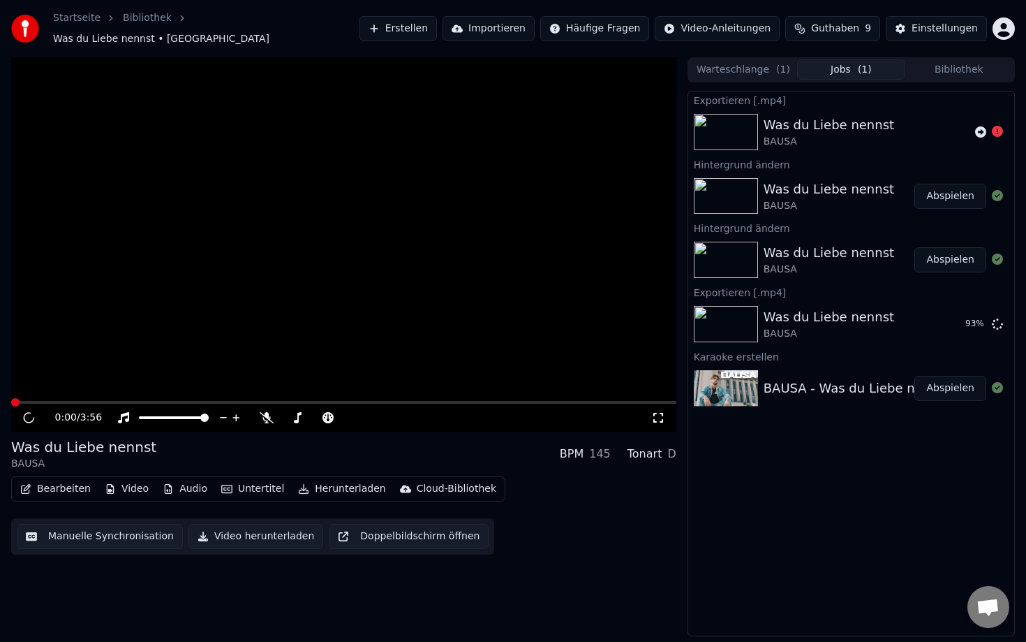
click at [996, 126] on icon at bounding box center [997, 131] width 11 height 11
click at [984, 126] on icon at bounding box center [980, 131] width 11 height 11
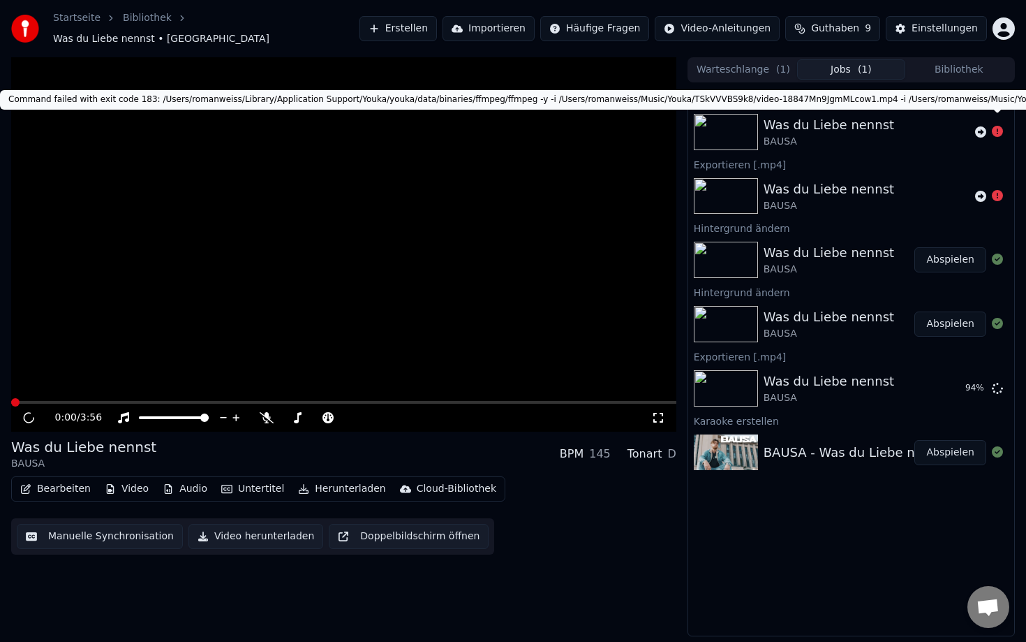
click at [999, 127] on icon at bounding box center [997, 131] width 11 height 11
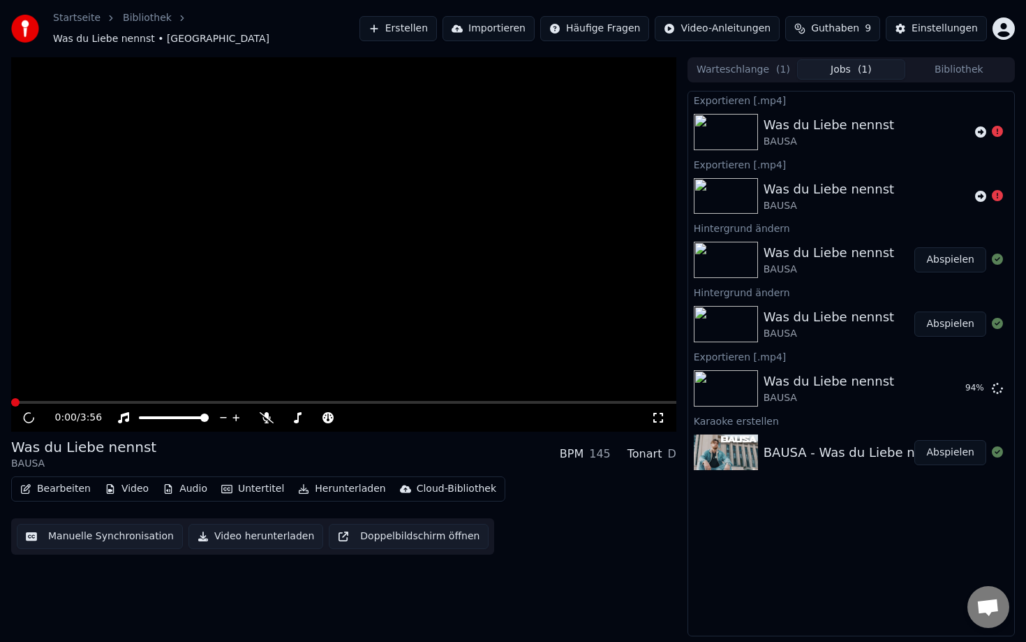
click at [999, 126] on icon at bounding box center [997, 131] width 11 height 11
click at [236, 536] on button "Video herunterladen" at bounding box center [256, 536] width 135 height 25
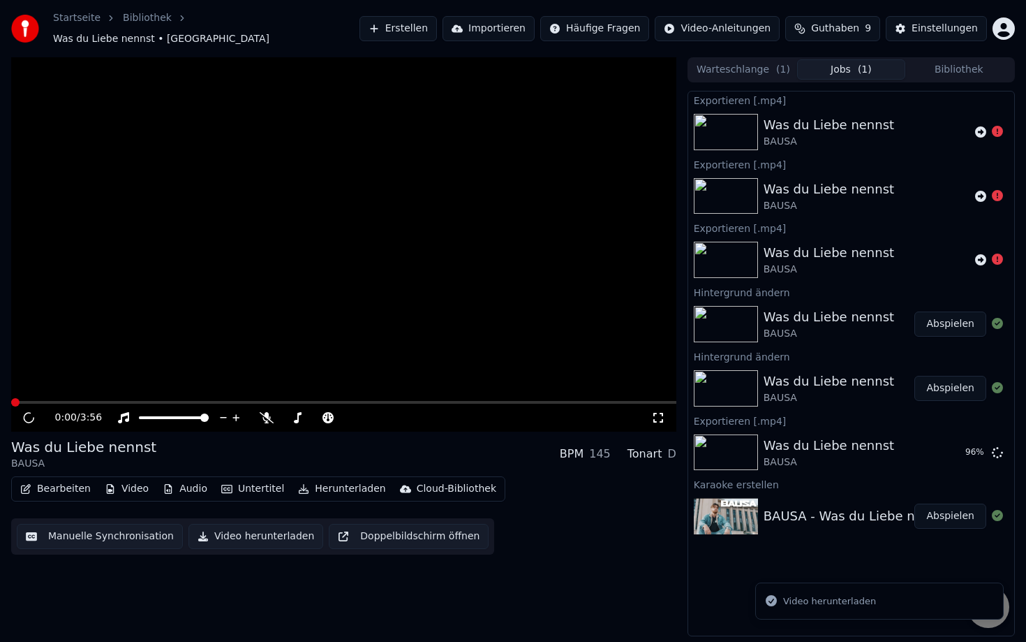
click at [807, 310] on div "Was du Liebe nennst" at bounding box center [829, 317] width 131 height 20
click at [952, 324] on button "Abspielen" at bounding box center [951, 323] width 72 height 25
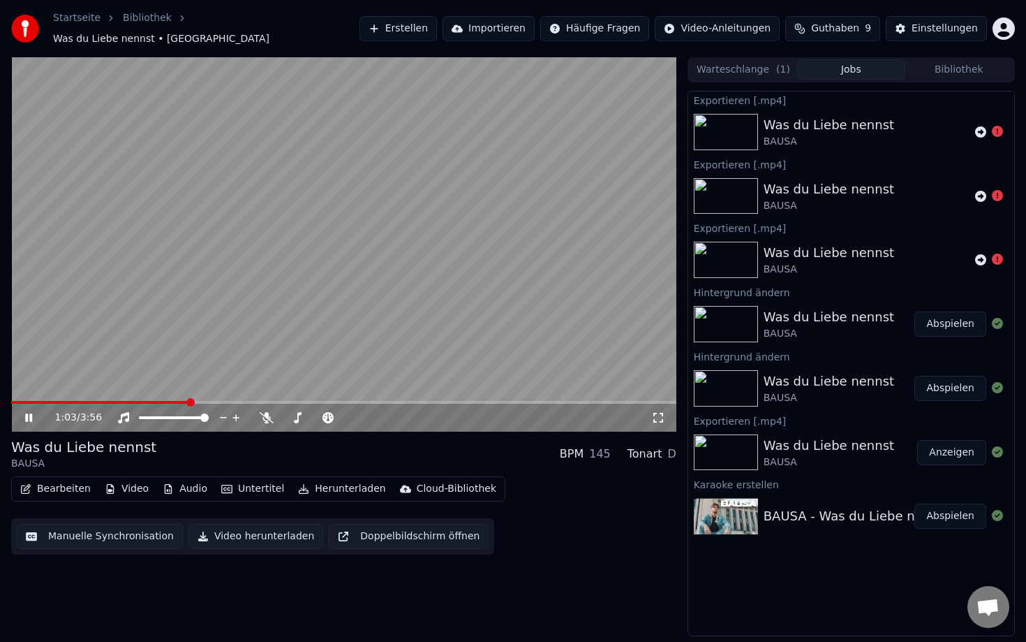
click at [30, 413] on icon at bounding box center [28, 417] width 7 height 8
click at [448, 485] on div "Cloud-Bibliothek" at bounding box center [457, 489] width 80 height 14
click at [536, 448] on div "Was du Liebe nennst BAUSA BPM 145 Tonart D" at bounding box center [343, 454] width 665 height 34
click at [142, 25] on link "Bibliothek" at bounding box center [147, 18] width 49 height 14
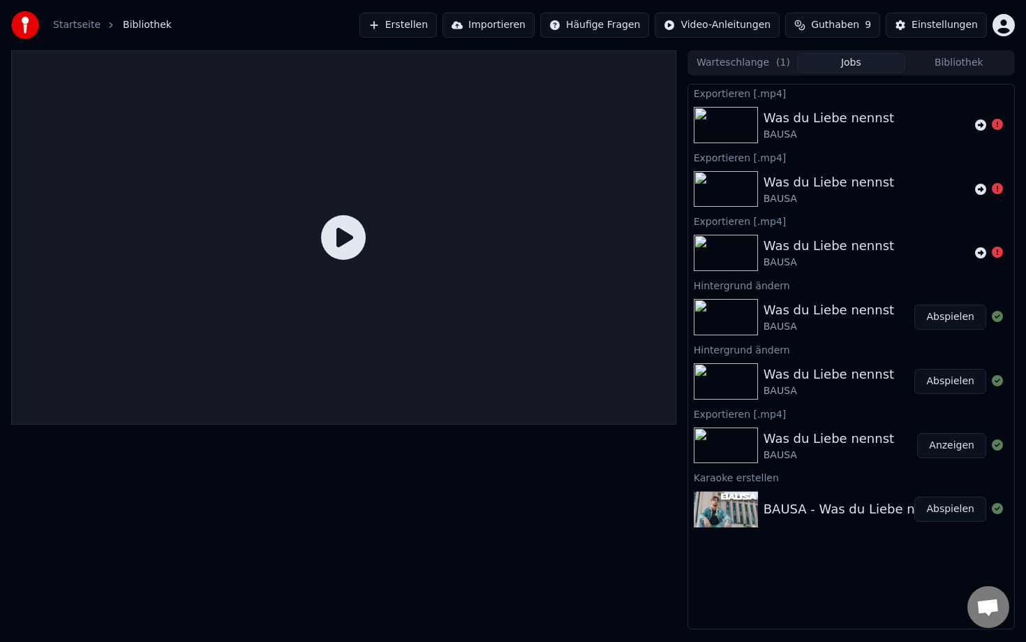
click at [31, 27] on img at bounding box center [25, 25] width 28 height 28
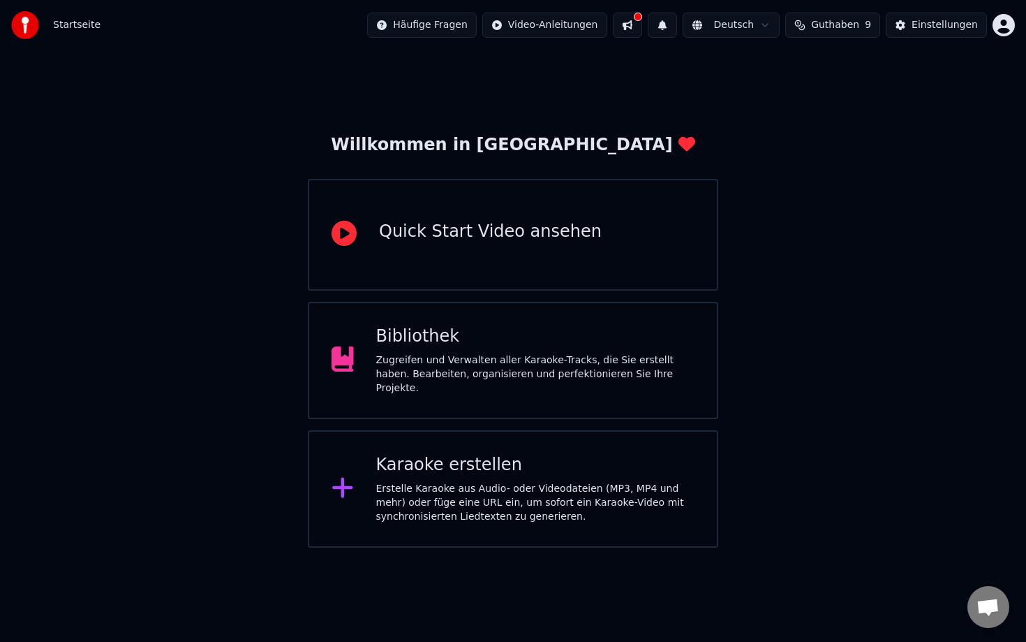
click at [441, 305] on div "Bibliothek Zugreifen und Verwalten aller Karaoke-Tracks, die Sie erstellt haben…" at bounding box center [513, 360] width 411 height 117
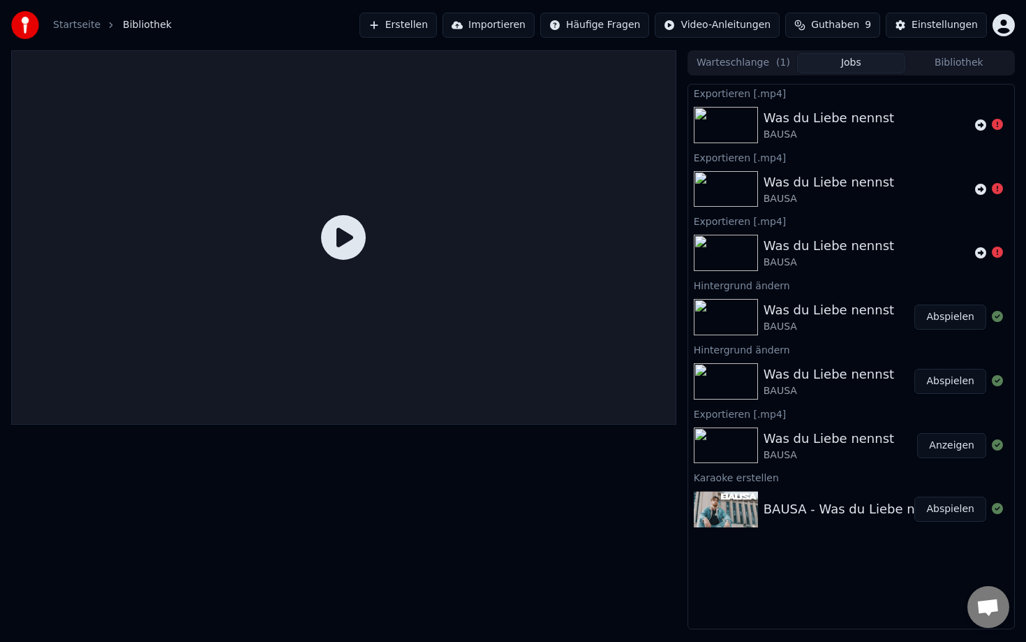
click at [927, 62] on button "Bibliothek" at bounding box center [960, 63] width 108 height 20
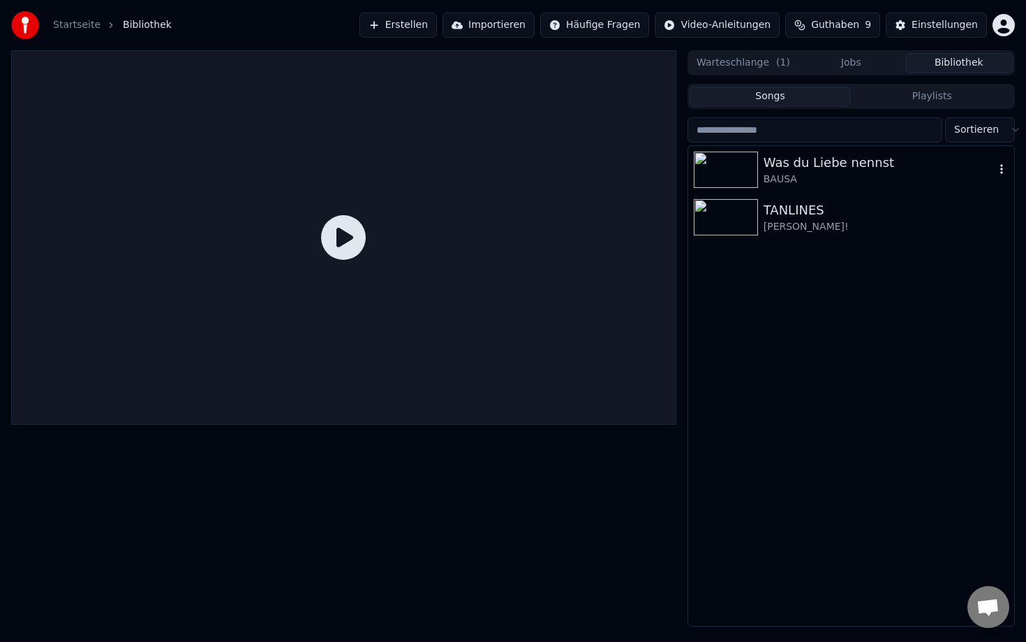
click at [811, 175] on div "BAUSA" at bounding box center [879, 179] width 231 height 14
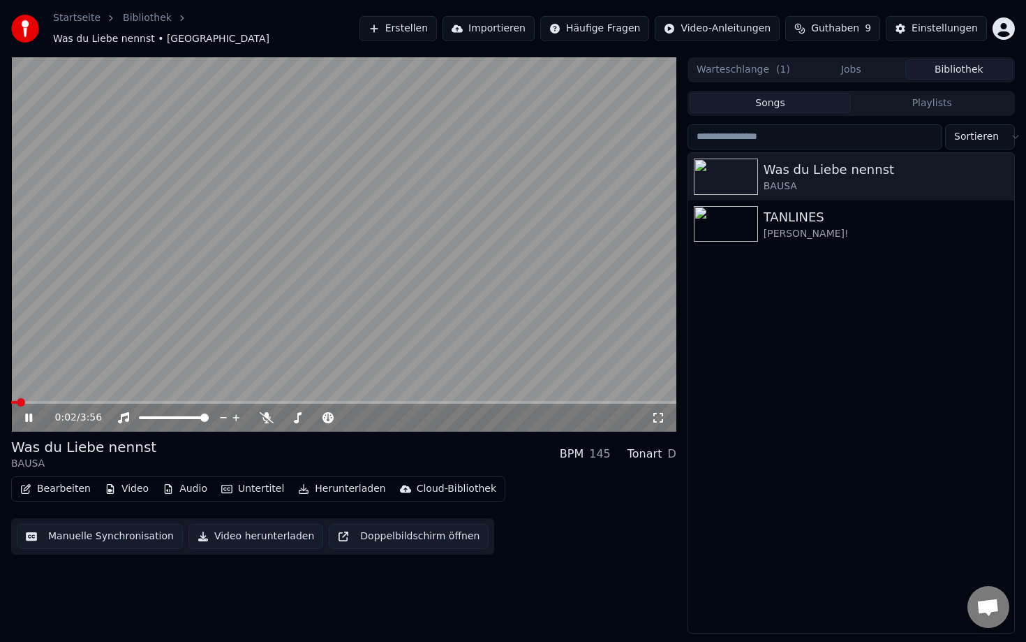
click at [171, 404] on div "0:02 / 3:56" at bounding box center [343, 418] width 665 height 28
click at [200, 398] on span at bounding box center [196, 402] width 8 height 8
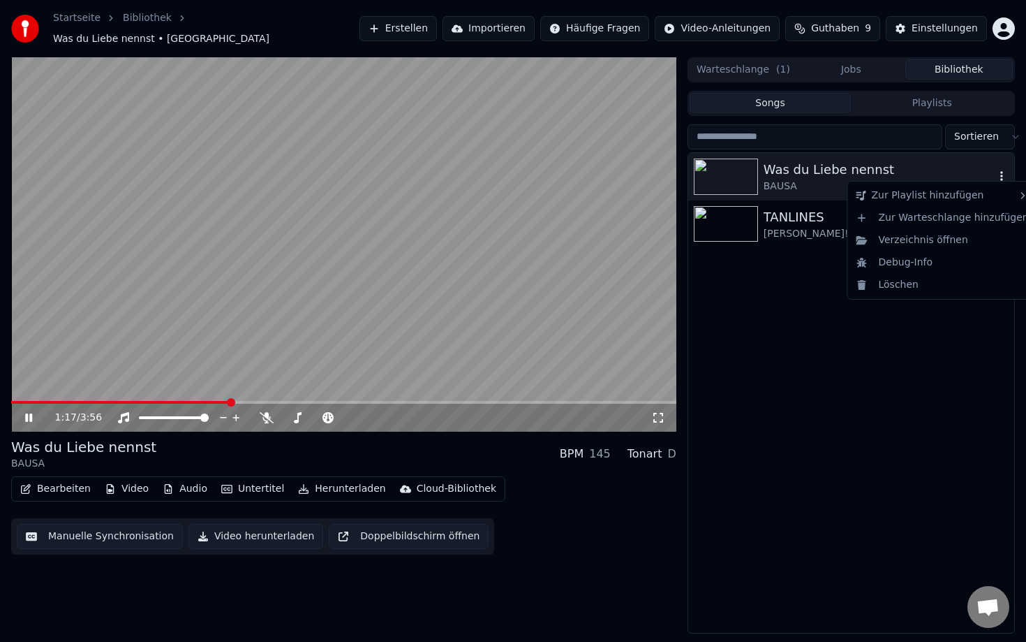
click at [1007, 170] on icon "button" at bounding box center [1002, 175] width 14 height 11
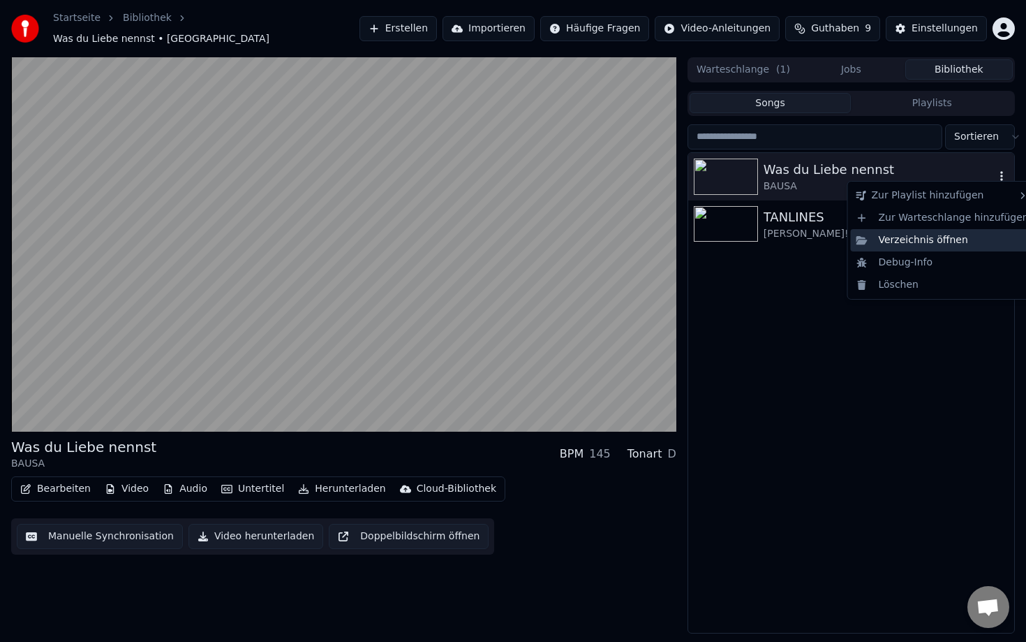
click at [931, 245] on div "Verzeichnis öffnen" at bounding box center [943, 240] width 184 height 22
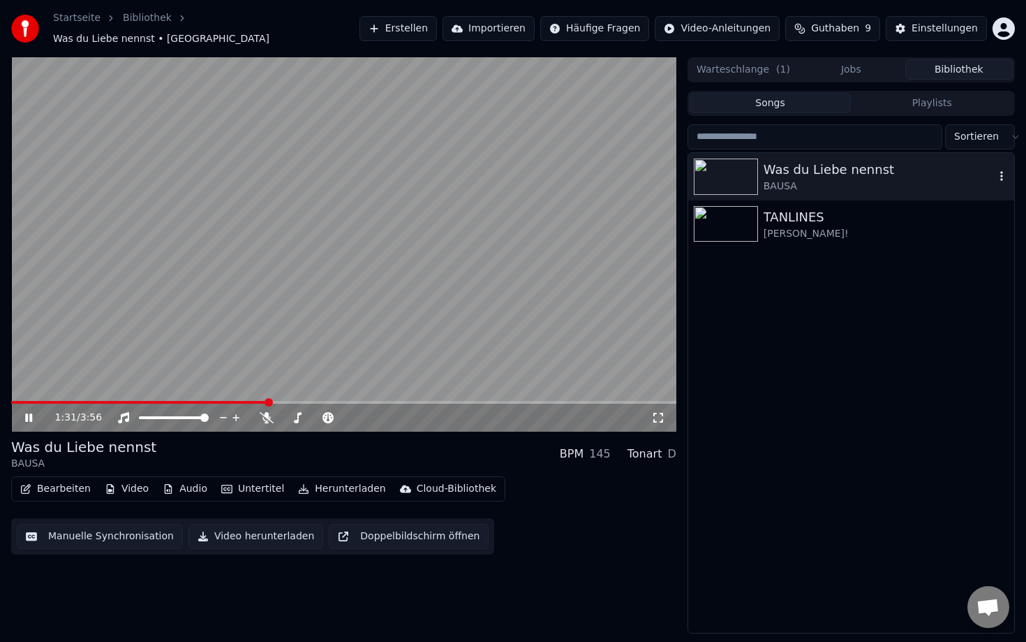
click at [260, 228] on video at bounding box center [343, 244] width 665 height 374
click at [951, 65] on button "Bibliothek" at bounding box center [960, 69] width 108 height 20
click at [871, 65] on button "Jobs" at bounding box center [851, 69] width 108 height 20
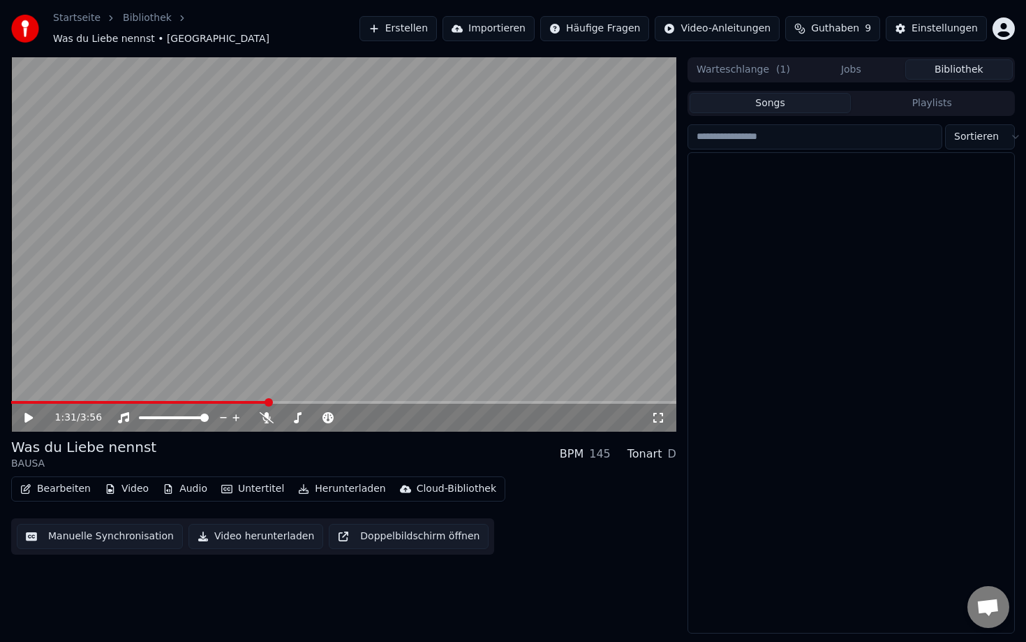
click at [943, 61] on button "Bibliothek" at bounding box center [960, 69] width 108 height 20
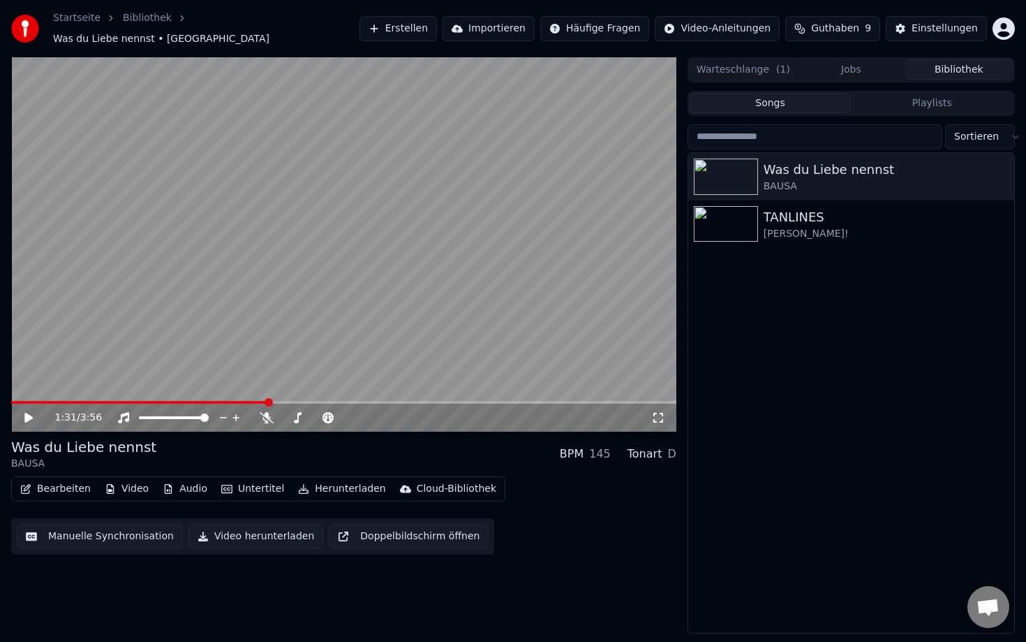
click at [764, 59] on button "Warteschlange ( 1 )" at bounding box center [744, 69] width 108 height 20
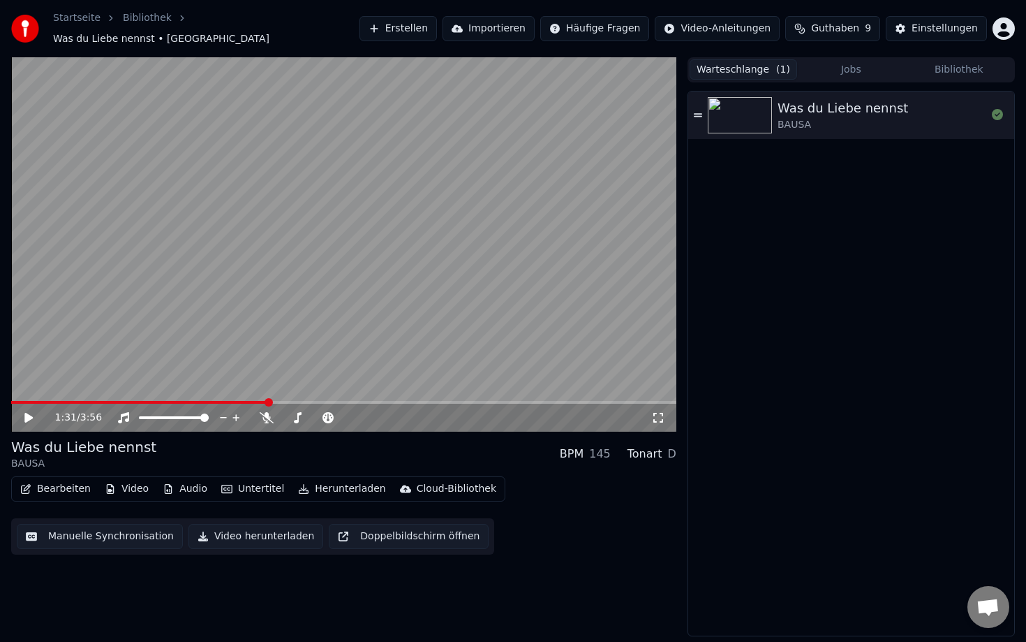
click at [828, 64] on button "Jobs" at bounding box center [851, 69] width 108 height 20
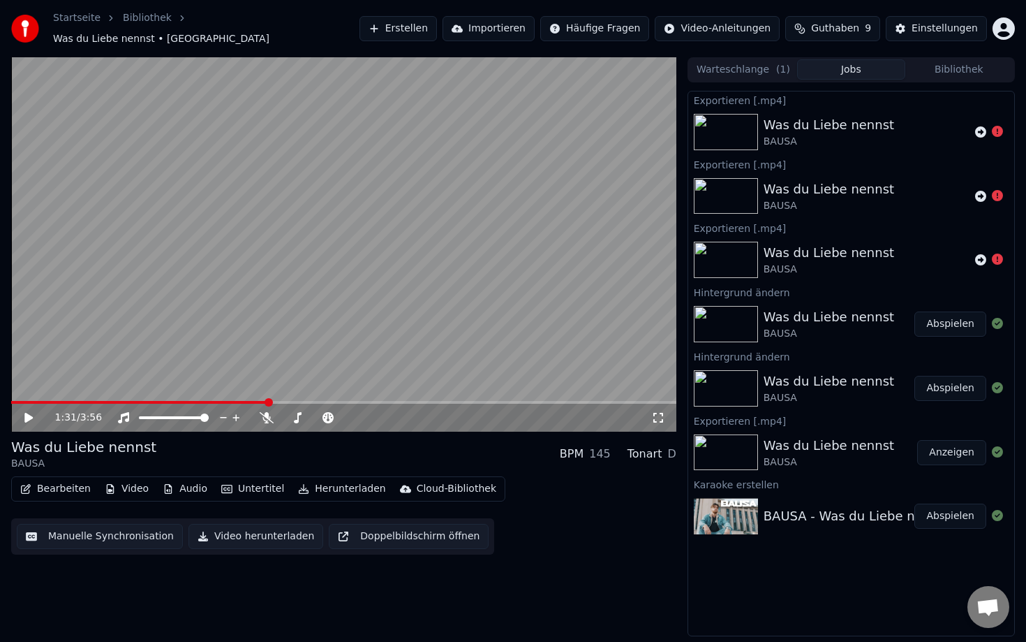
click at [241, 482] on button "Untertitel" at bounding box center [253, 489] width 74 height 20
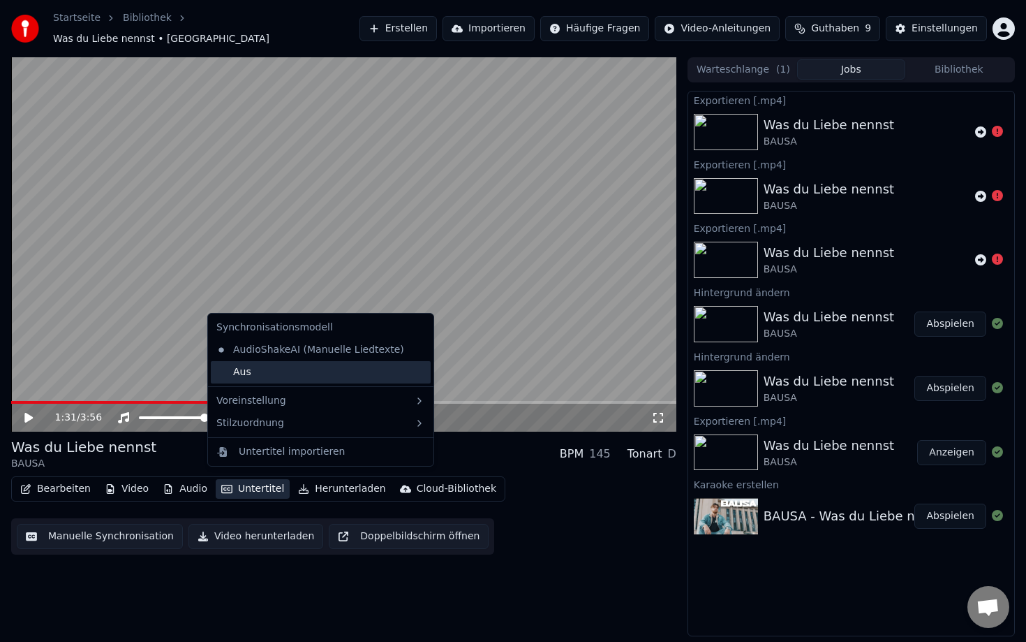
click at [269, 380] on div "Aus" at bounding box center [321, 372] width 220 height 22
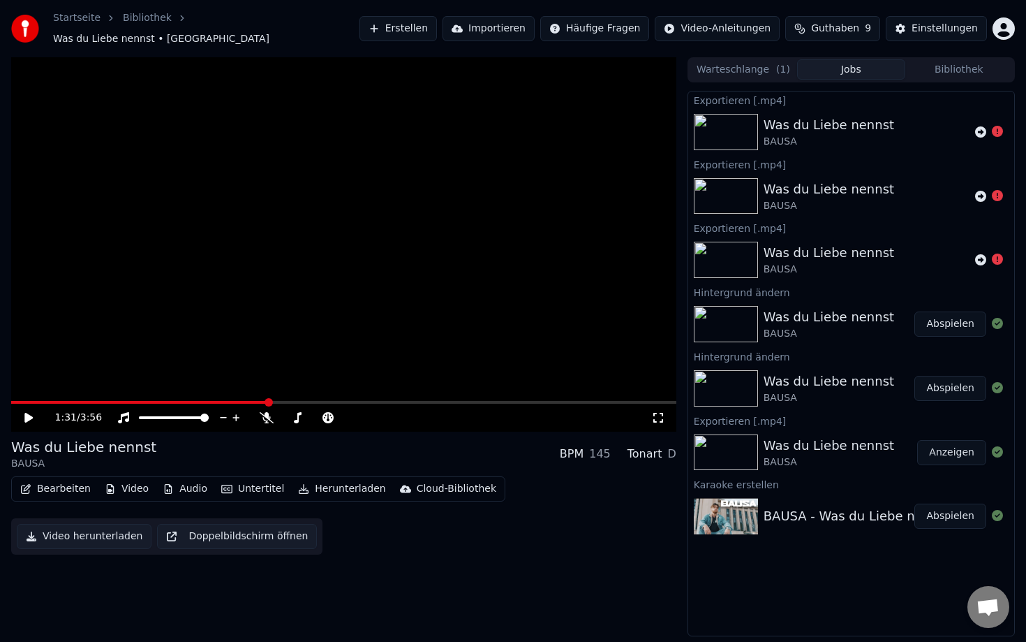
click at [237, 489] on button "Untertitel" at bounding box center [253, 489] width 74 height 20
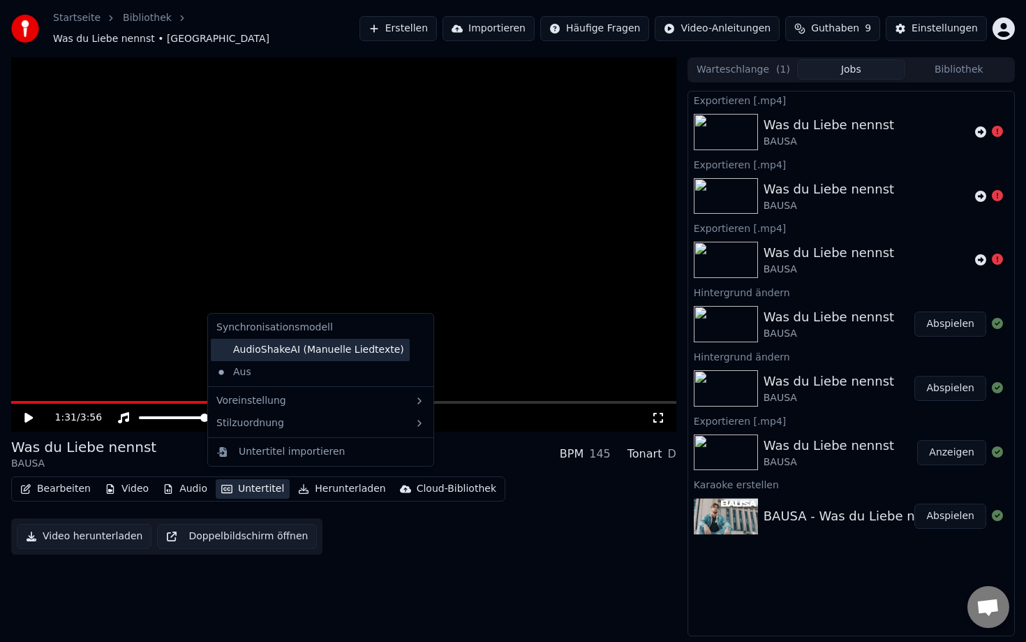
click at [273, 346] on div "AudioShakeAI (Manuelle Liedtexte)" at bounding box center [310, 350] width 199 height 22
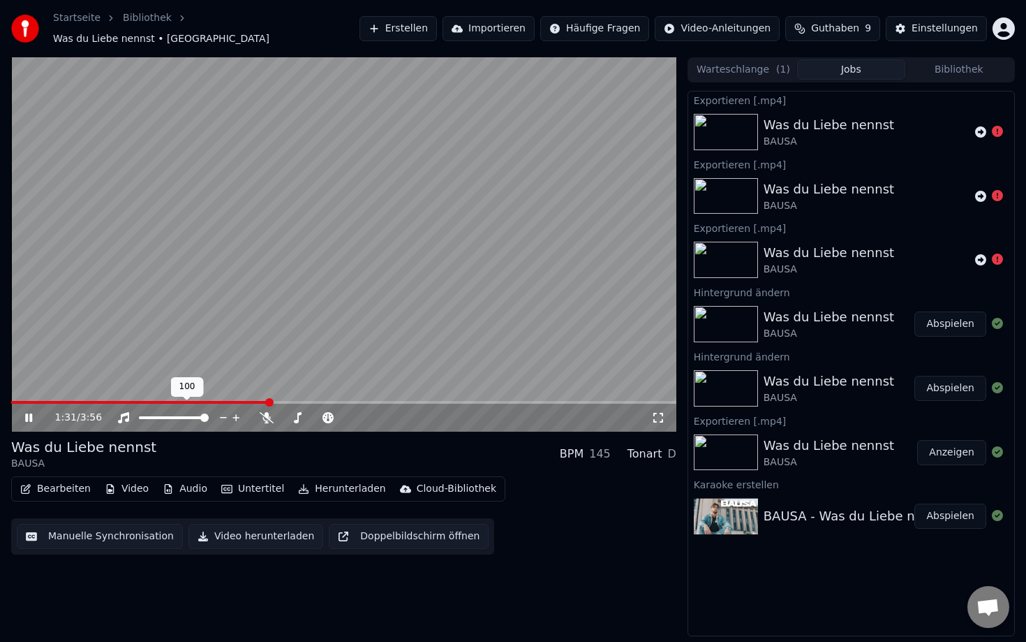
click at [226, 412] on icon at bounding box center [223, 418] width 13 height 14
click at [326, 482] on button "Herunterladen" at bounding box center [342, 489] width 98 height 20
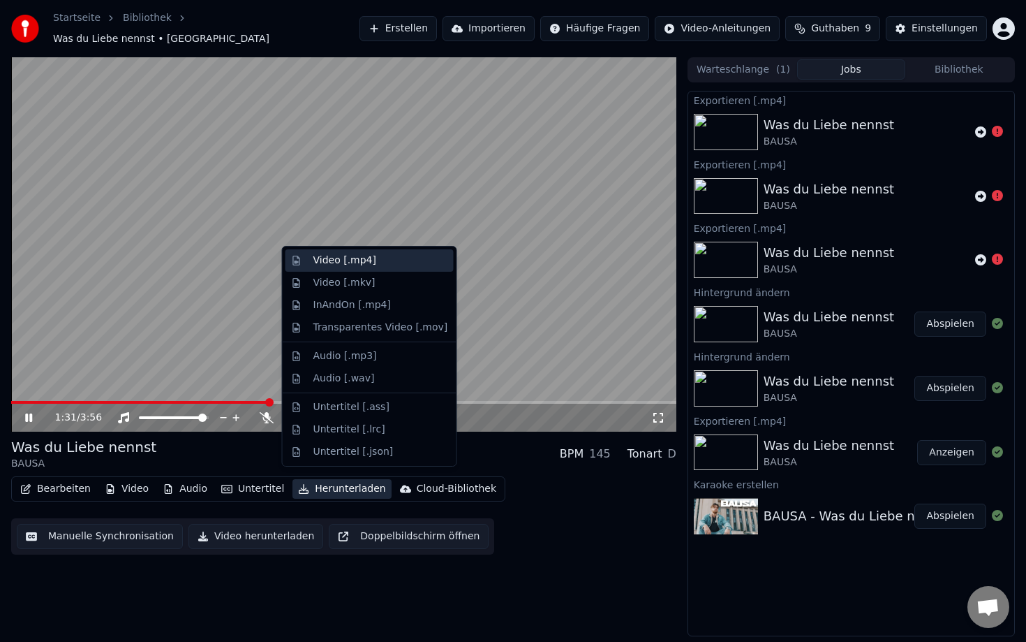
click at [355, 265] on div "Video [.mp4]" at bounding box center [344, 260] width 63 height 14
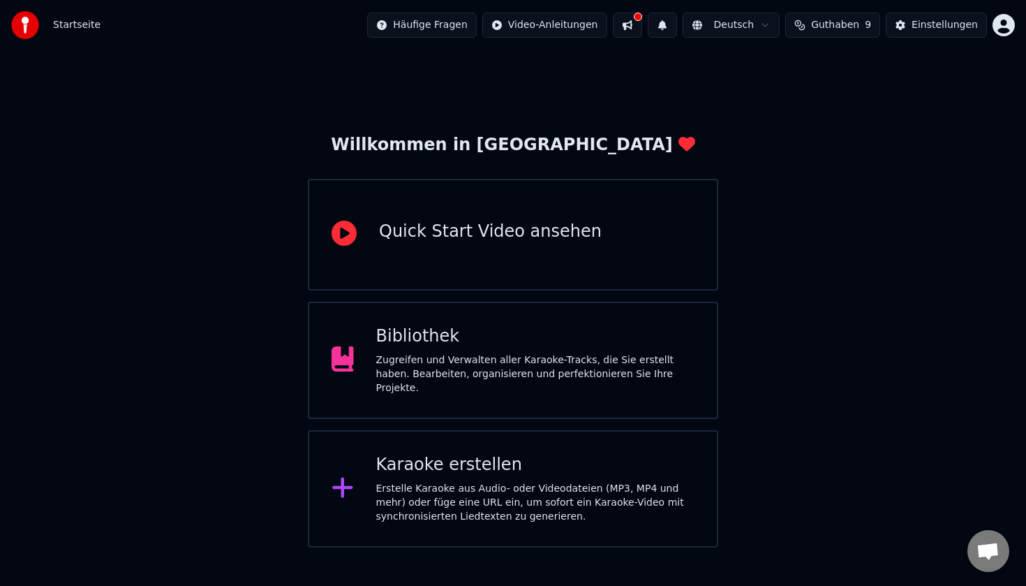
click at [473, 369] on div "Zugreifen und Verwalten aller Karaoke-Tracks, die Sie erstellt haben. Bearbeite…" at bounding box center [535, 374] width 319 height 42
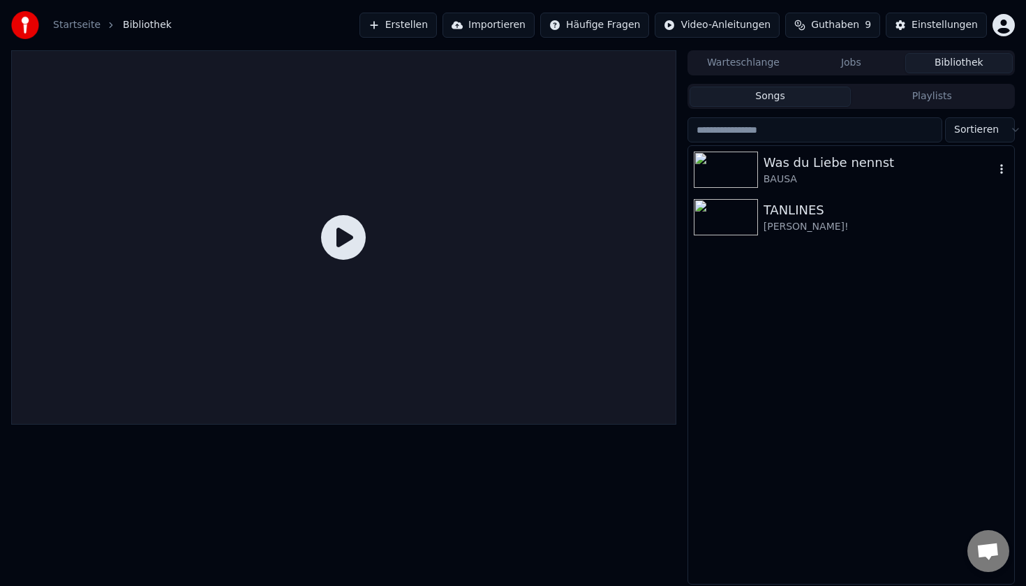
click at [714, 180] on img at bounding box center [726, 169] width 64 height 36
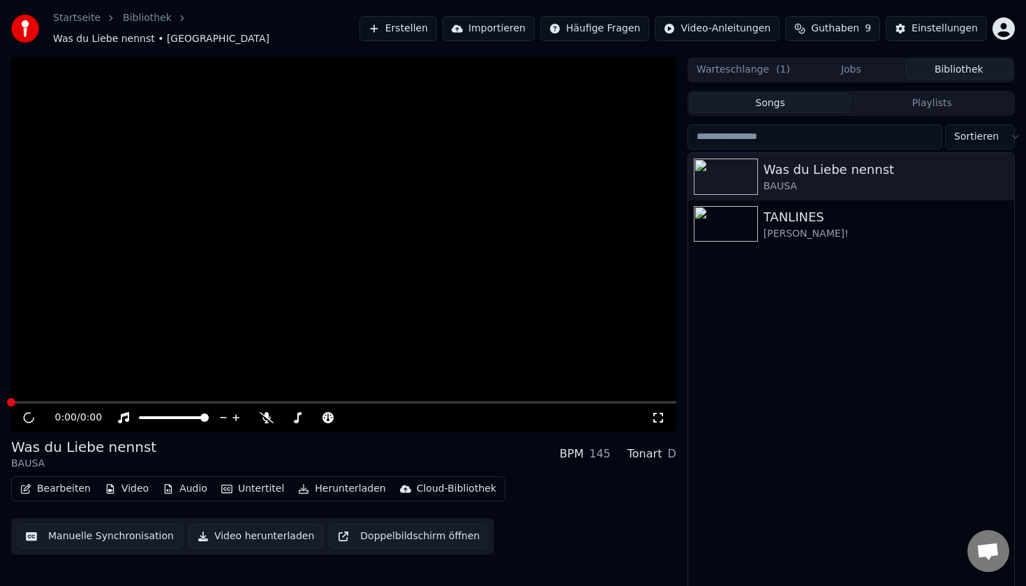
click at [104, 401] on span at bounding box center [343, 402] width 665 height 3
click at [1002, 171] on icon "button" at bounding box center [1001, 176] width 3 height 10
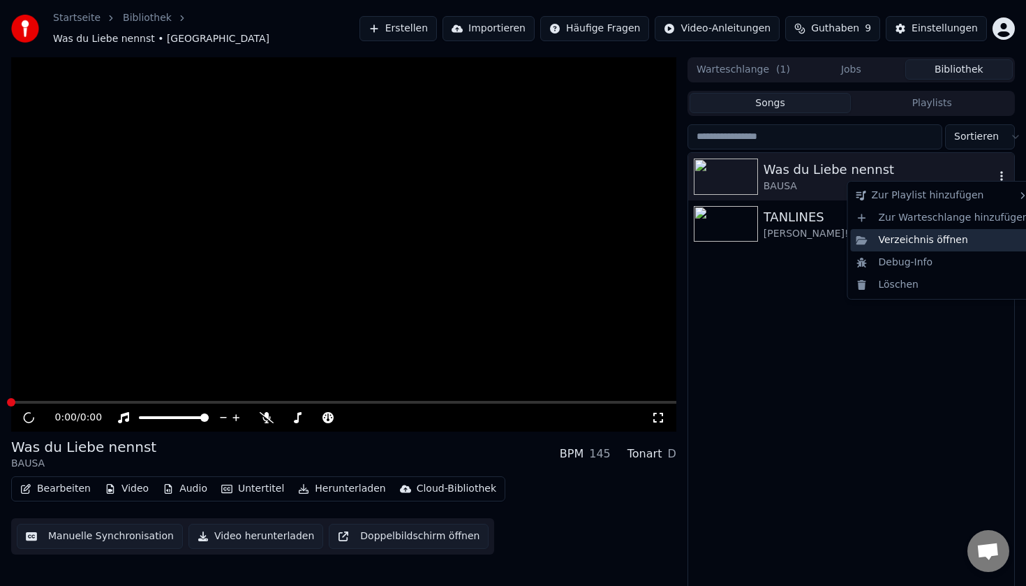
click at [924, 240] on div "Verzeichnis öffnen" at bounding box center [943, 240] width 184 height 22
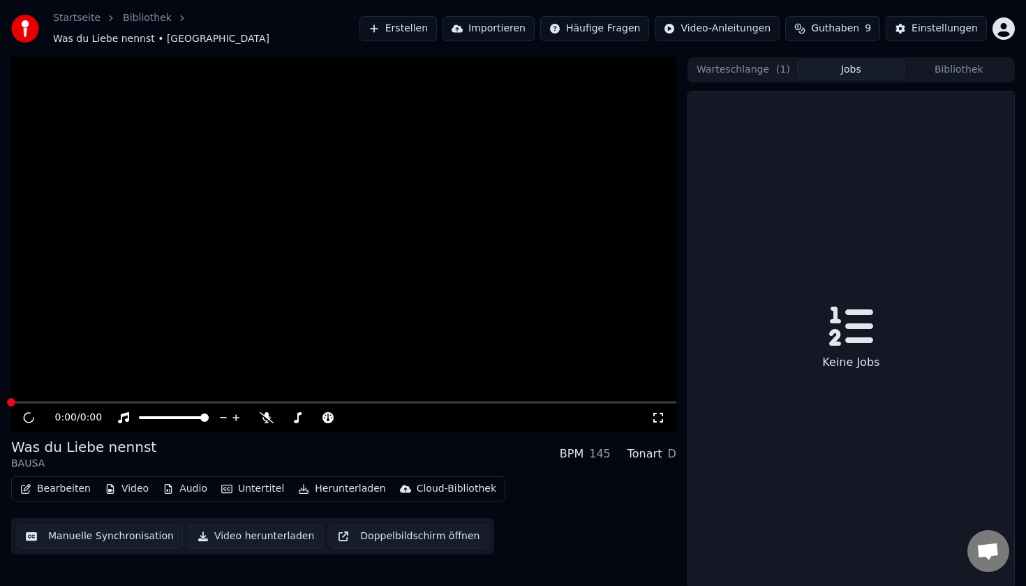
click at [844, 59] on button "Jobs" at bounding box center [851, 69] width 108 height 20
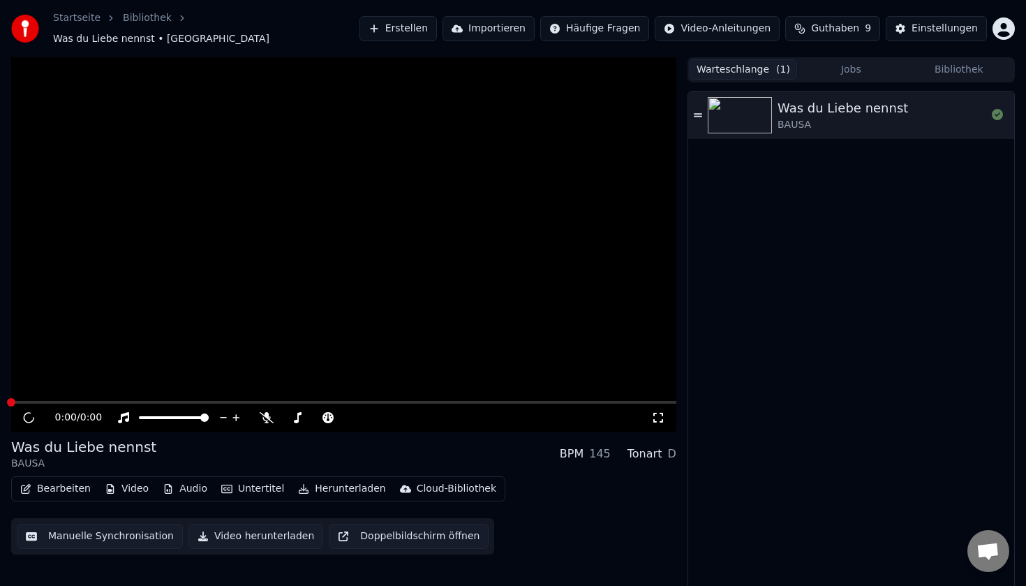
click at [766, 62] on button "Warteschlange ( 1 )" at bounding box center [744, 69] width 108 height 20
click at [1002, 109] on icon at bounding box center [997, 114] width 11 height 11
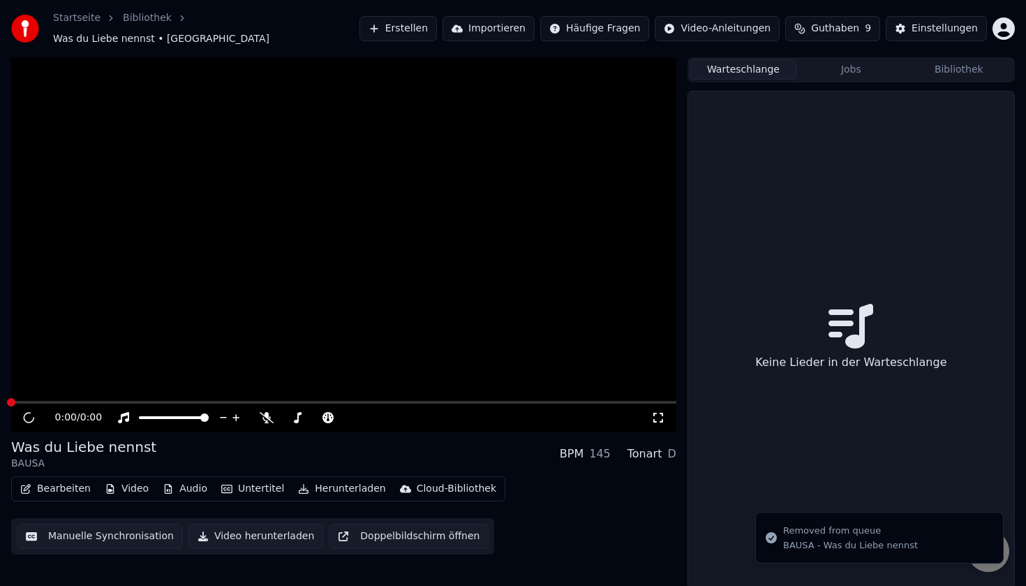
click at [795, 73] on div "Warteschlange Jobs Bibliothek" at bounding box center [851, 69] width 327 height 25
click at [843, 76] on div "Warteschlange Jobs Bibliothek Keine Lieder in der Warteschlange" at bounding box center [851, 322] width 327 height 531
click at [845, 66] on button "Jobs" at bounding box center [851, 69] width 108 height 20
click at [960, 68] on button "Bibliothek" at bounding box center [960, 69] width 108 height 20
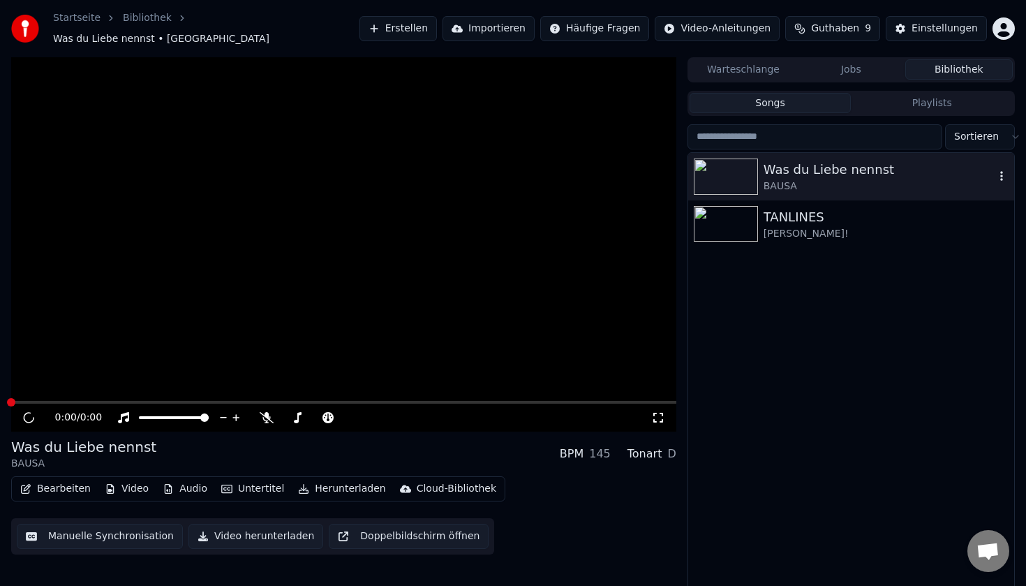
click at [1006, 171] on icon "button" at bounding box center [1002, 175] width 14 height 11
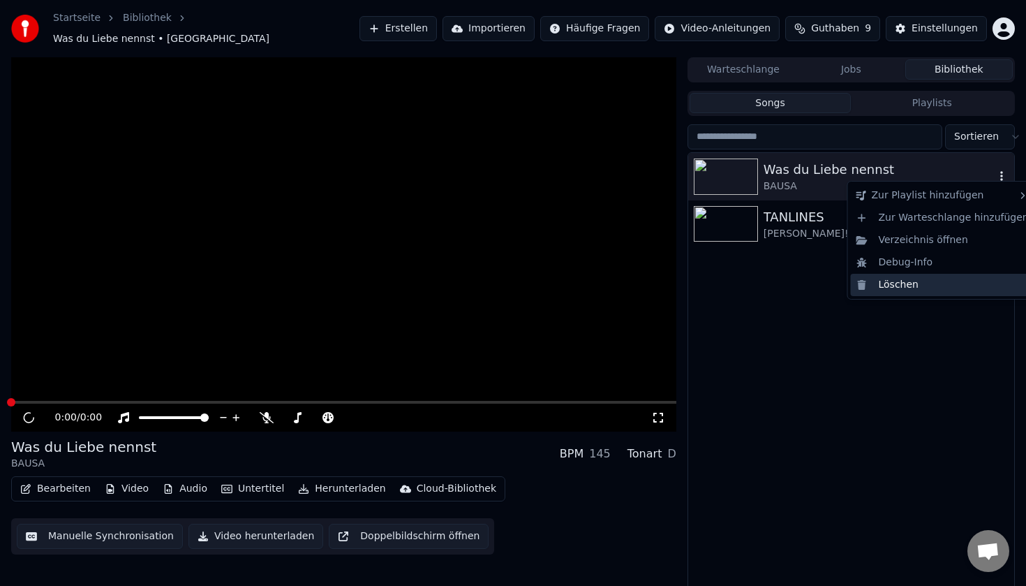
click at [923, 286] on div "Löschen" at bounding box center [943, 285] width 184 height 22
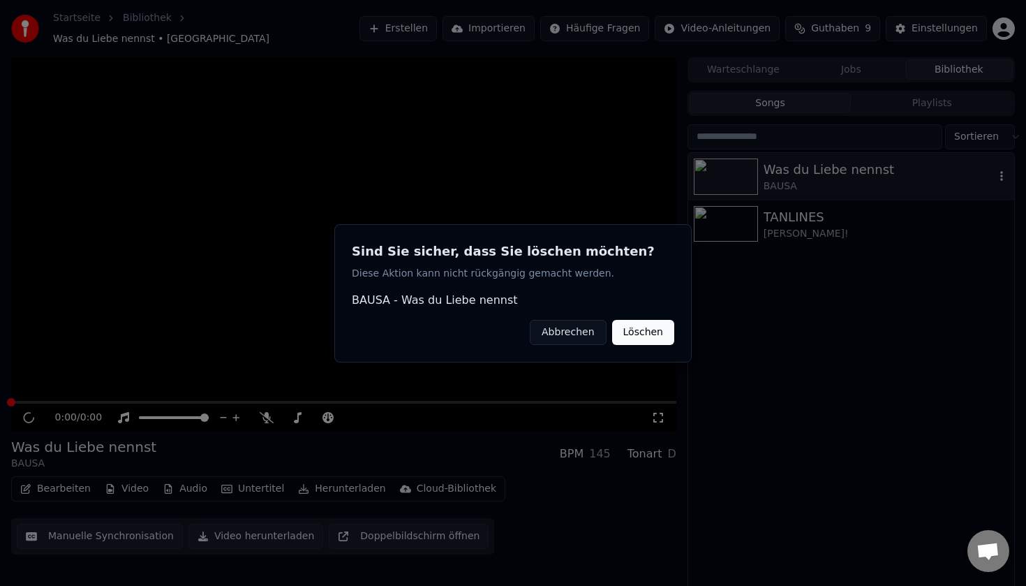
click at [645, 333] on button "Löschen" at bounding box center [643, 331] width 62 height 25
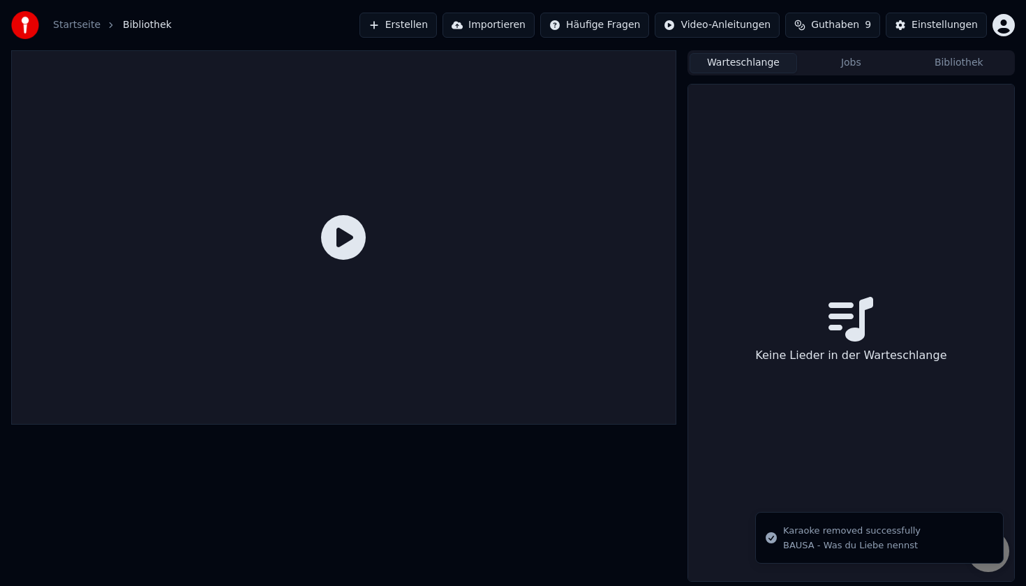
click at [738, 66] on button "Warteschlange" at bounding box center [744, 63] width 108 height 20
click at [422, 20] on button "Erstellen" at bounding box center [398, 25] width 77 height 25
click at [408, 27] on button "Erstellen" at bounding box center [398, 25] width 77 height 25
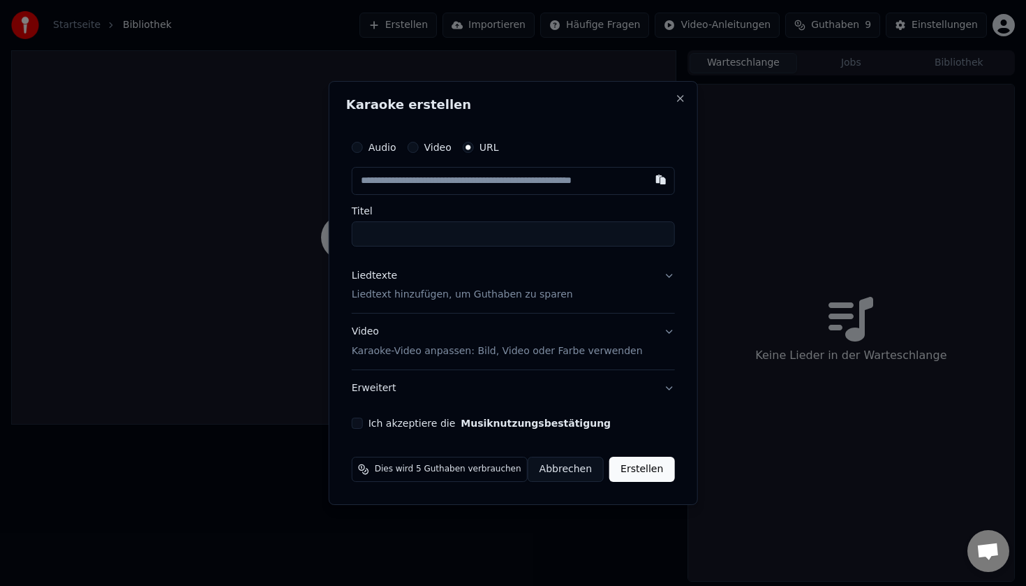
click at [659, 179] on button "button" at bounding box center [660, 179] width 28 height 25
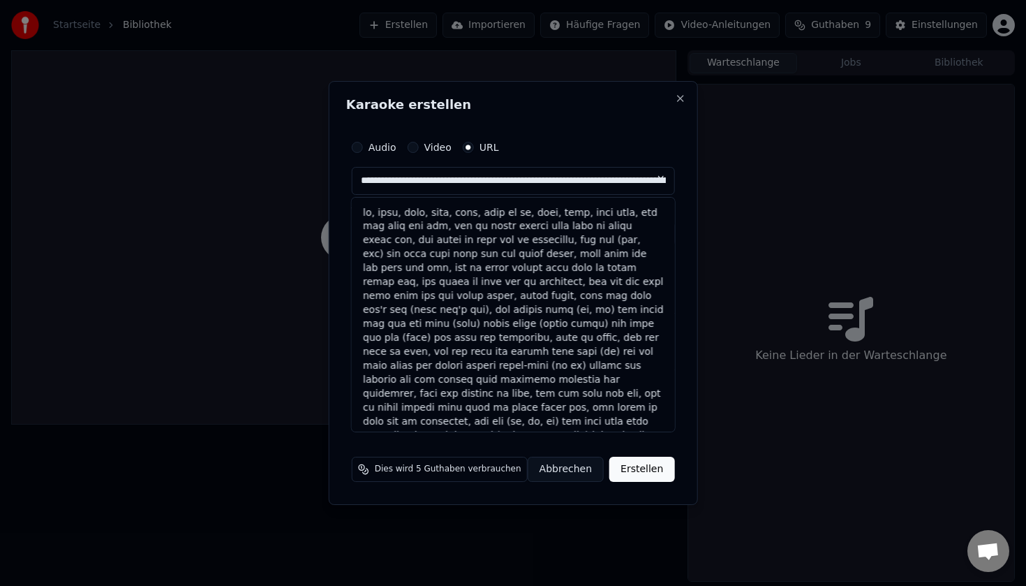
click at [642, 471] on button "Erstellen" at bounding box center [641, 469] width 65 height 25
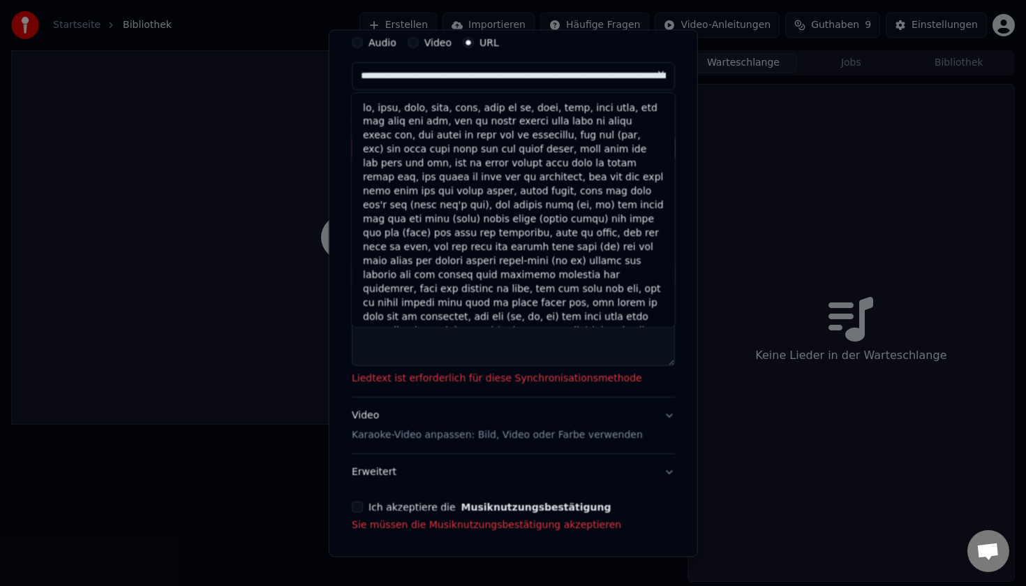
scroll to position [59, 0]
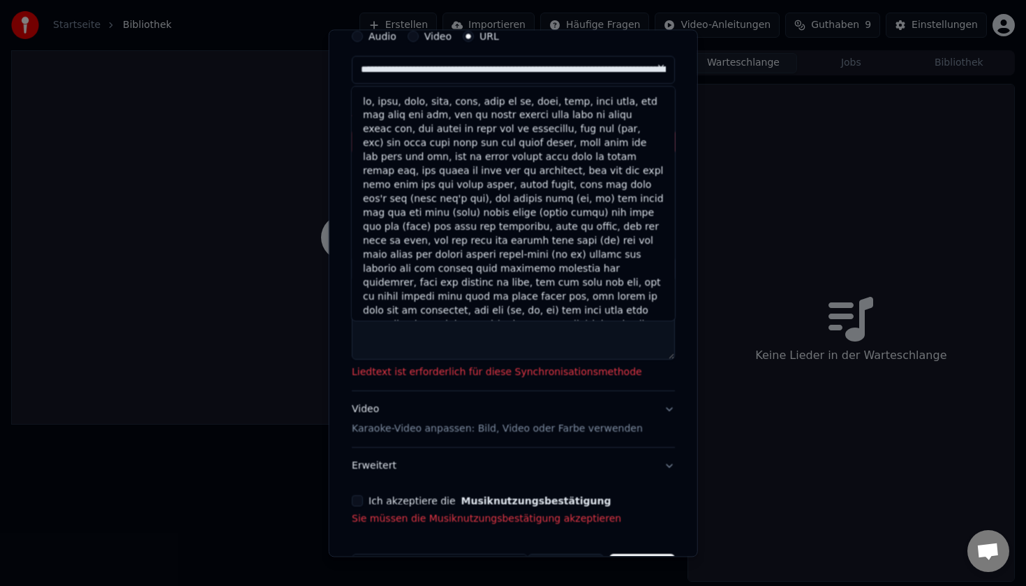
click at [438, 428] on p "Karaoke-Video anpassen: Bild, Video oder Farbe verwenden" at bounding box center [497, 429] width 291 height 14
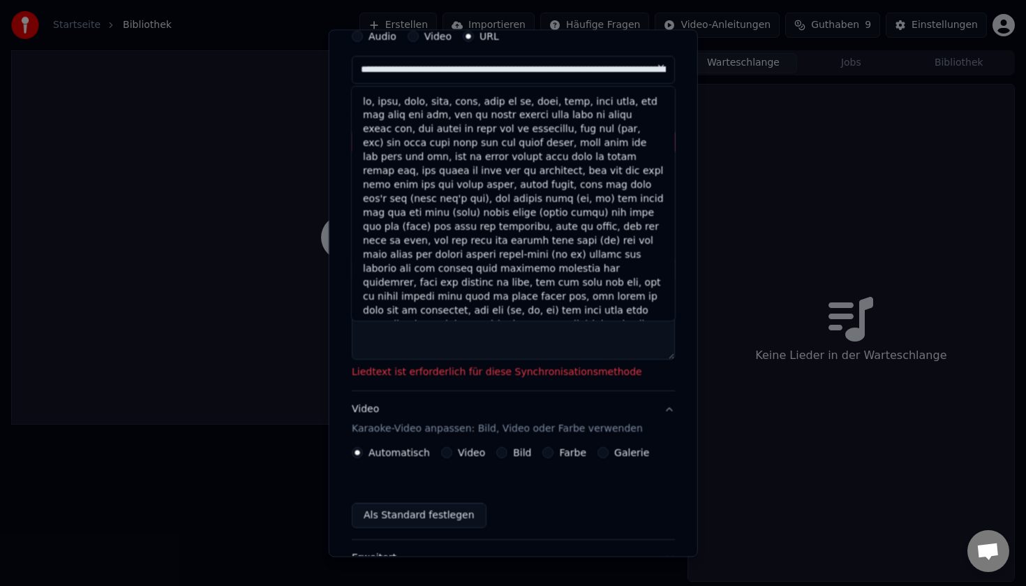
scroll to position [48, 0]
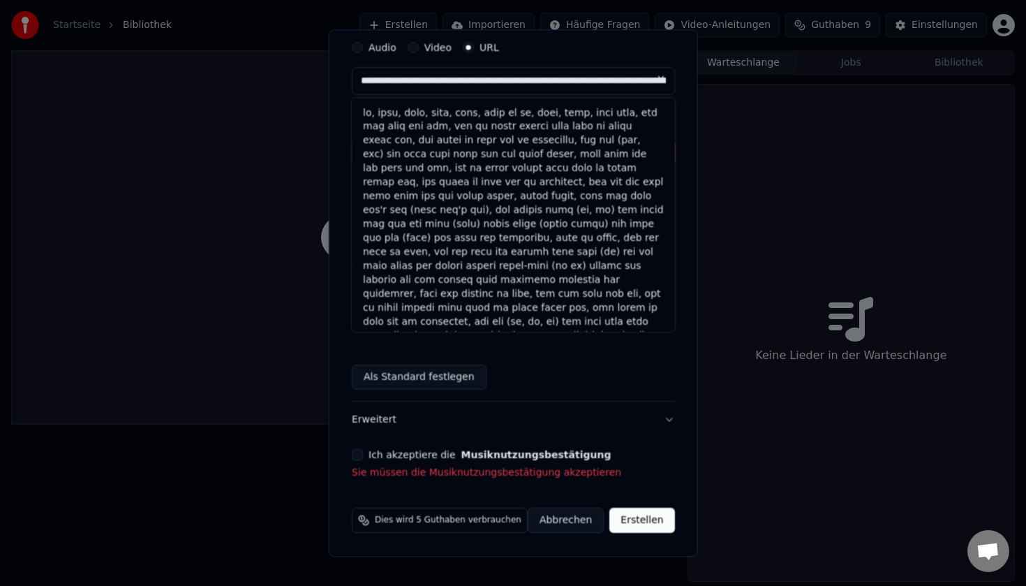
click at [363, 457] on button "Ich akzeptiere die Musiknutzungsbestätigung" at bounding box center [357, 455] width 11 height 11
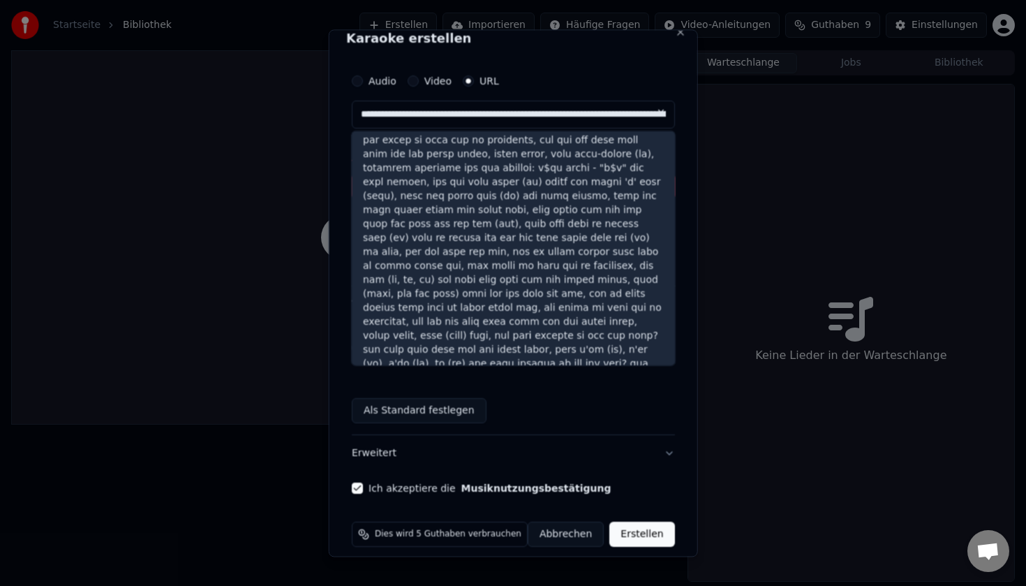
scroll to position [29, 0]
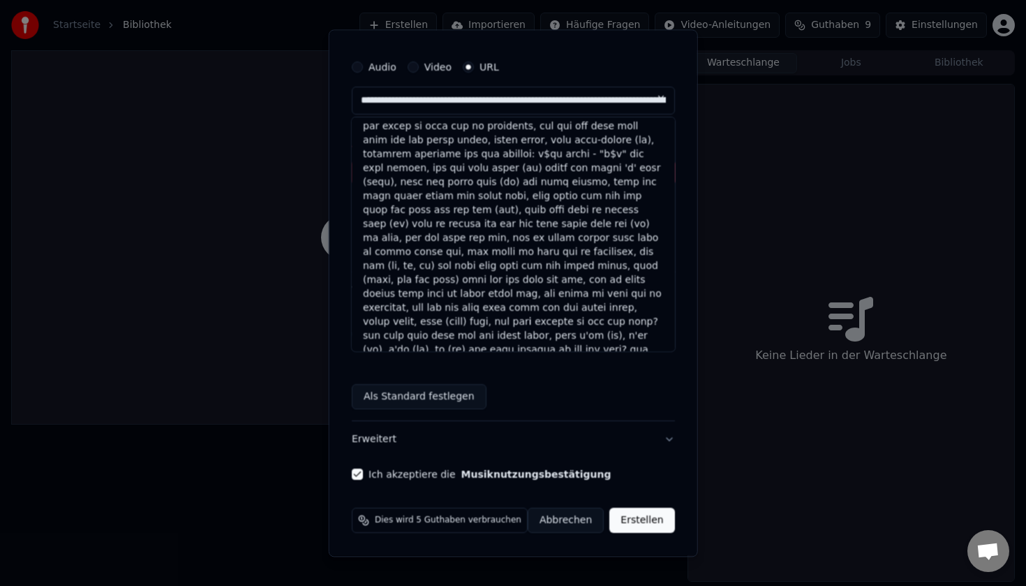
click at [405, 441] on button "Erweitert" at bounding box center [513, 440] width 323 height 36
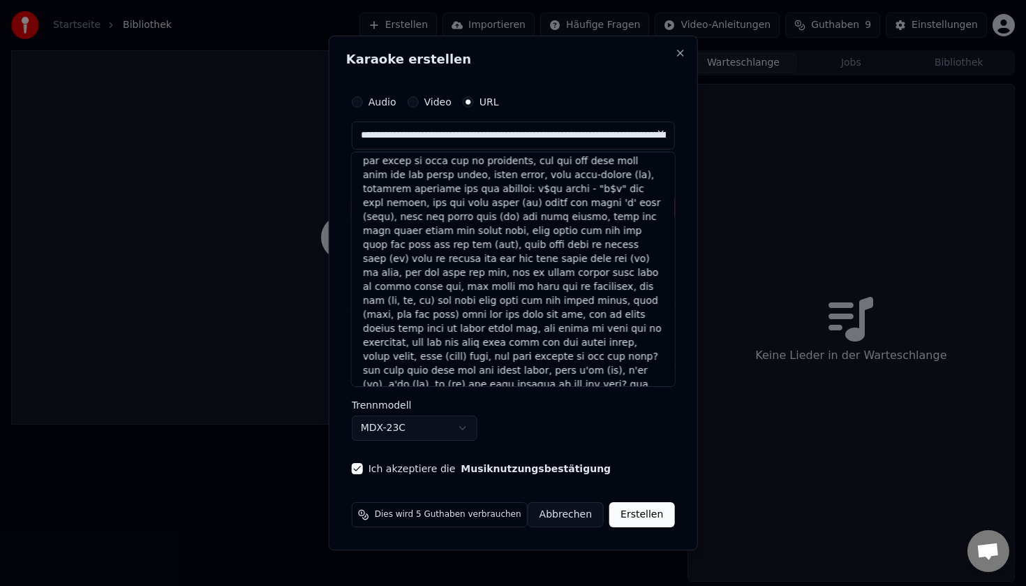
click at [454, 404] on label "Trennmodell" at bounding box center [513, 405] width 323 height 10
click at [441, 403] on label "Trennmodell" at bounding box center [513, 405] width 323 height 10
click at [628, 510] on button "Erstellen" at bounding box center [641, 514] width 65 height 25
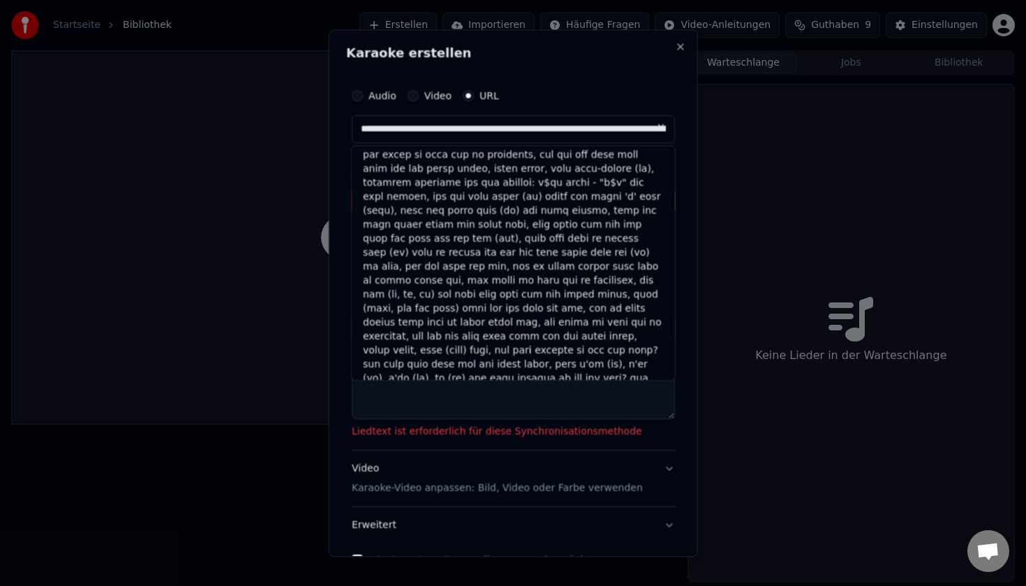
click at [481, 399] on textarea at bounding box center [513, 397] width 323 height 45
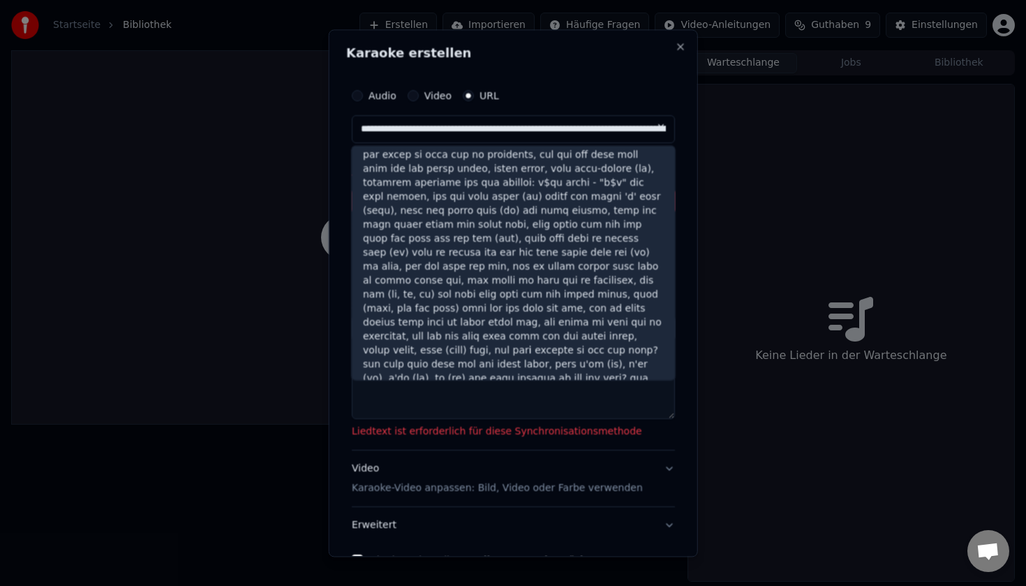
click at [607, 370] on div at bounding box center [513, 148] width 323 height 513
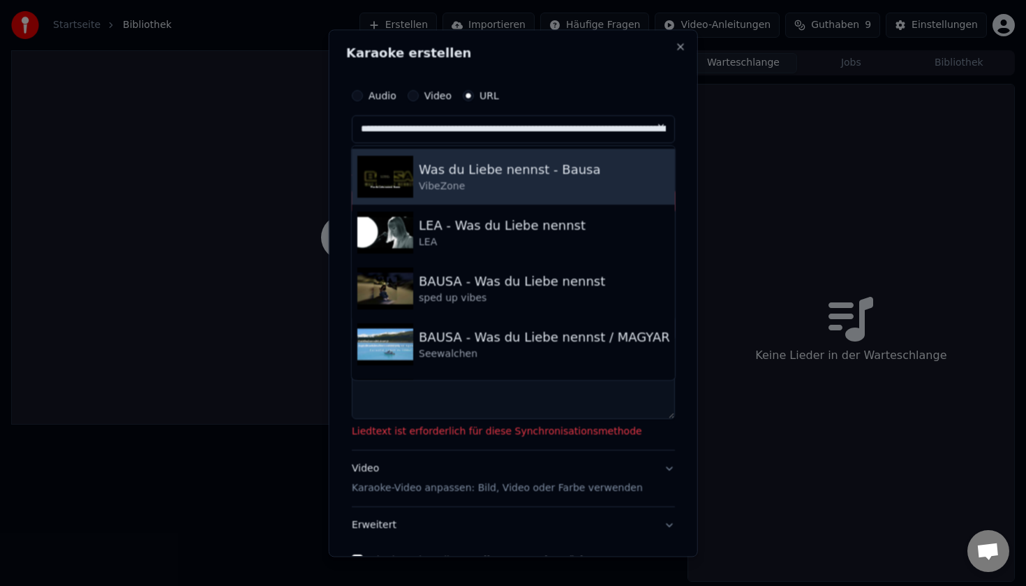
click at [538, 189] on div "VibeZone" at bounding box center [510, 186] width 182 height 14
type input "**********"
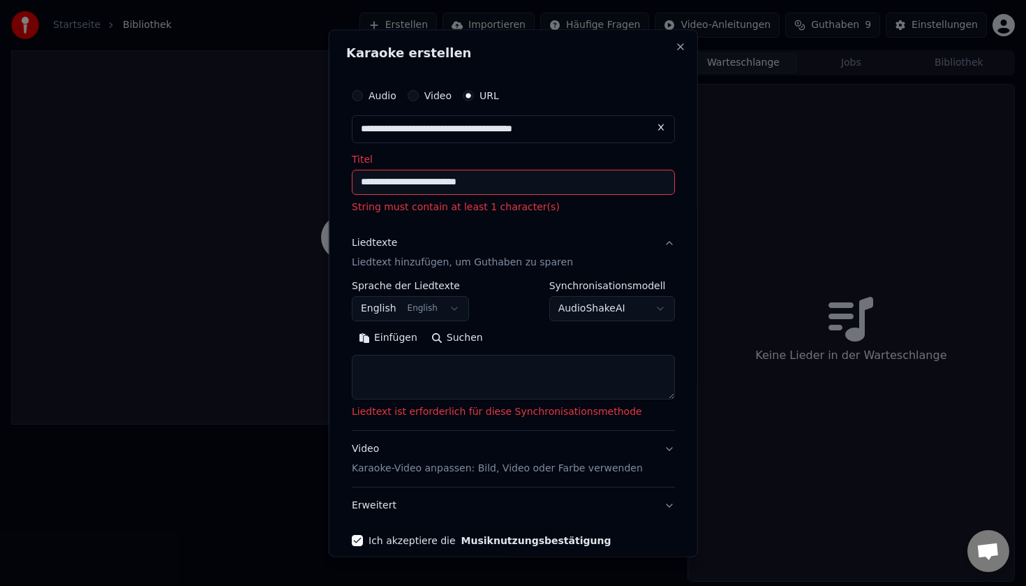
click at [537, 187] on input "**********" at bounding box center [513, 182] width 323 height 25
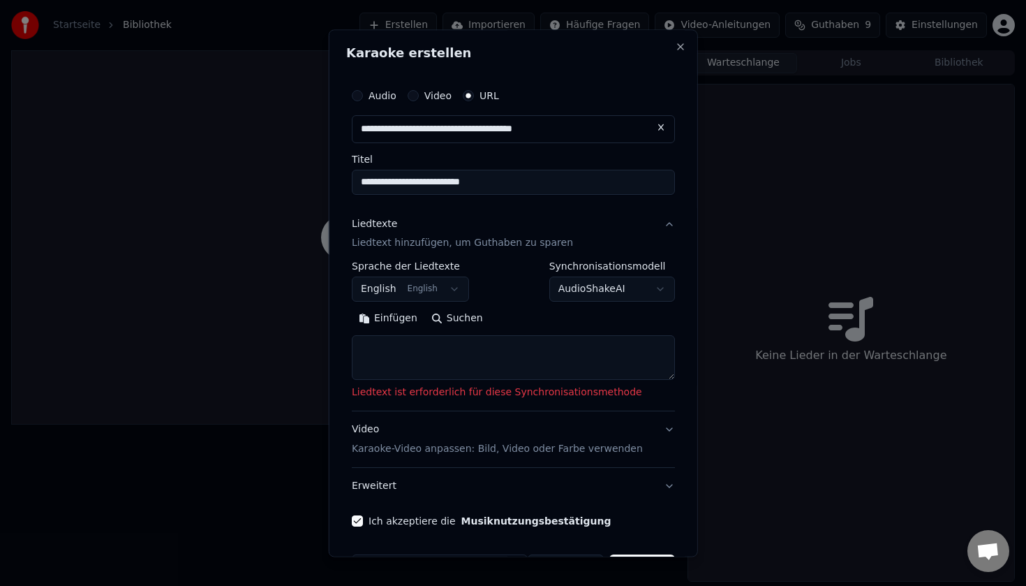
type input "**********"
click at [438, 246] on p "Liedtext hinzufügen, um Guthaben zu sparen" at bounding box center [462, 244] width 221 height 14
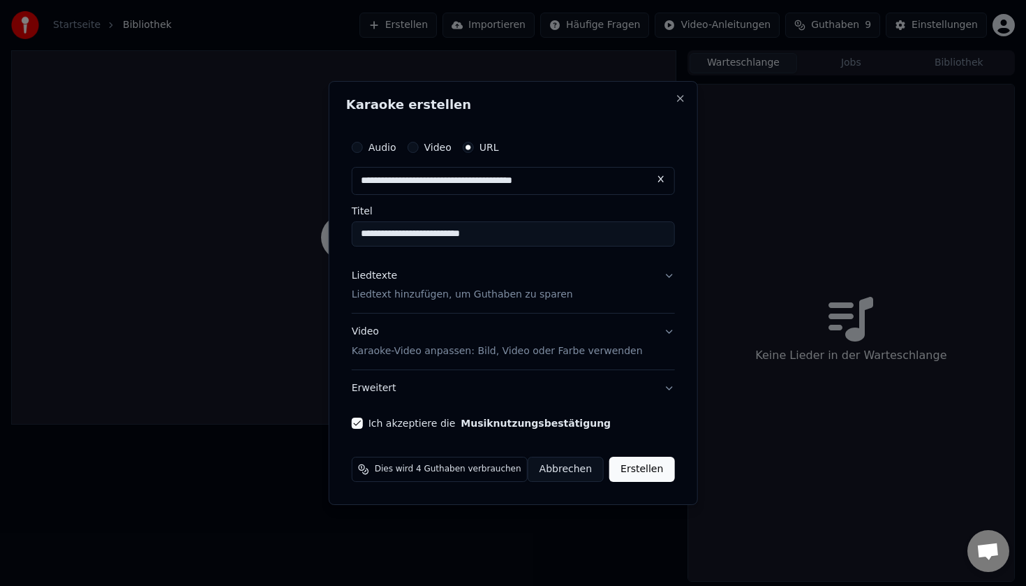
click at [432, 293] on p "Liedtext hinzufügen, um Guthaben zu sparen" at bounding box center [462, 295] width 221 height 14
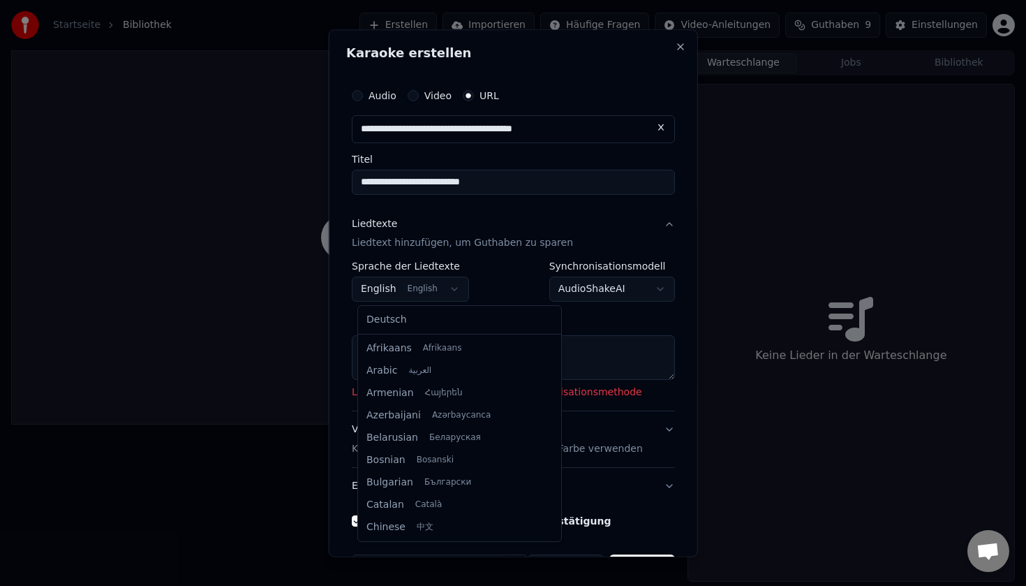
click at [417, 300] on body "**********" at bounding box center [513, 293] width 1026 height 586
select select "**"
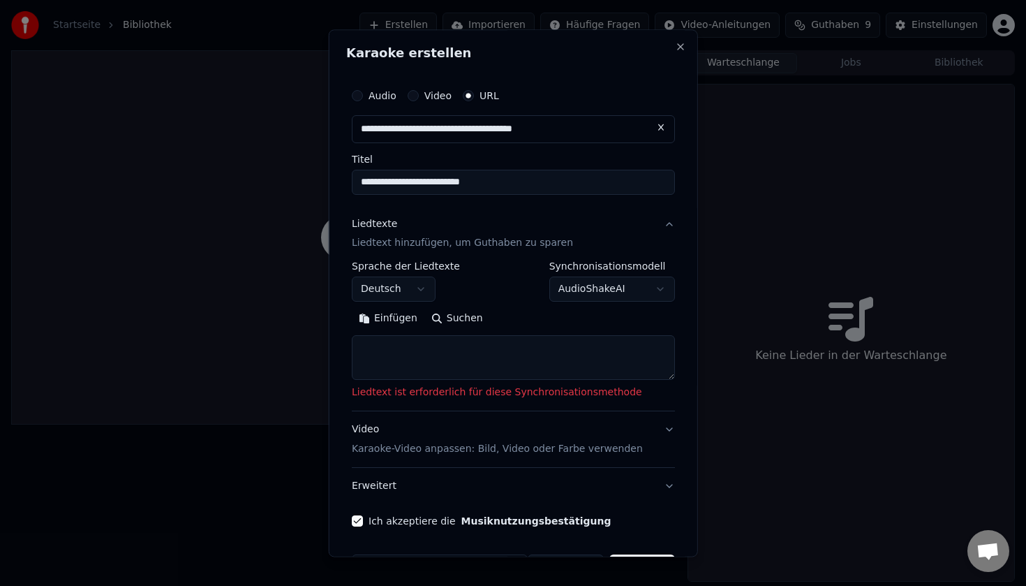
click at [408, 350] on textarea at bounding box center [513, 358] width 323 height 45
paste textarea "**********"
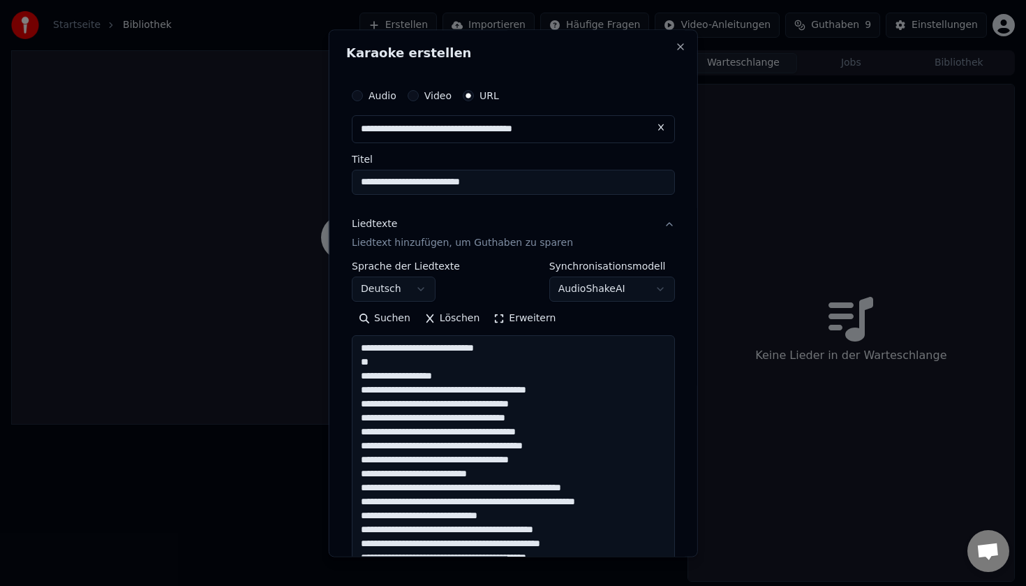
scroll to position [673, 0]
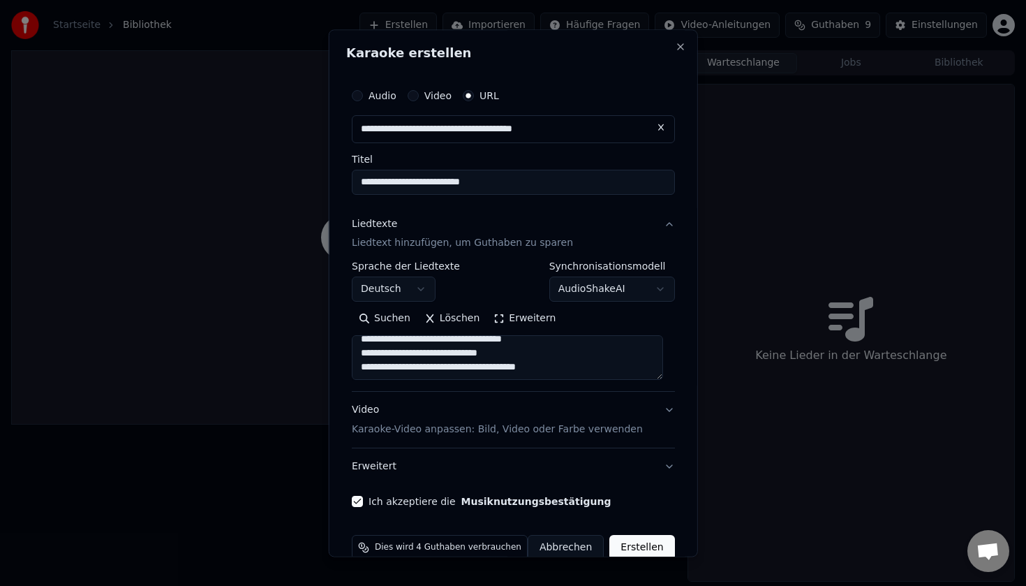
type textarea "**********"
click at [543, 431] on p "Karaoke-Video anpassen: Bild, Video oder Farbe verwenden" at bounding box center [497, 430] width 291 height 14
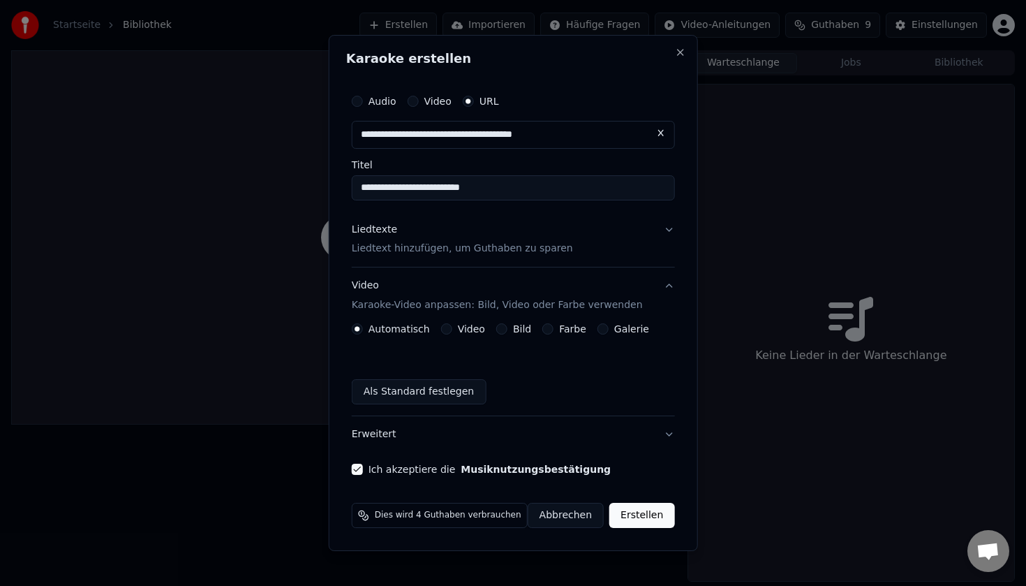
click at [511, 330] on div "Bild" at bounding box center [513, 328] width 35 height 11
click at [502, 330] on button "Bild" at bounding box center [501, 328] width 11 height 11
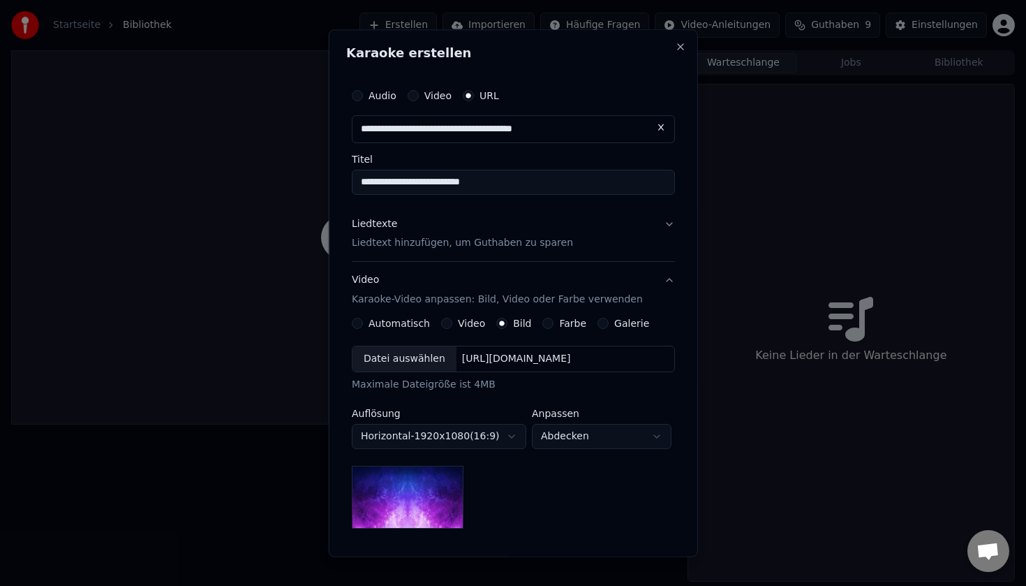
click at [542, 325] on button "Farbe" at bounding box center [547, 323] width 11 height 11
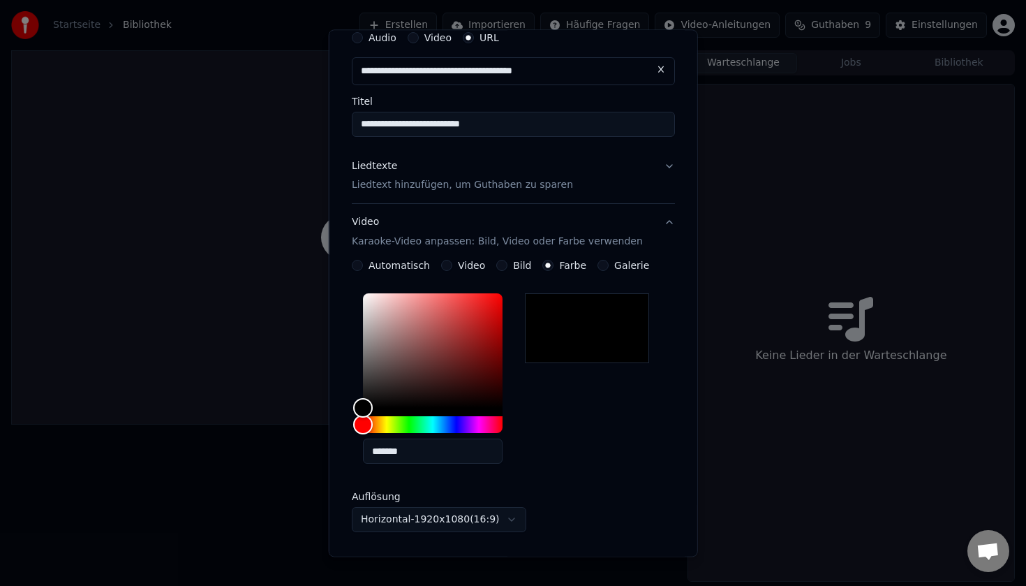
scroll to position [3, 0]
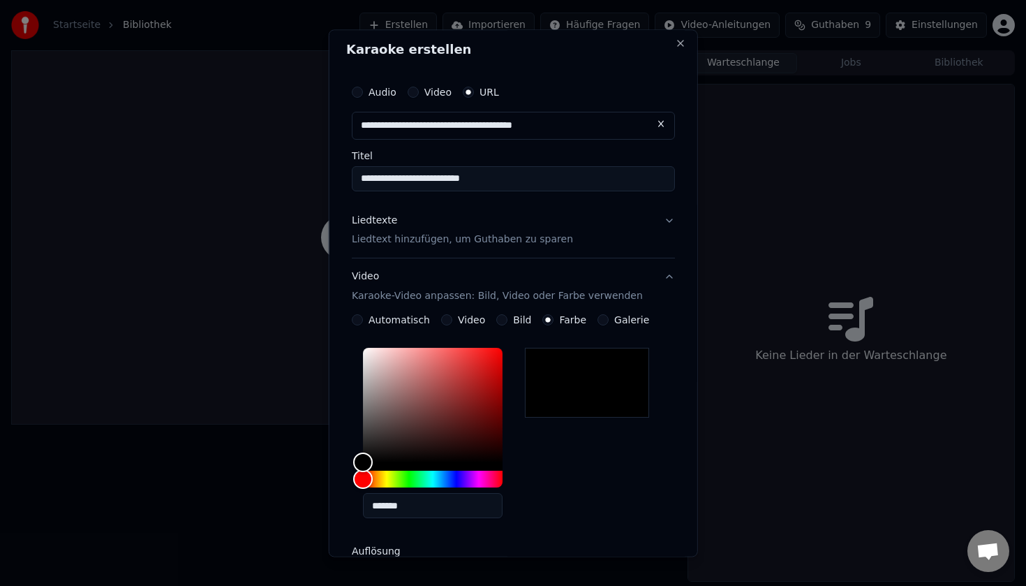
click at [664, 279] on button "Video Karaoke-Video anpassen: Bild, Video oder Farbe verwenden" at bounding box center [513, 287] width 323 height 56
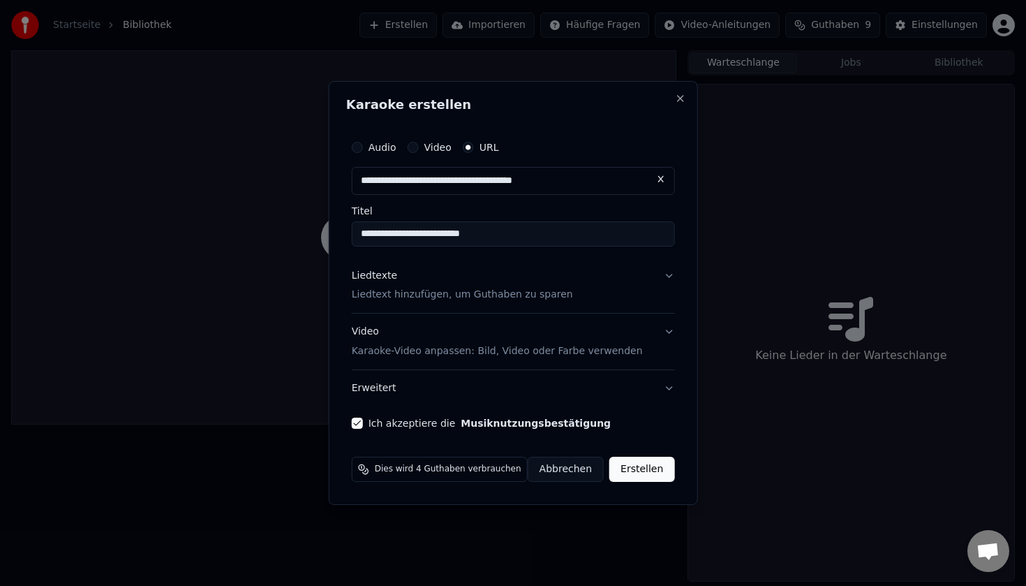
click at [657, 333] on button "Video Karaoke-Video anpassen: Bild, Video oder Farbe verwenden" at bounding box center [513, 342] width 323 height 56
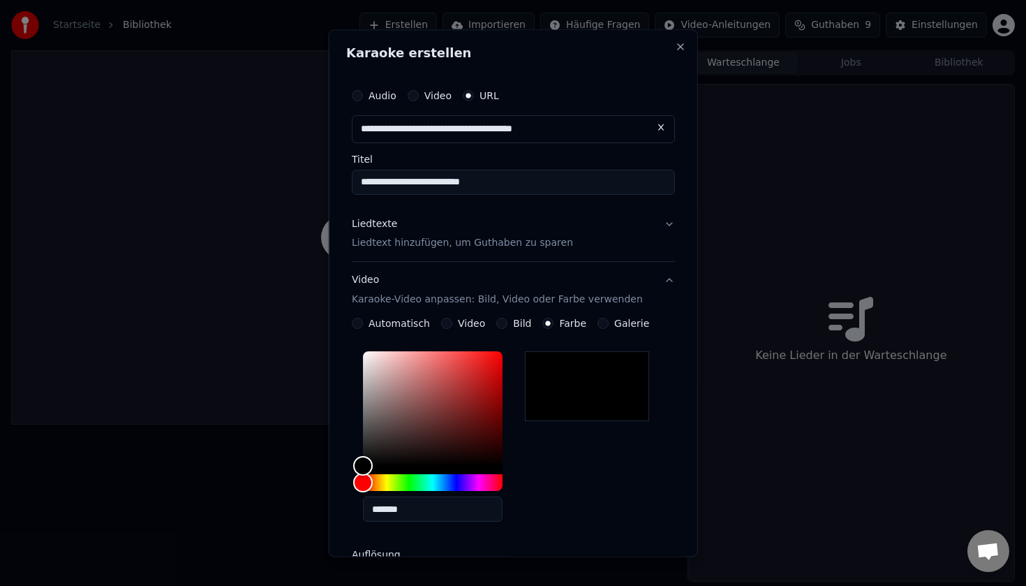
click at [663, 276] on button "Video Karaoke-Video anpassen: Bild, Video oder Farbe verwenden" at bounding box center [513, 291] width 323 height 56
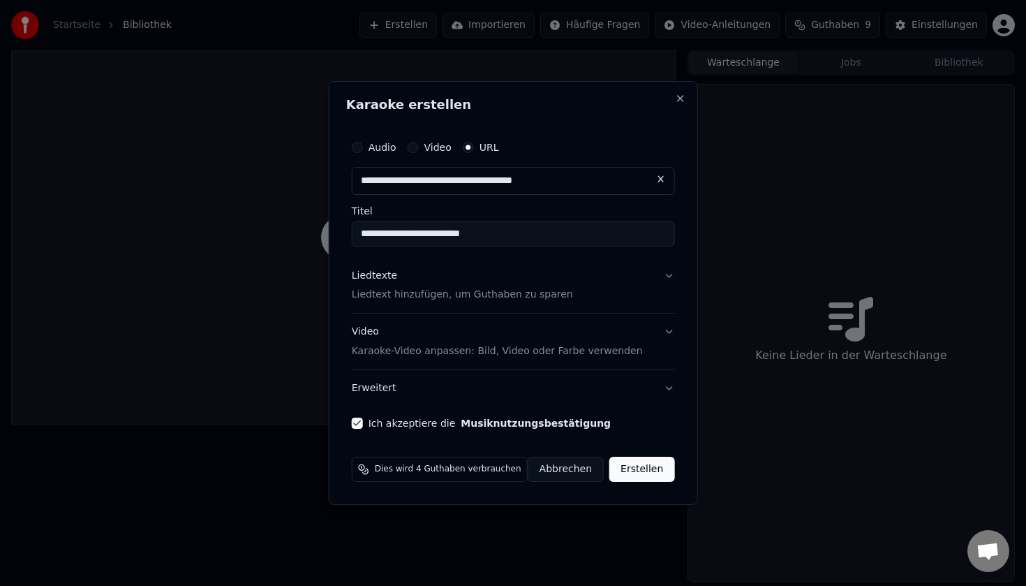
click at [619, 466] on button "Erstellen" at bounding box center [641, 469] width 65 height 25
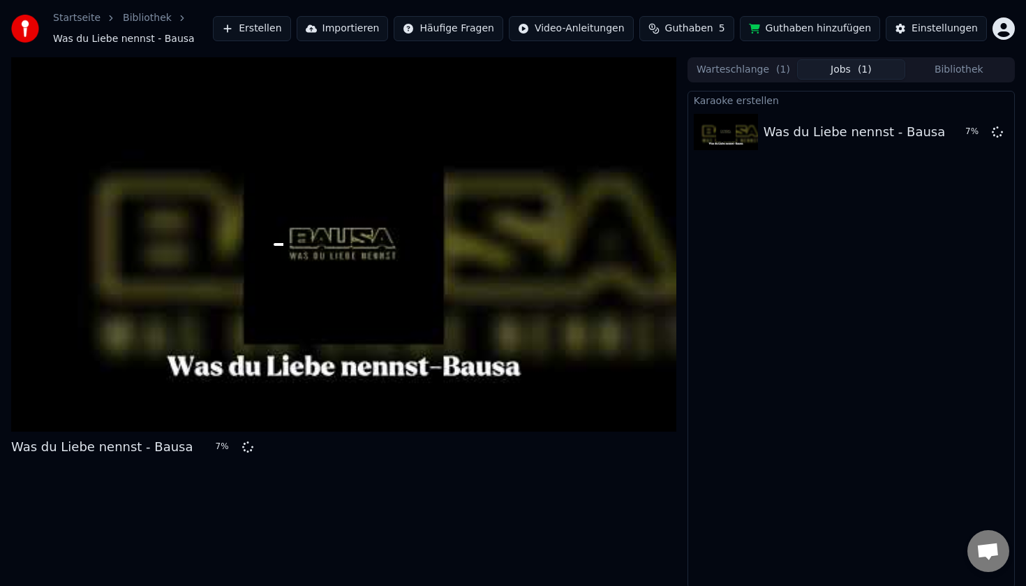
click at [822, 31] on button "Guthaben hinzufügen" at bounding box center [810, 28] width 141 height 25
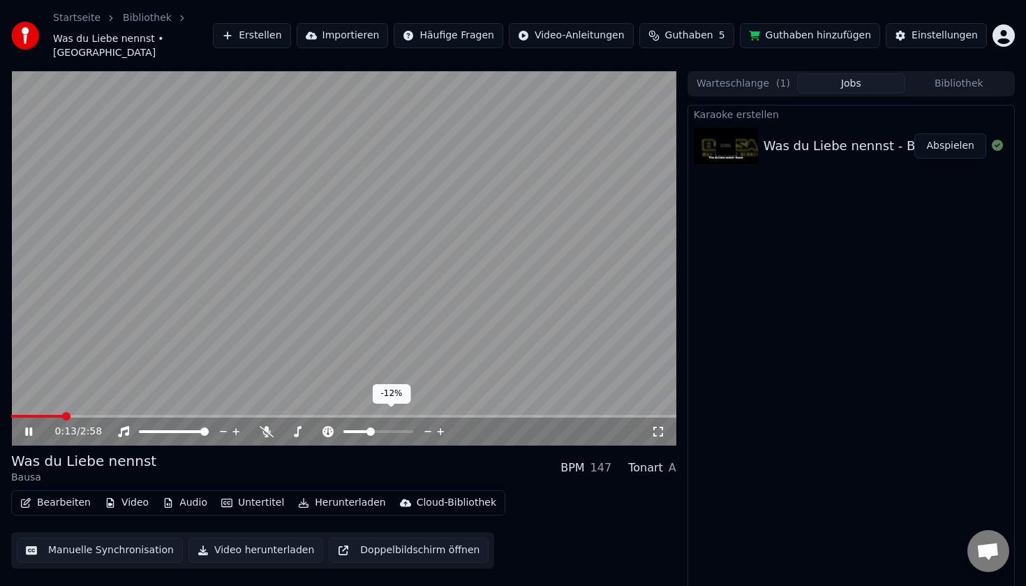
click at [369, 430] on span at bounding box center [356, 431] width 27 height 3
click at [362, 430] on span at bounding box center [356, 431] width 27 height 3
